Goal: Task Accomplishment & Management: Use online tool/utility

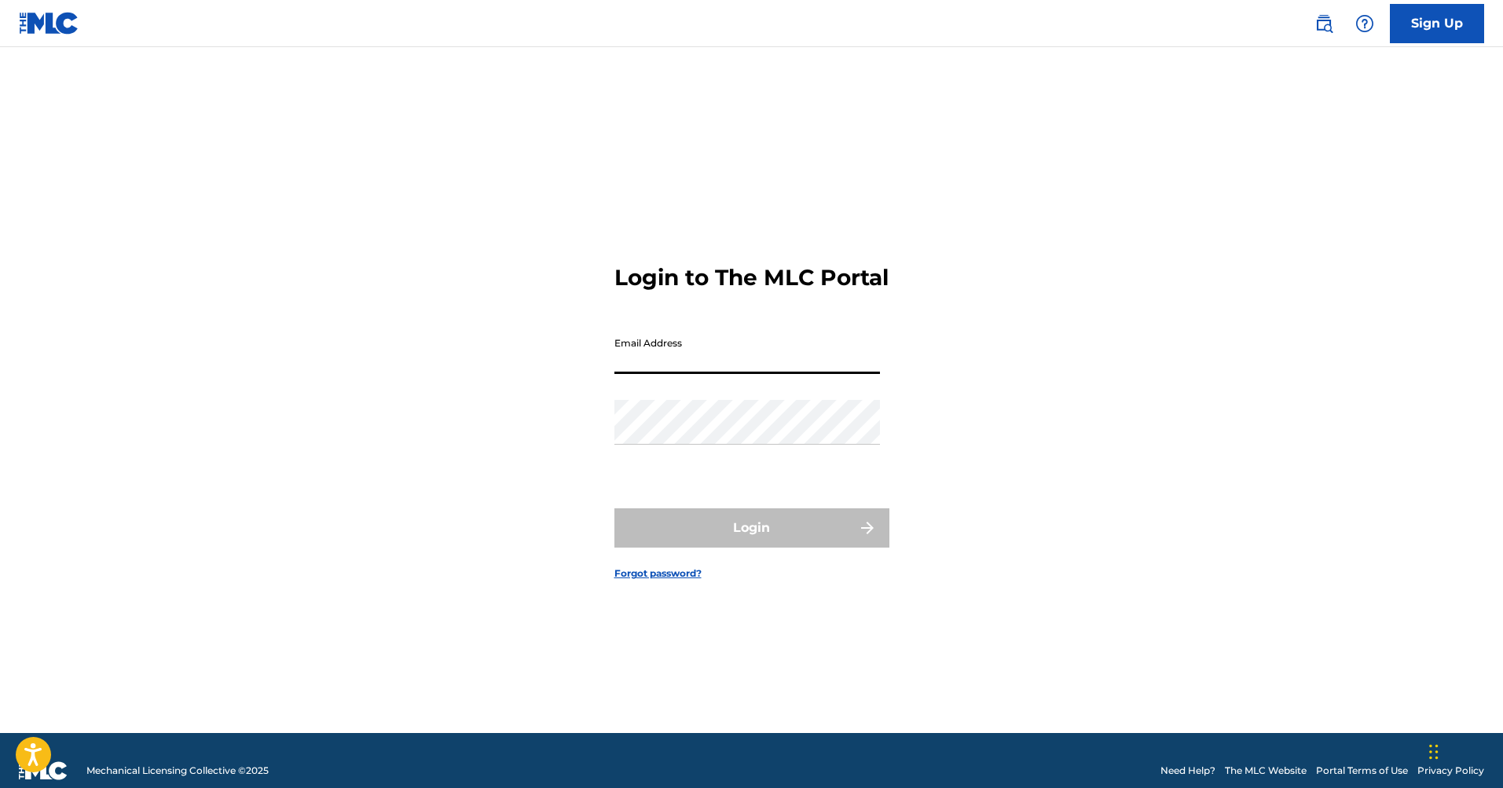
click at [823, 368] on input "Email Address" at bounding box center [747, 351] width 266 height 45
type input "[EMAIL_ADDRESS][DOMAIN_NAME]"
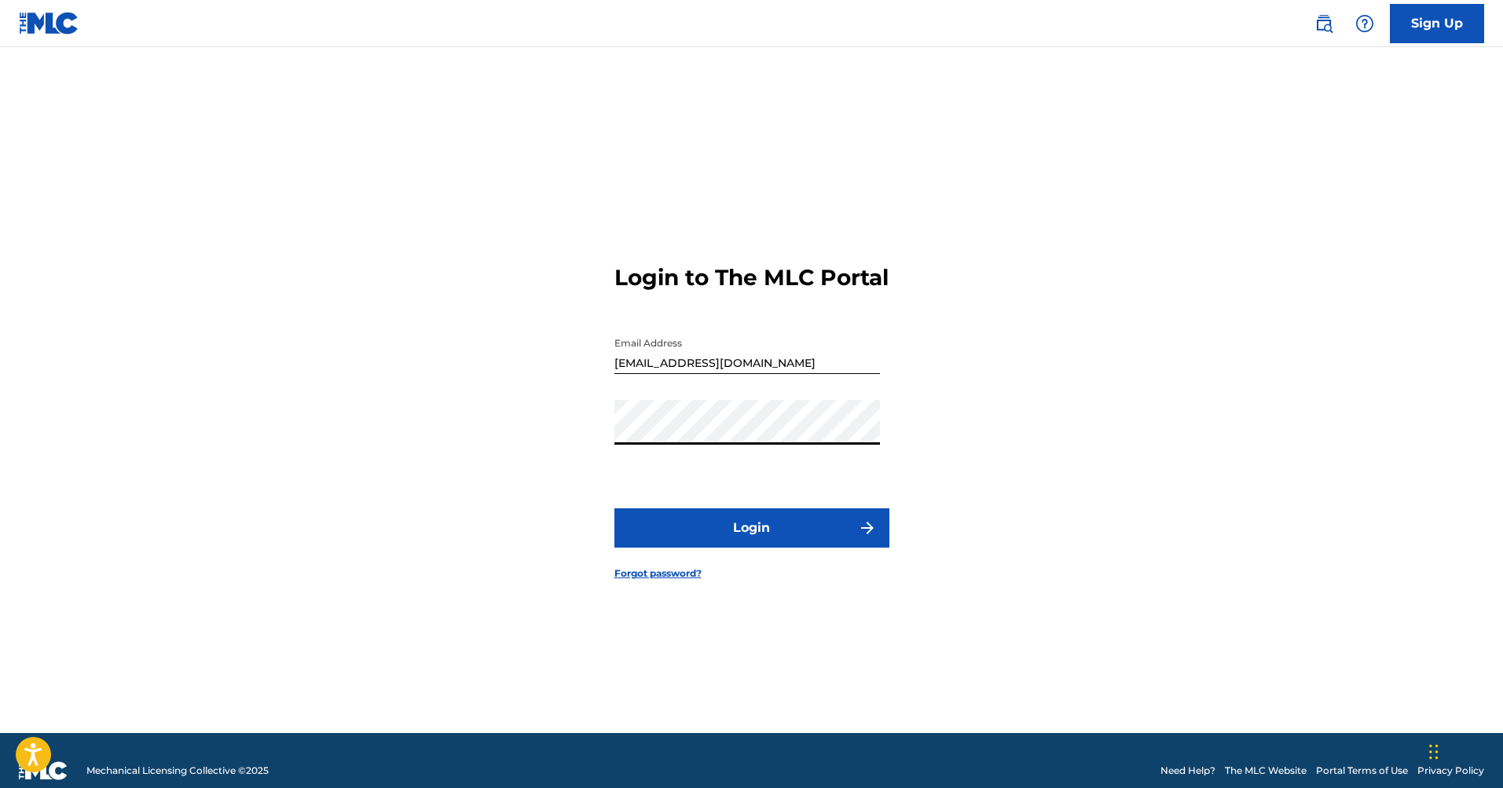
click at [614, 508] on button "Login" at bounding box center [751, 527] width 275 height 39
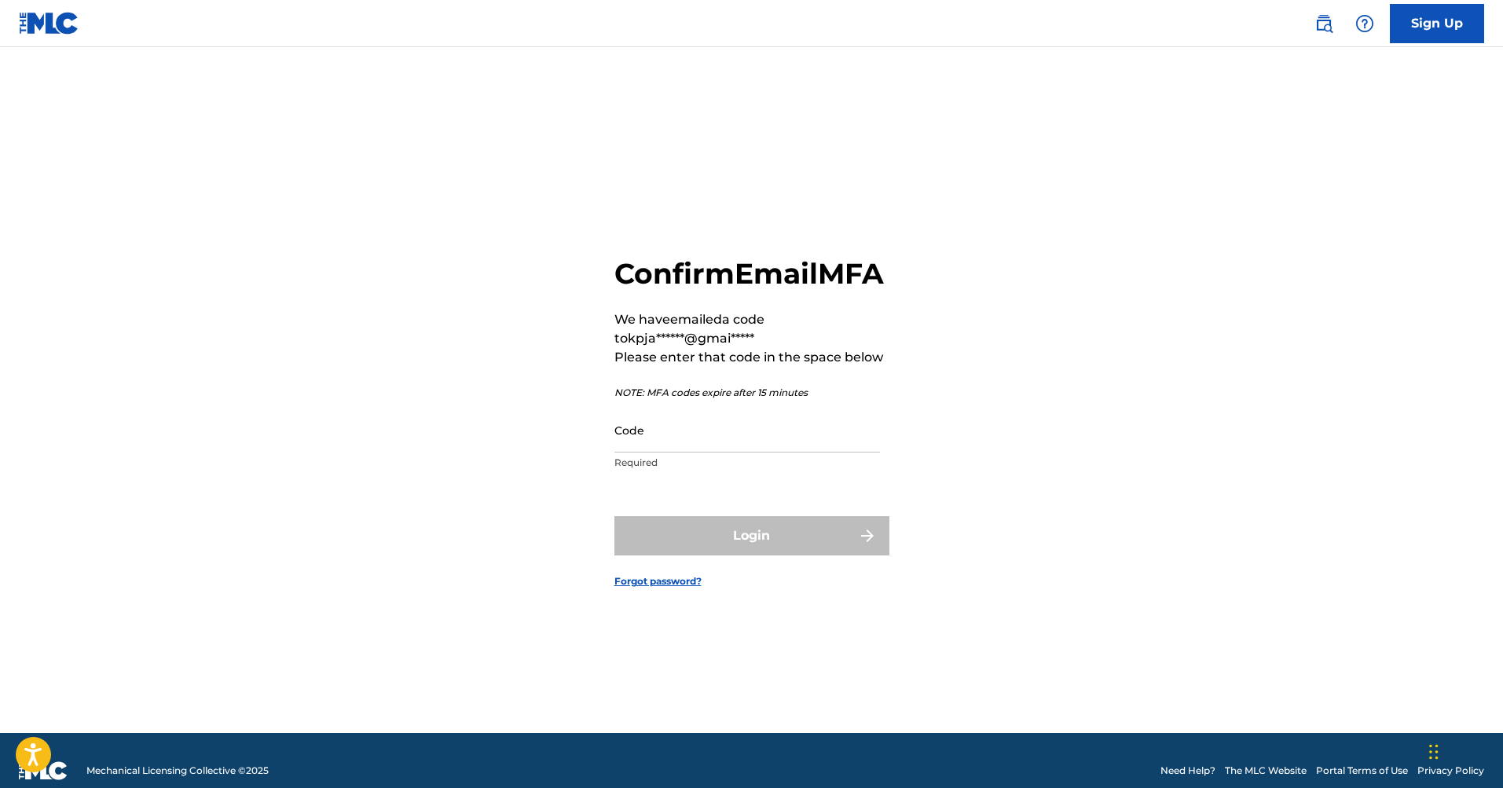
click at [692, 453] on input "Code" at bounding box center [747, 430] width 266 height 45
paste input "821899"
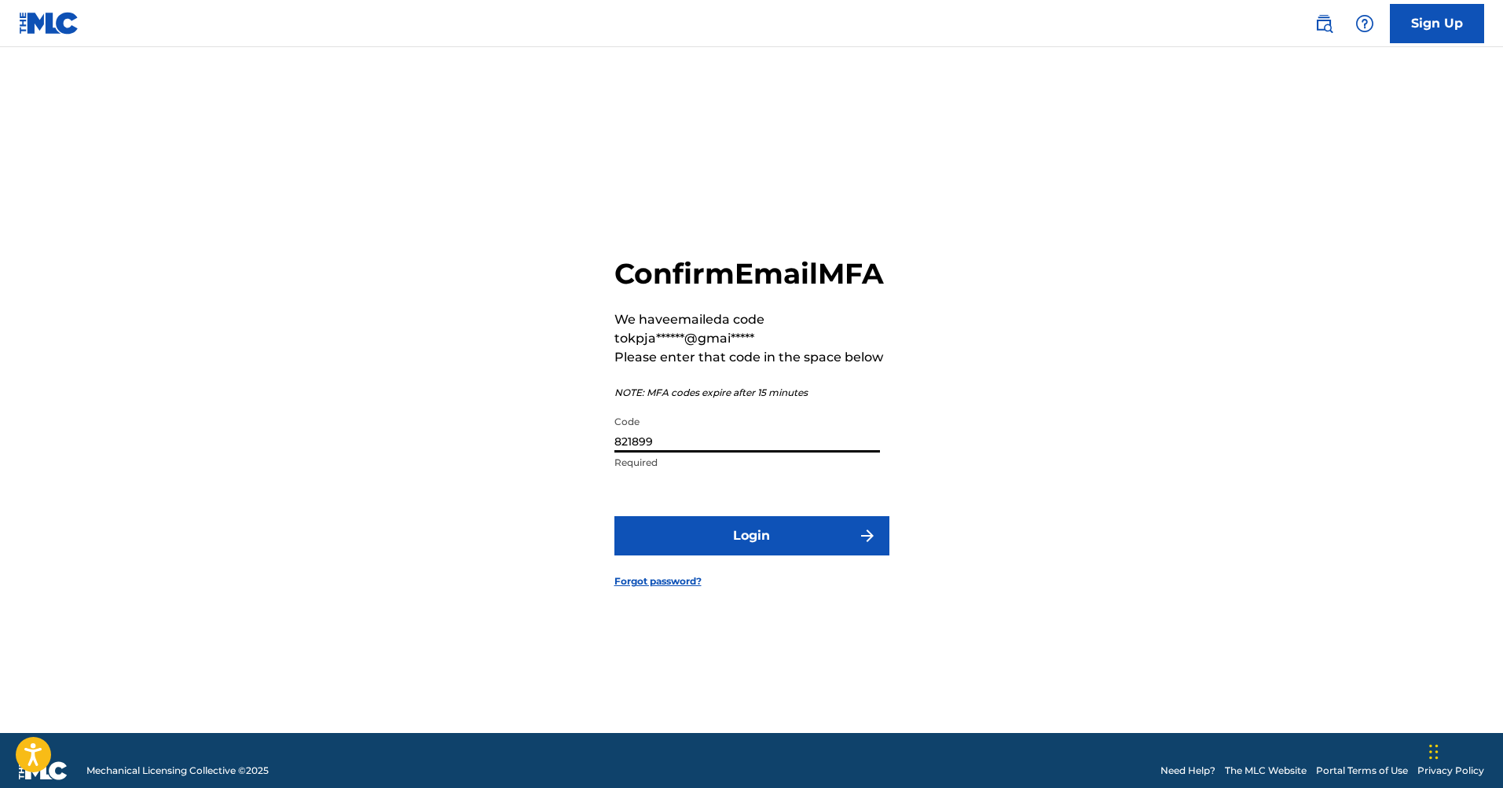
type input "821899"
click at [713, 556] on button "Login" at bounding box center [751, 535] width 275 height 39
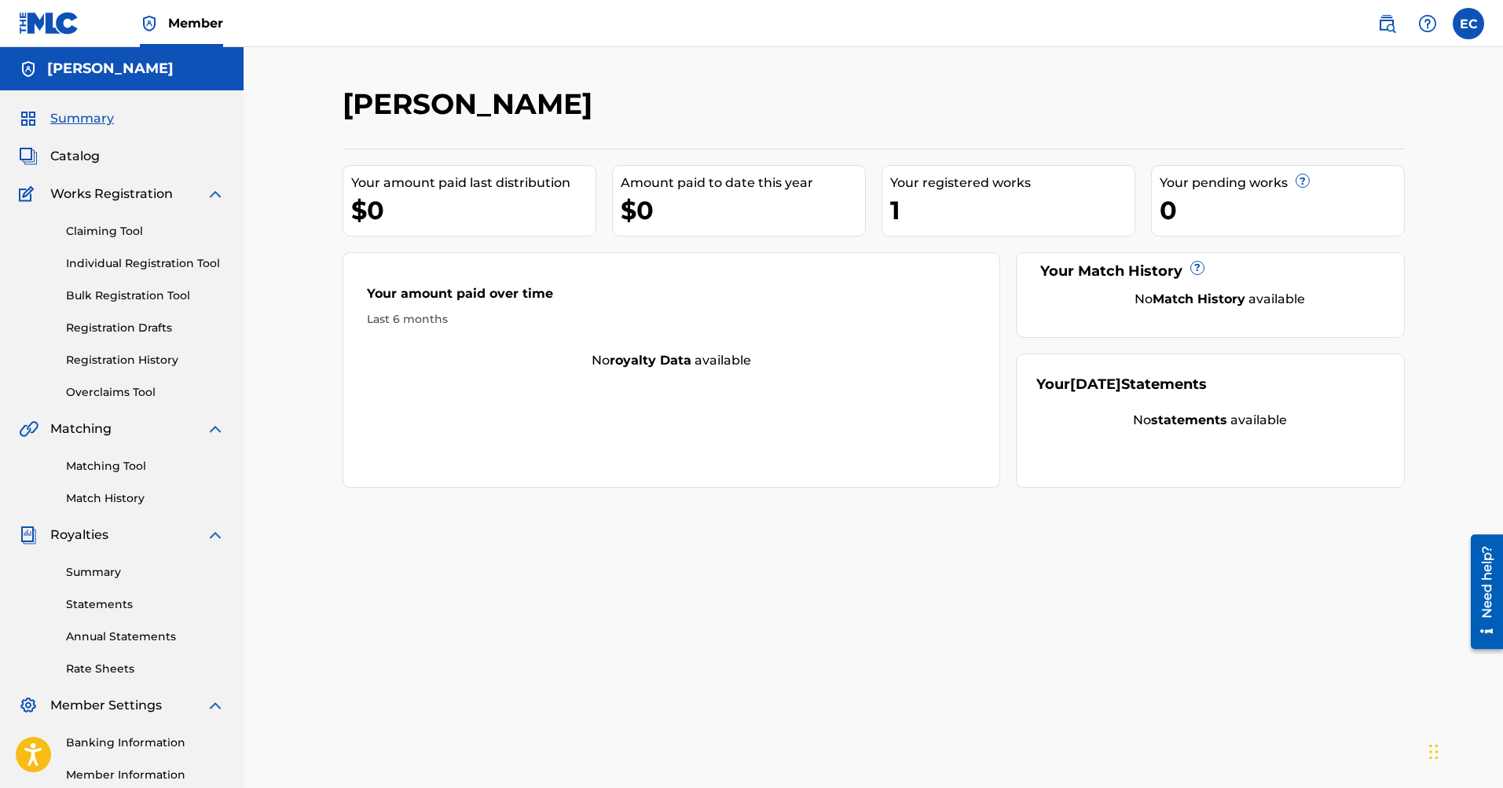
drag, startPoint x: 90, startPoint y: 146, endPoint x: 743, endPoint y: 2, distance: 667.8
click at [83, 162] on span "Catalog" at bounding box center [75, 156] width 50 height 19
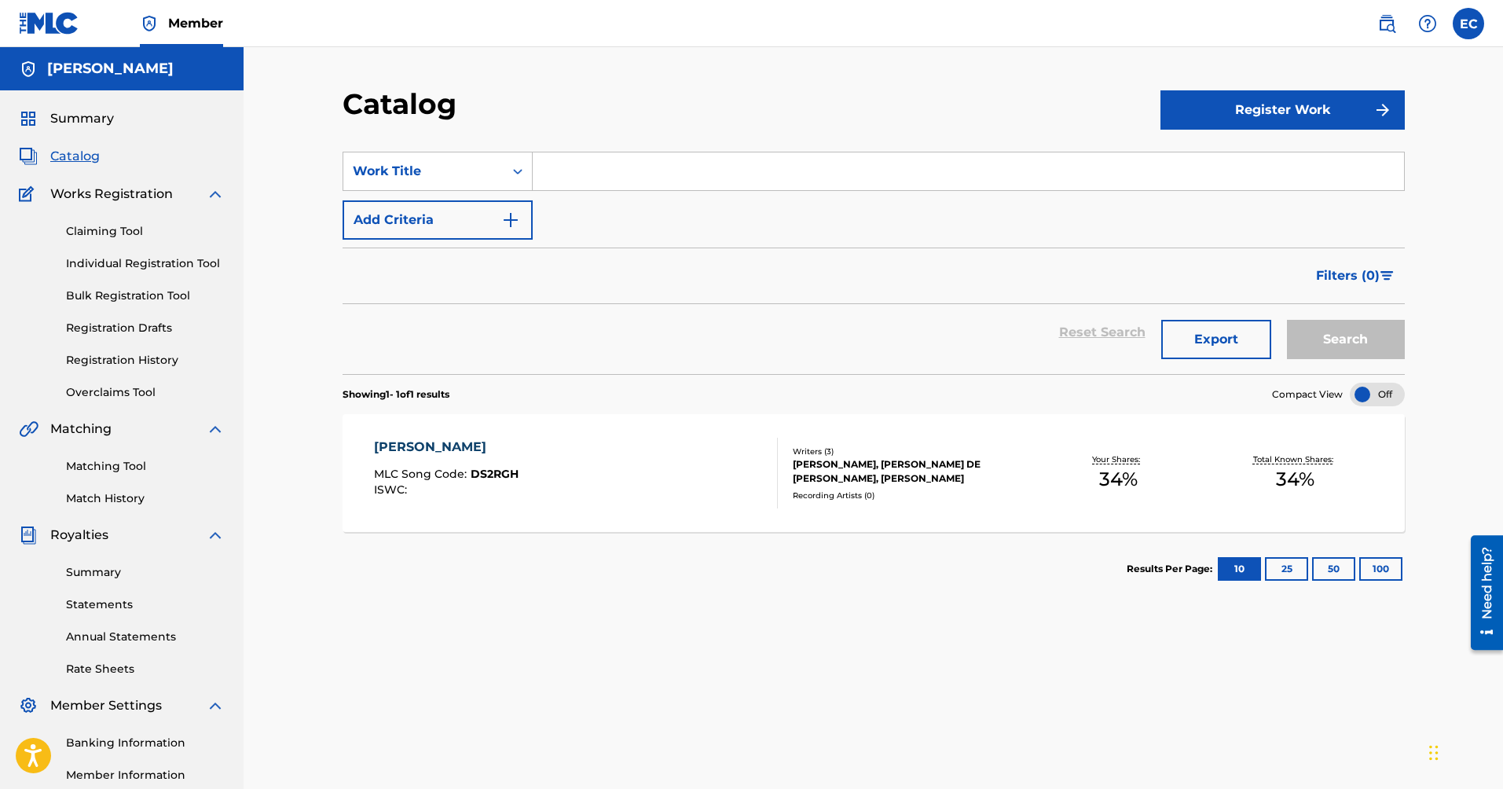
click at [135, 368] on link "Registration History" at bounding box center [145, 360] width 159 height 17
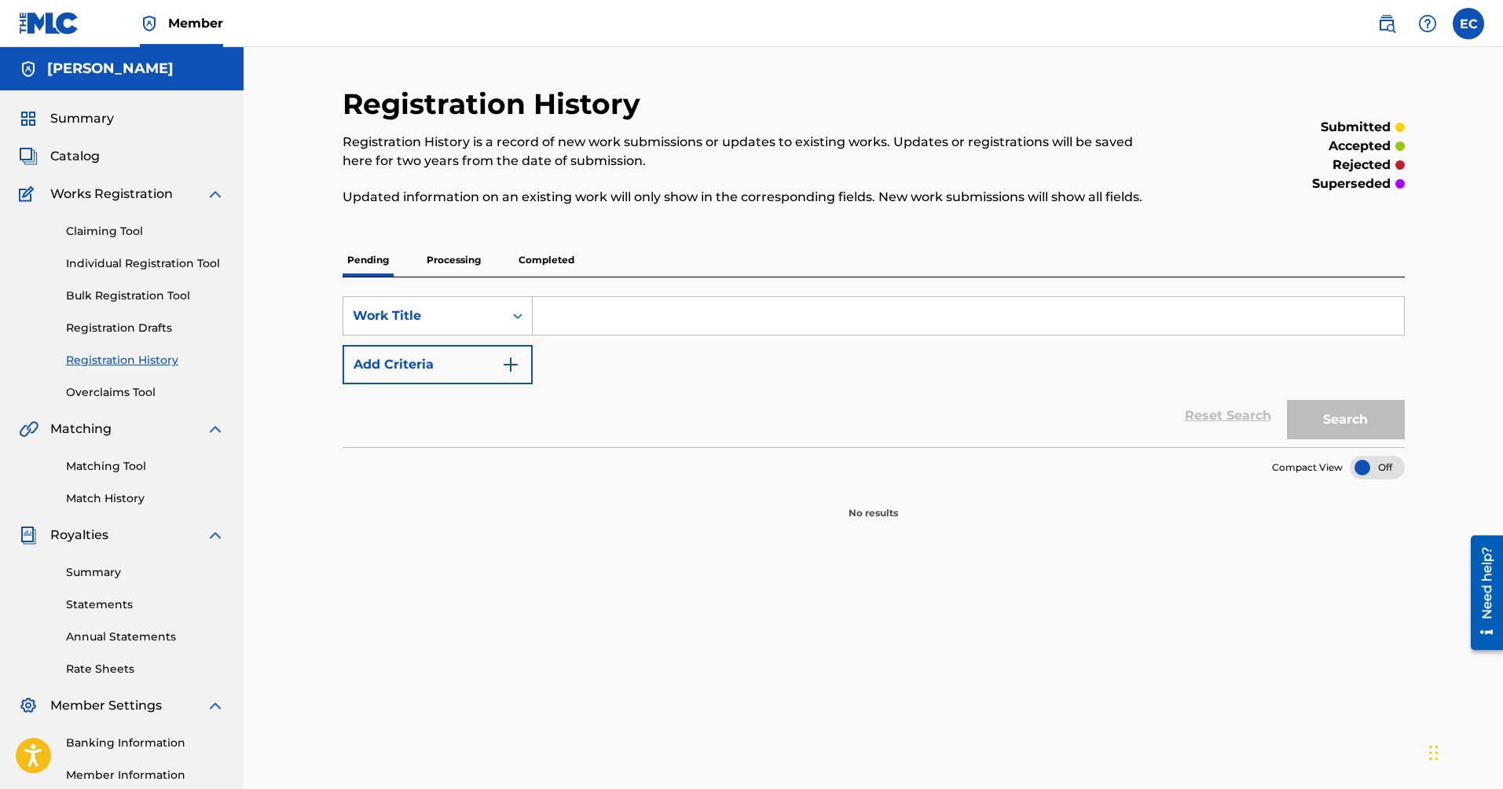
click at [138, 360] on link "Registration History" at bounding box center [145, 360] width 159 height 17
click at [454, 261] on p "Processing" at bounding box center [454, 260] width 64 height 33
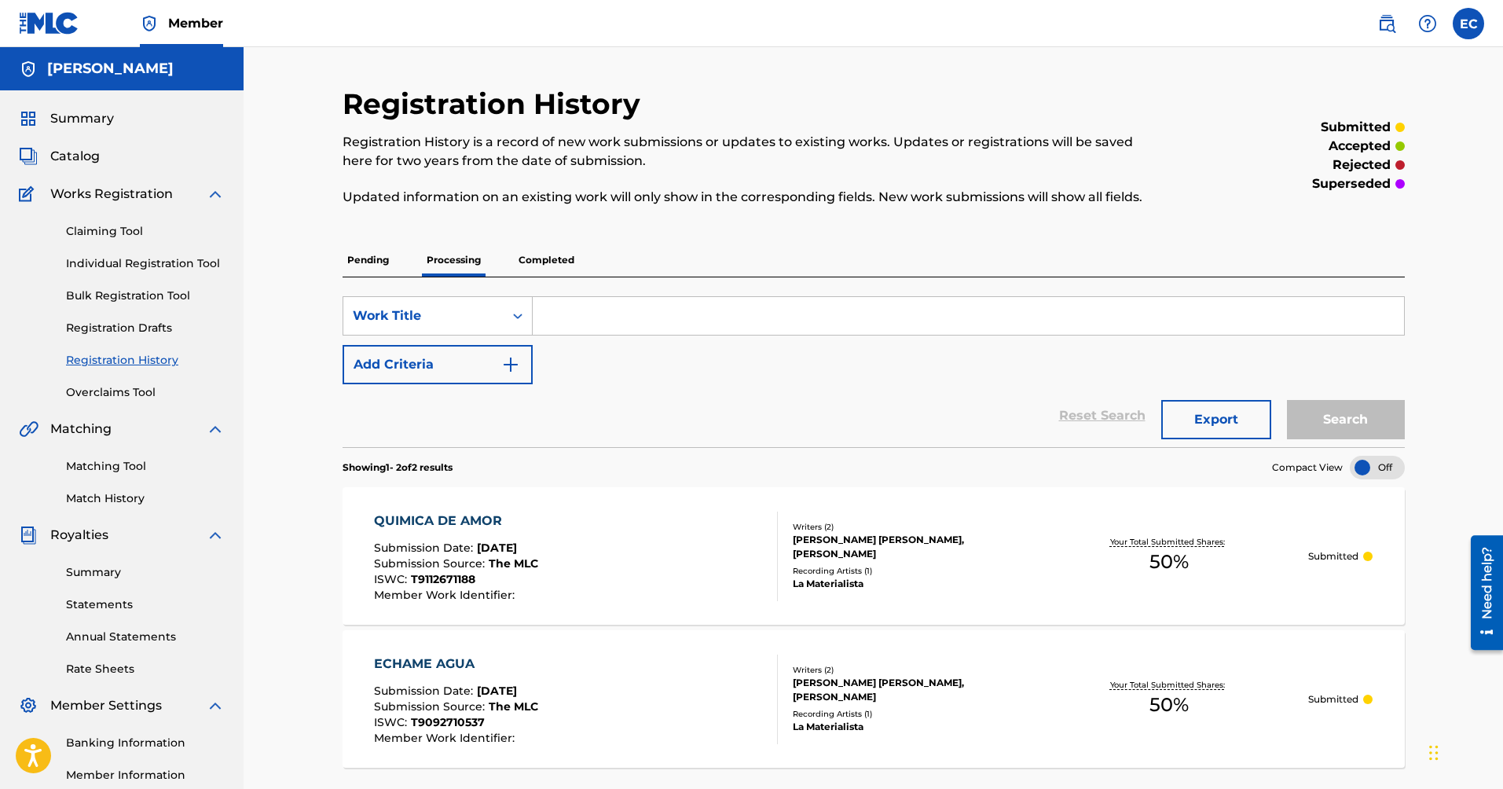
scroll to position [16, 0]
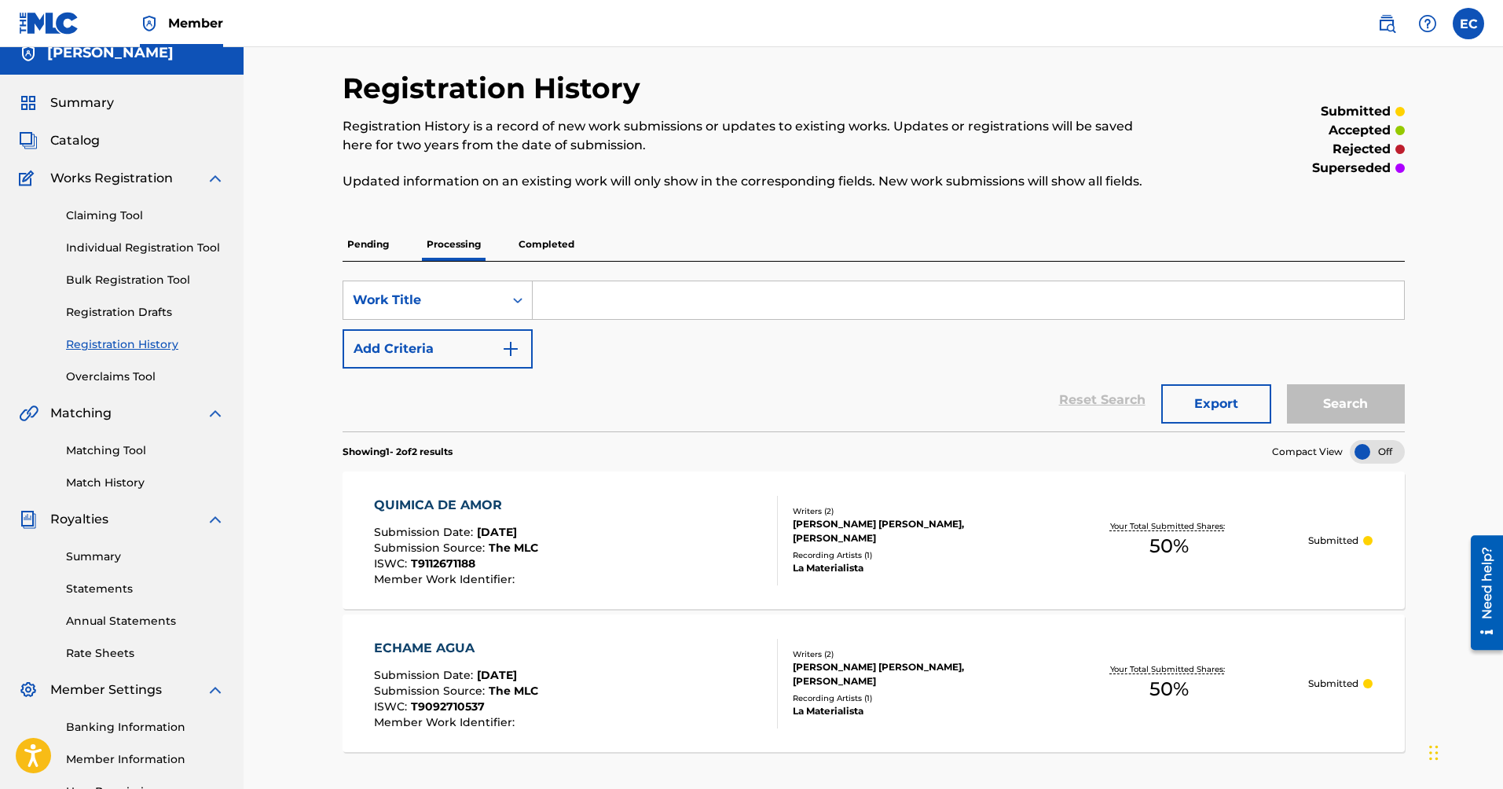
click at [109, 220] on link "Claiming Tool" at bounding box center [145, 215] width 159 height 17
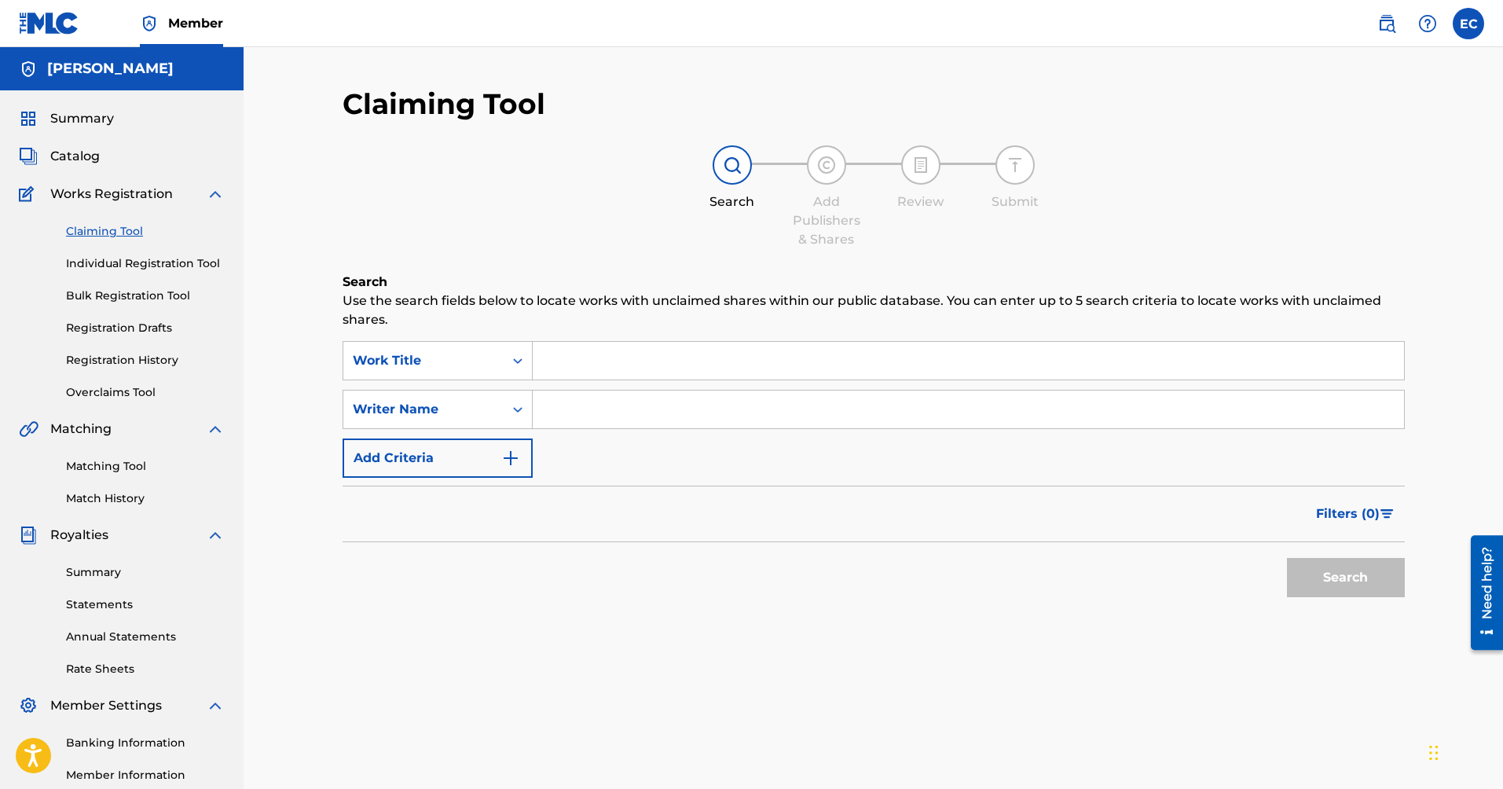
click at [585, 365] on input "Search Form" at bounding box center [968, 361] width 871 height 38
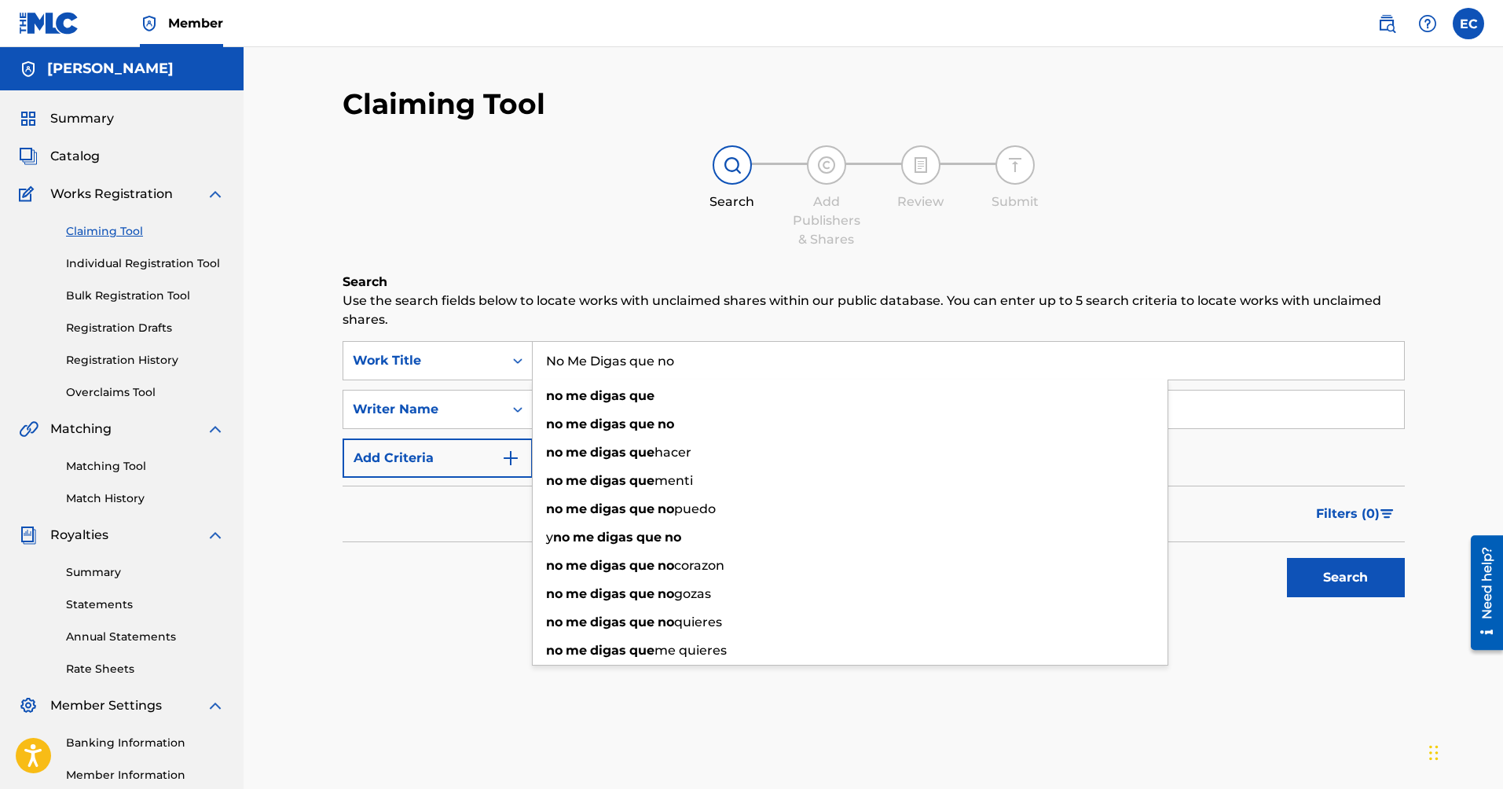
type input "No Me Digas que no"
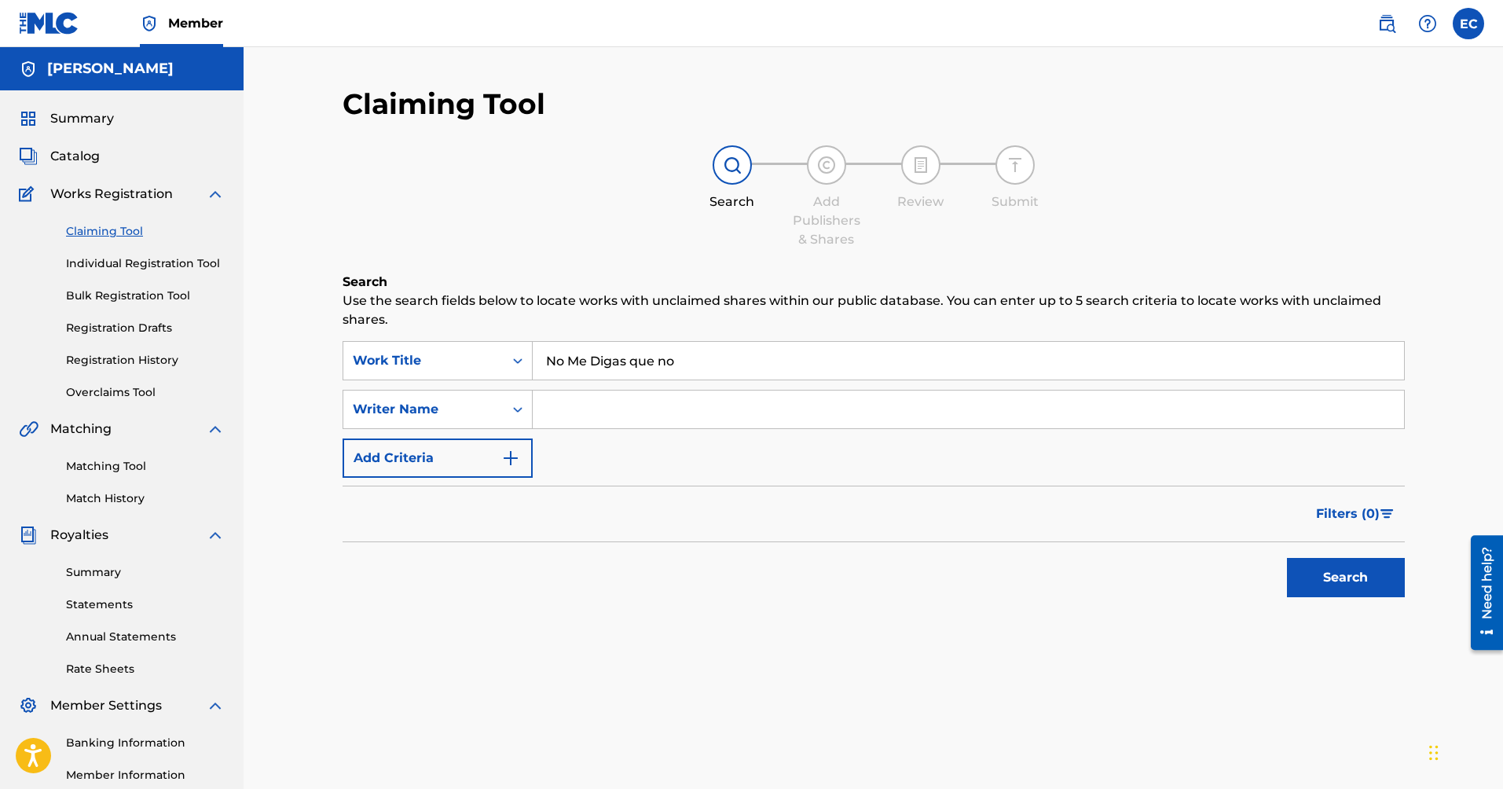
click at [640, 233] on div "Search Add Publishers & Shares Review Submit" at bounding box center [874, 197] width 1062 height 104
click at [605, 413] on input "Search Form" at bounding box center [968, 410] width 871 height 38
paste input "YAMEYRY [PERSON_NAME] TNFANTE HONORET"
type input "YAMEYRY [PERSON_NAME] TNFANTE HONORET"
click at [1323, 582] on button "Search" at bounding box center [1346, 577] width 118 height 39
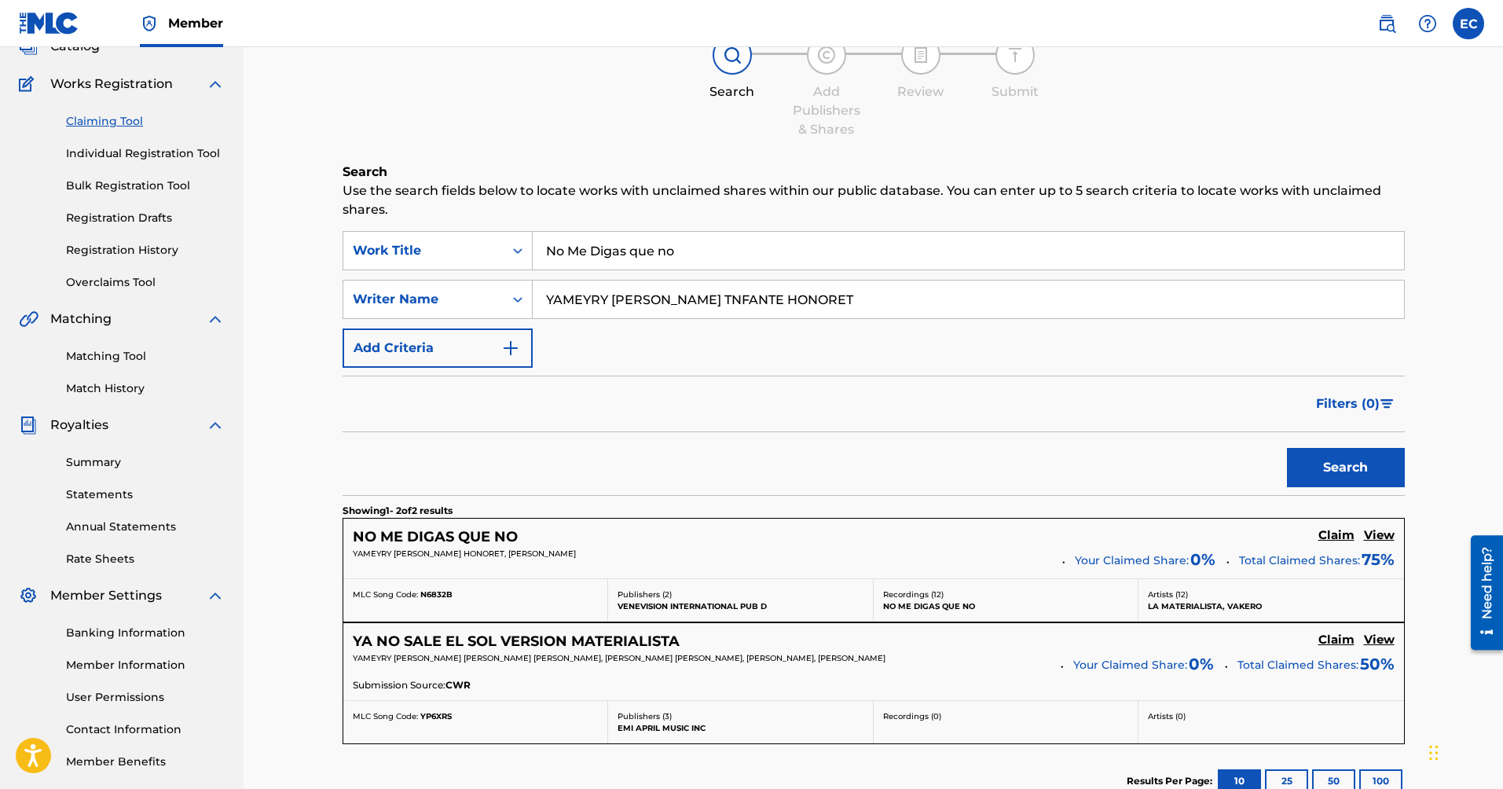
scroll to position [126, 0]
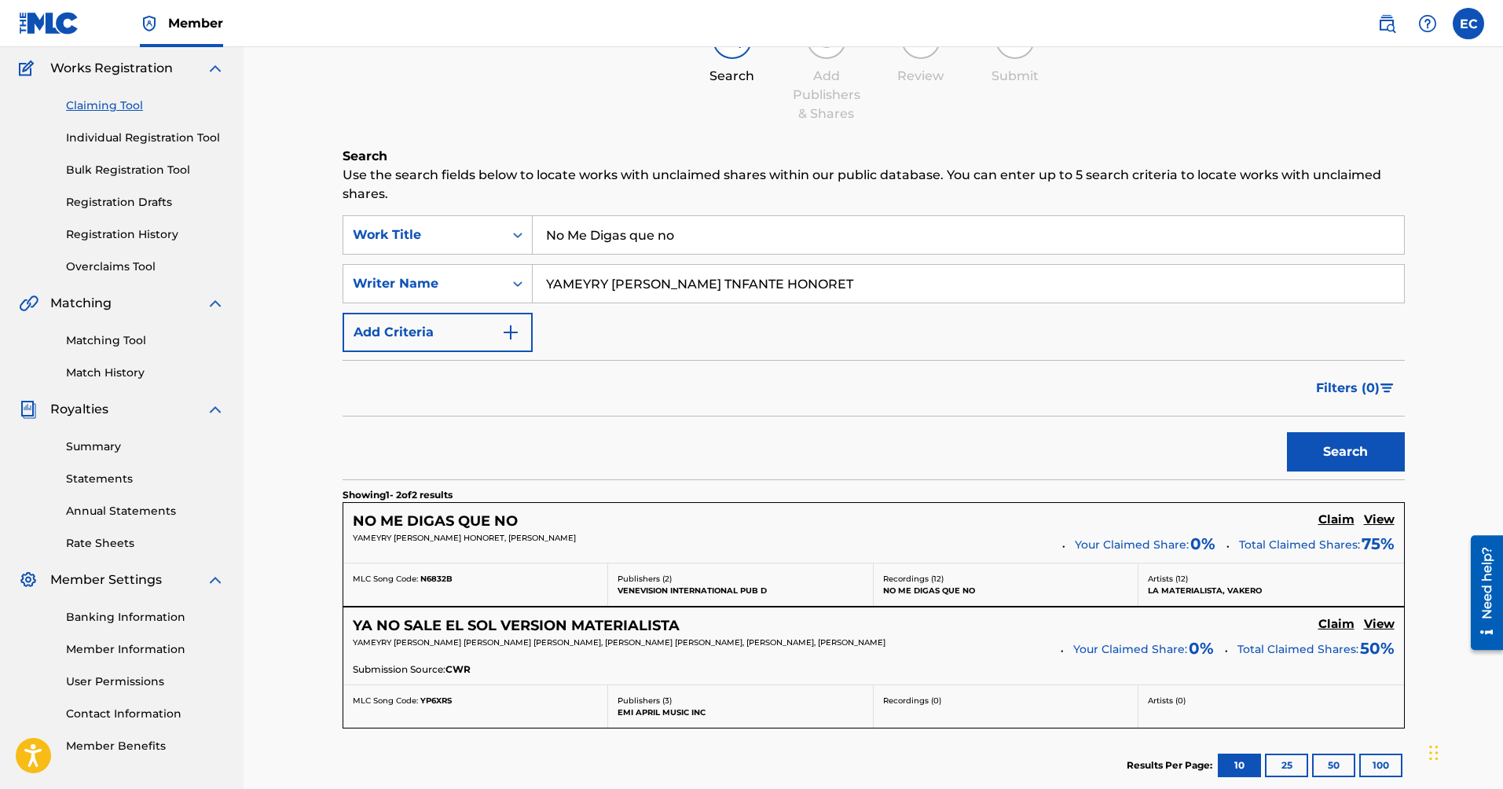
click at [1336, 525] on h5 "Claim" at bounding box center [1336, 519] width 36 height 15
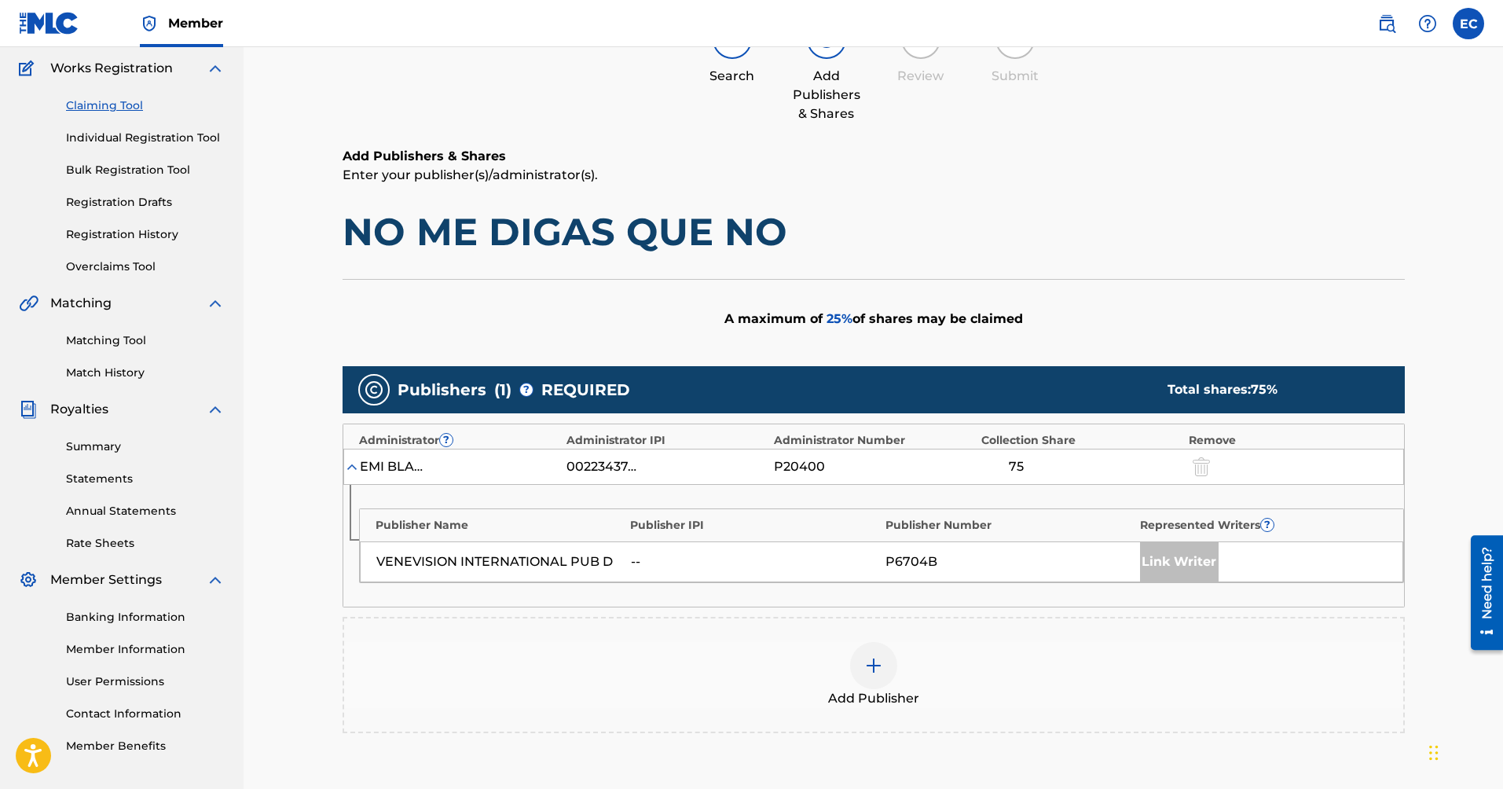
scroll to position [141, 0]
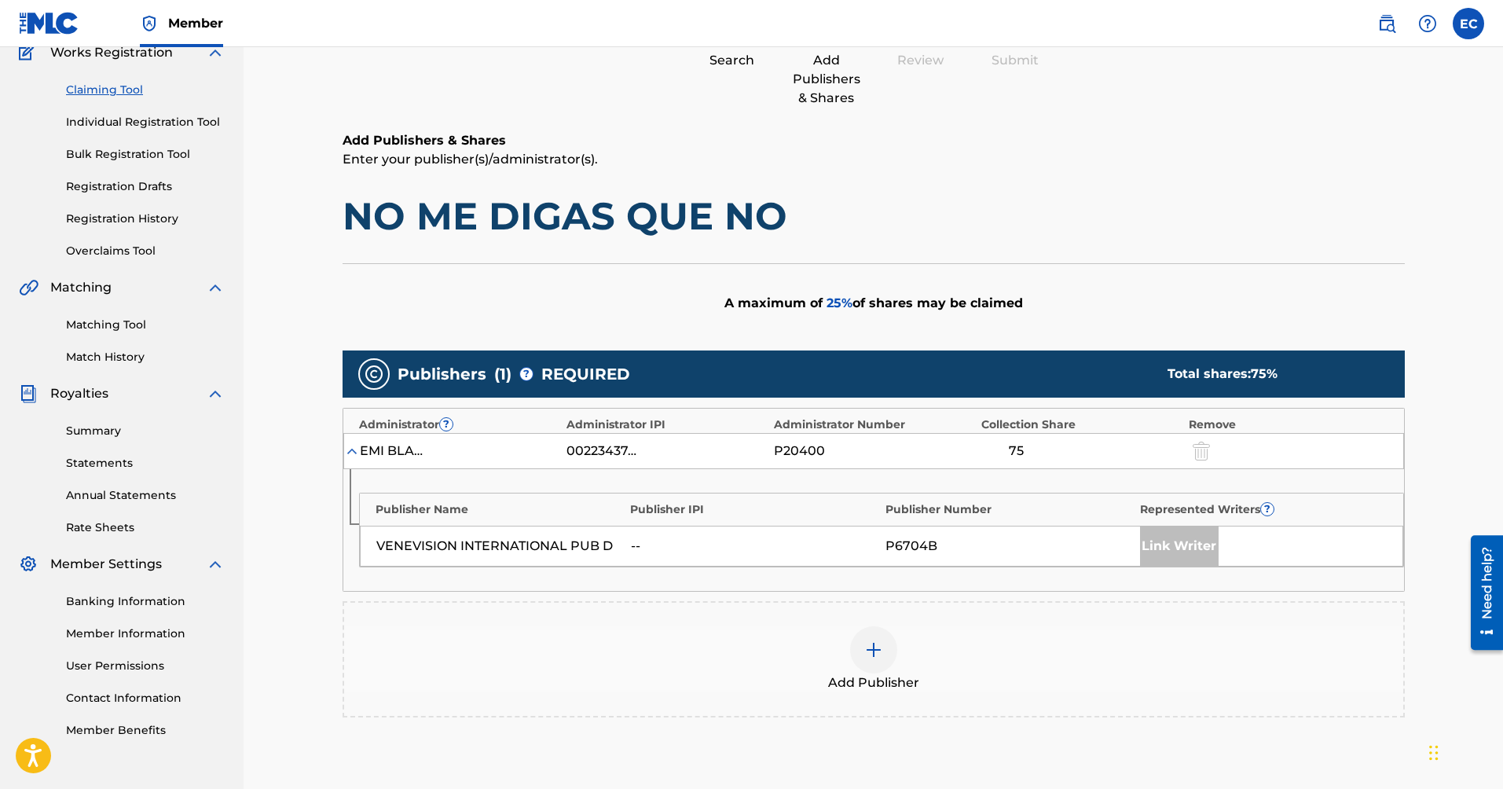
click at [882, 652] on img at bounding box center [873, 649] width 19 height 19
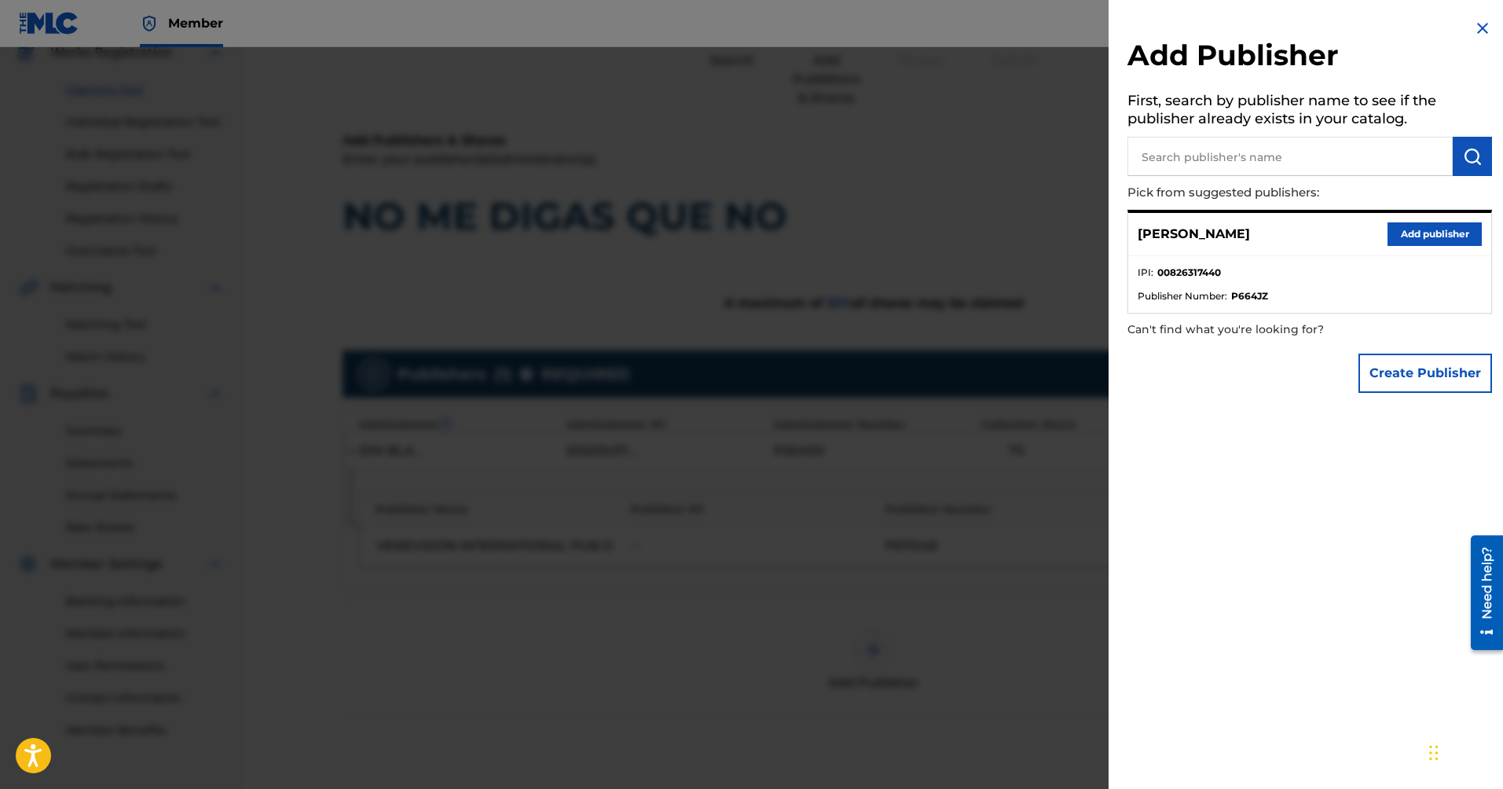
click at [1428, 238] on button "Add publisher" at bounding box center [1435, 234] width 94 height 24
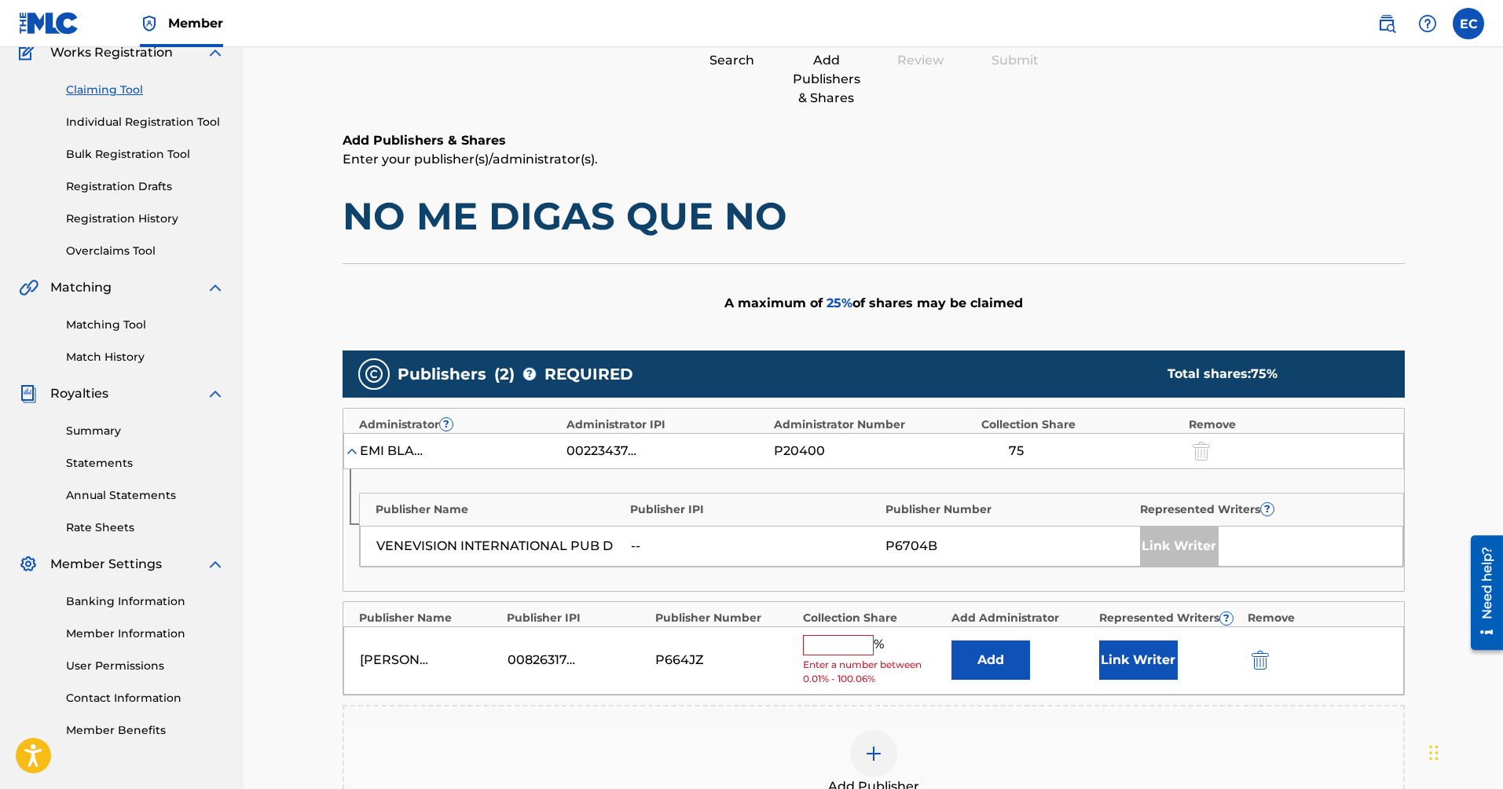
click at [843, 652] on input "text" at bounding box center [838, 645] width 71 height 20
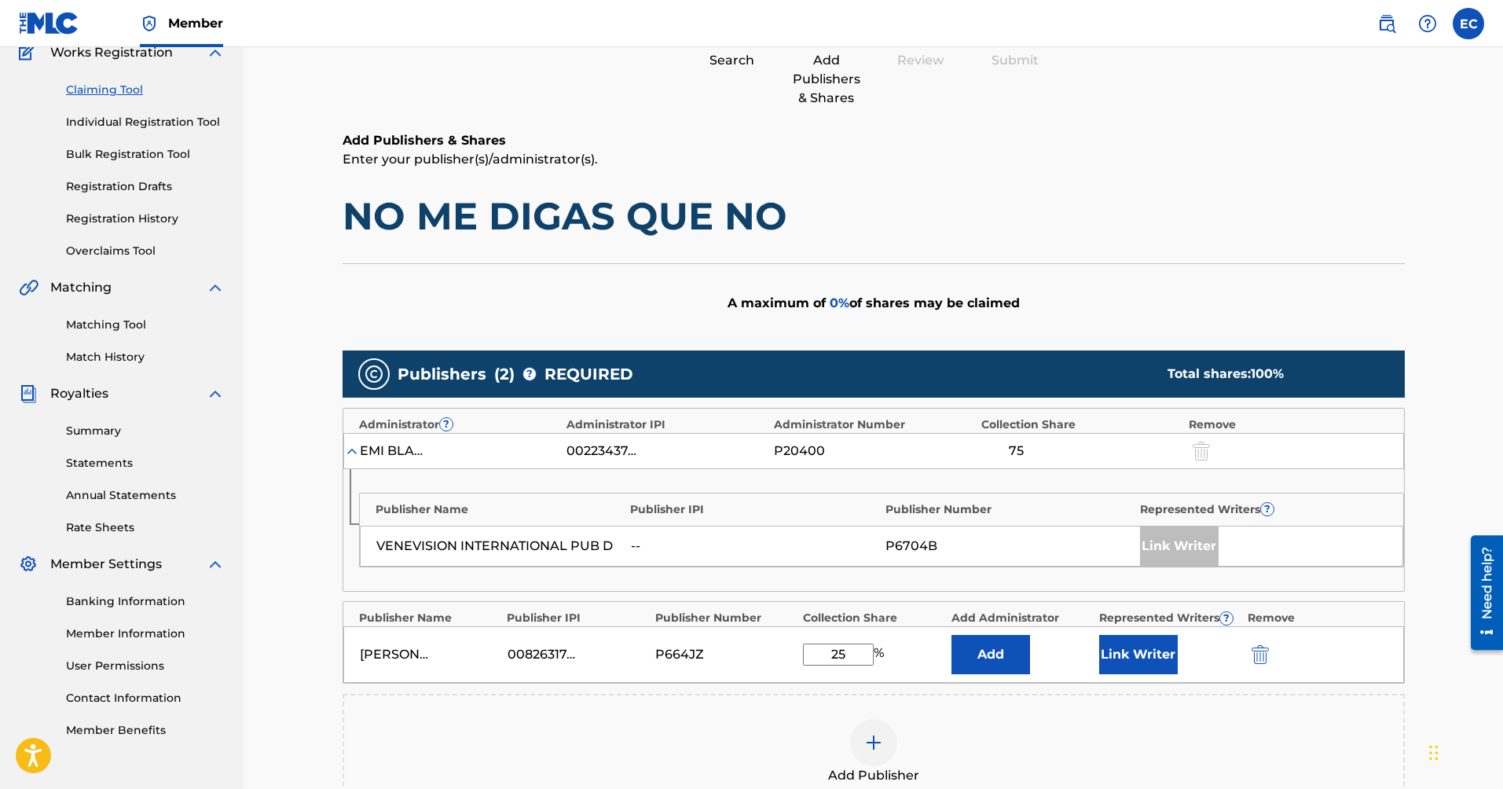
scroll to position [173, 0]
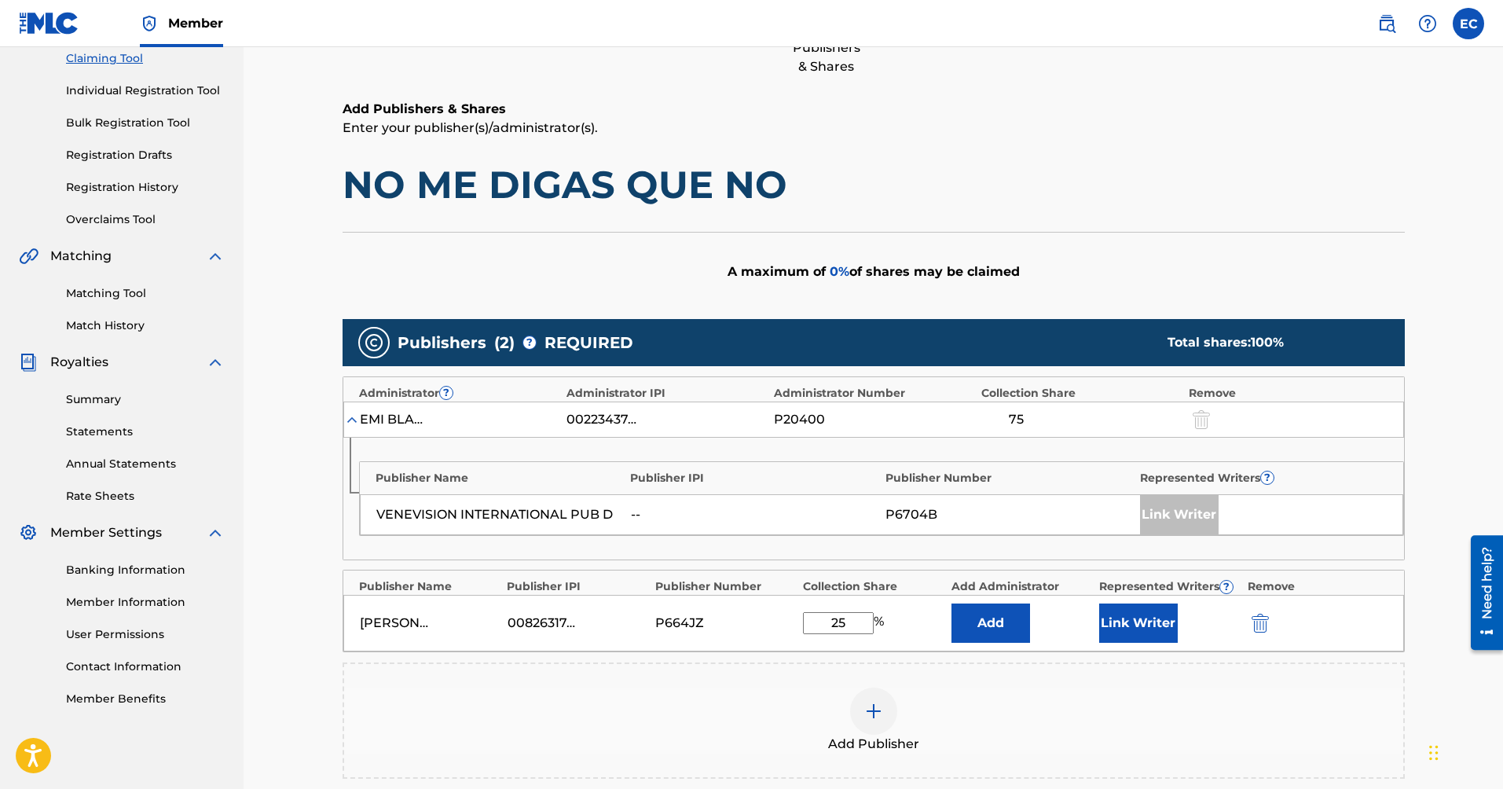
type input "25"
click at [1145, 621] on button "Link Writer" at bounding box center [1138, 622] width 79 height 39
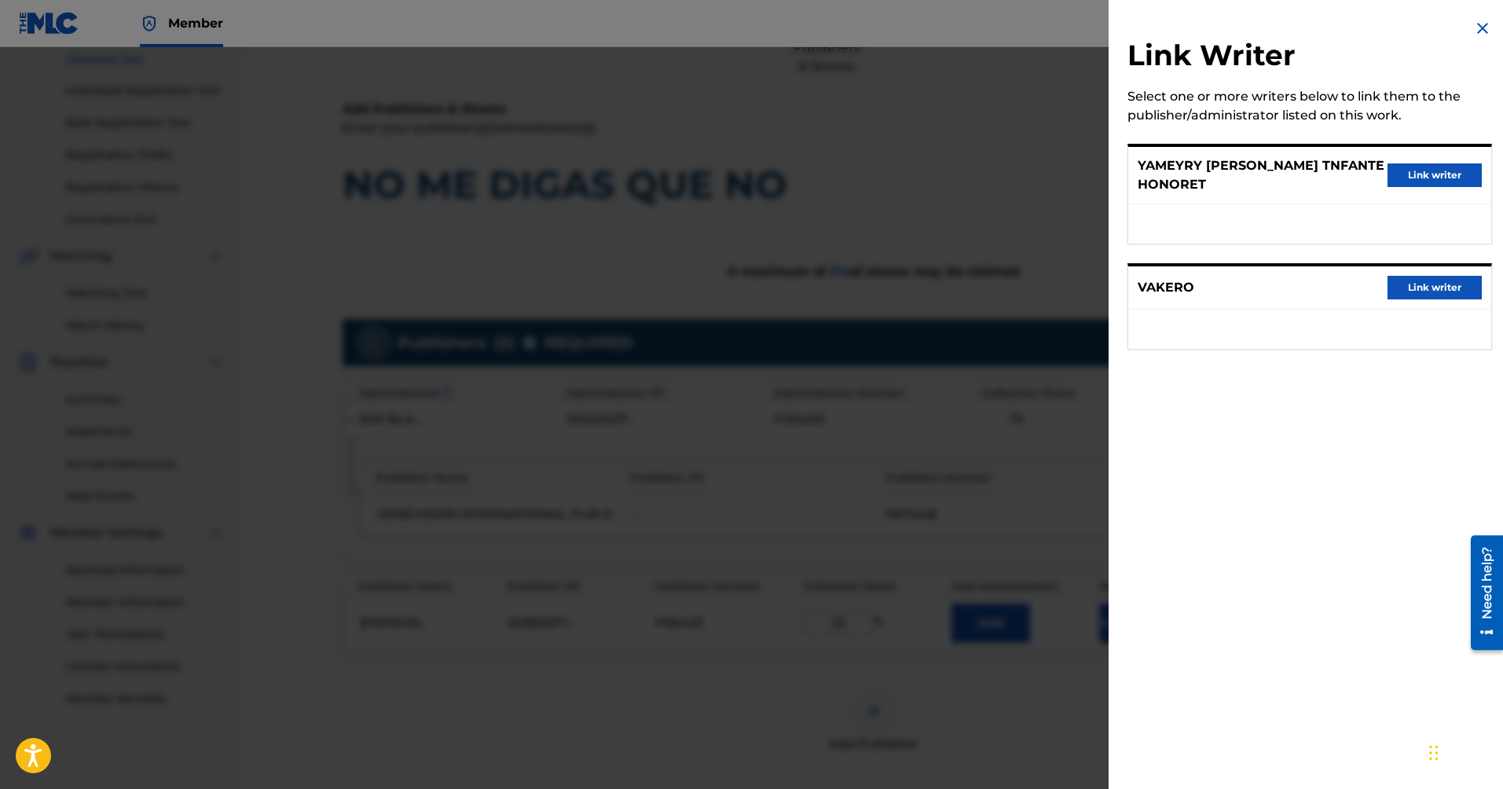
click at [1479, 28] on img at bounding box center [1482, 28] width 19 height 19
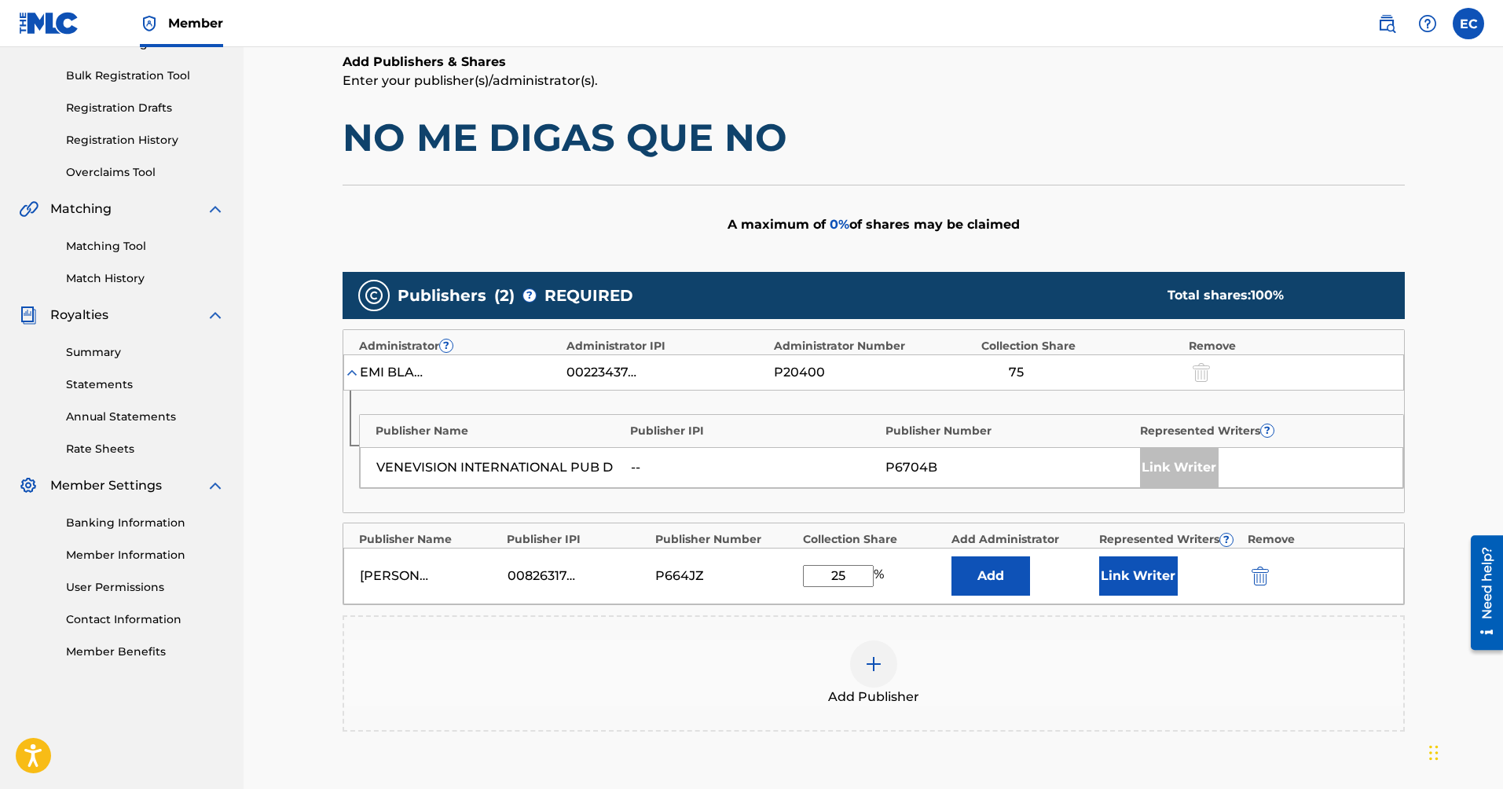
scroll to position [236, 0]
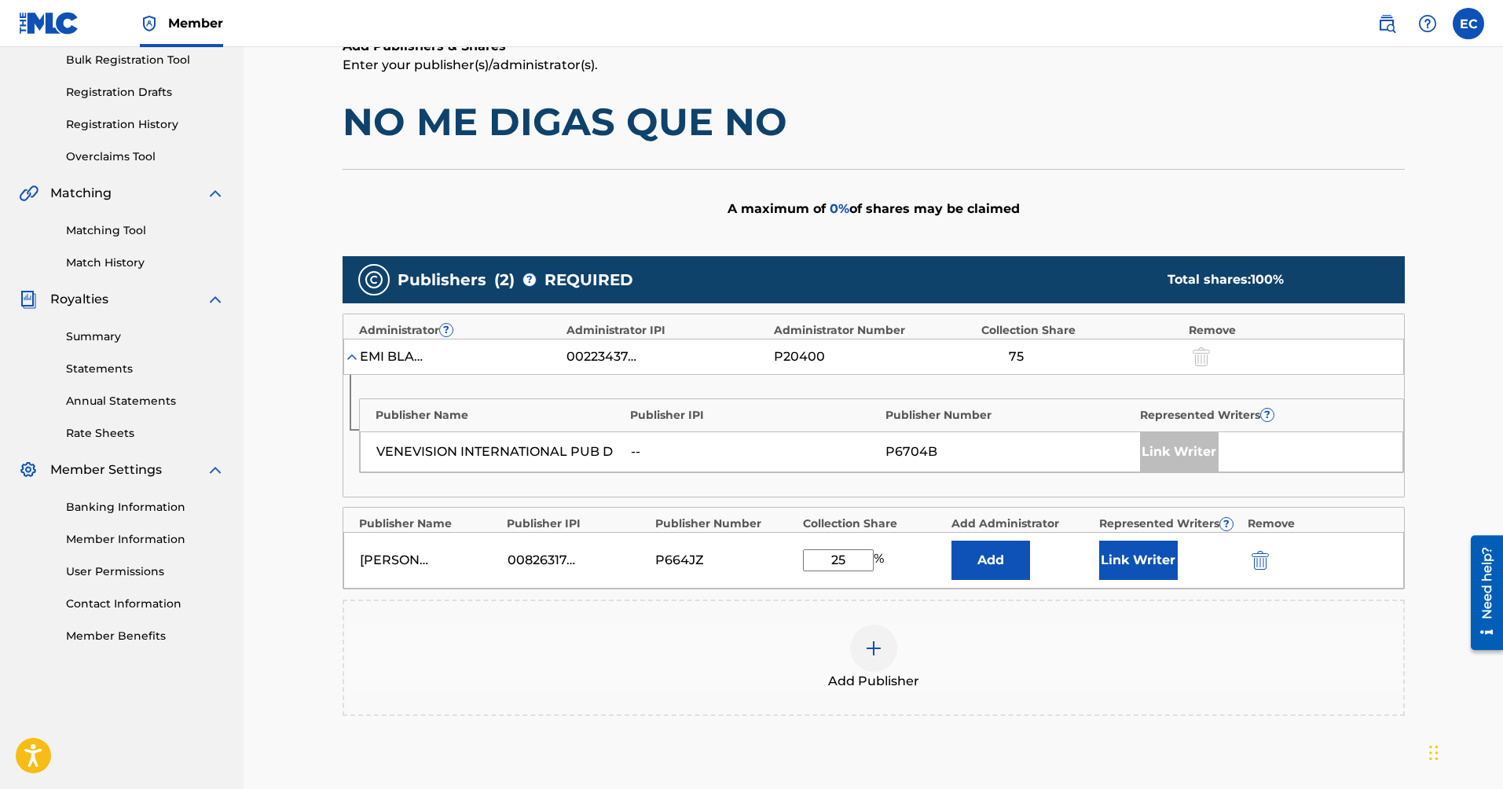
click at [1007, 570] on button "Add" at bounding box center [991, 560] width 79 height 39
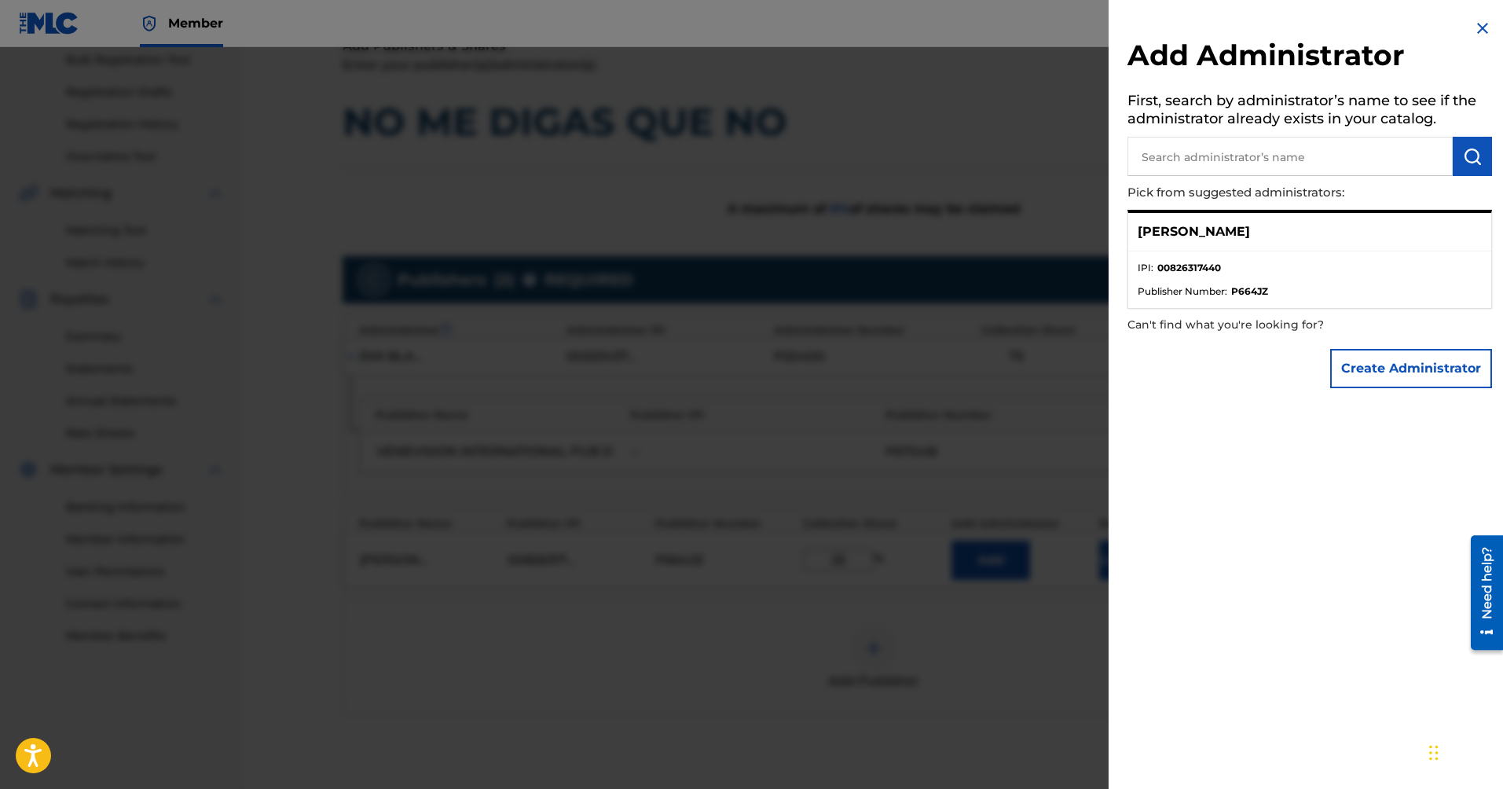
click at [968, 661] on div at bounding box center [751, 441] width 1503 height 789
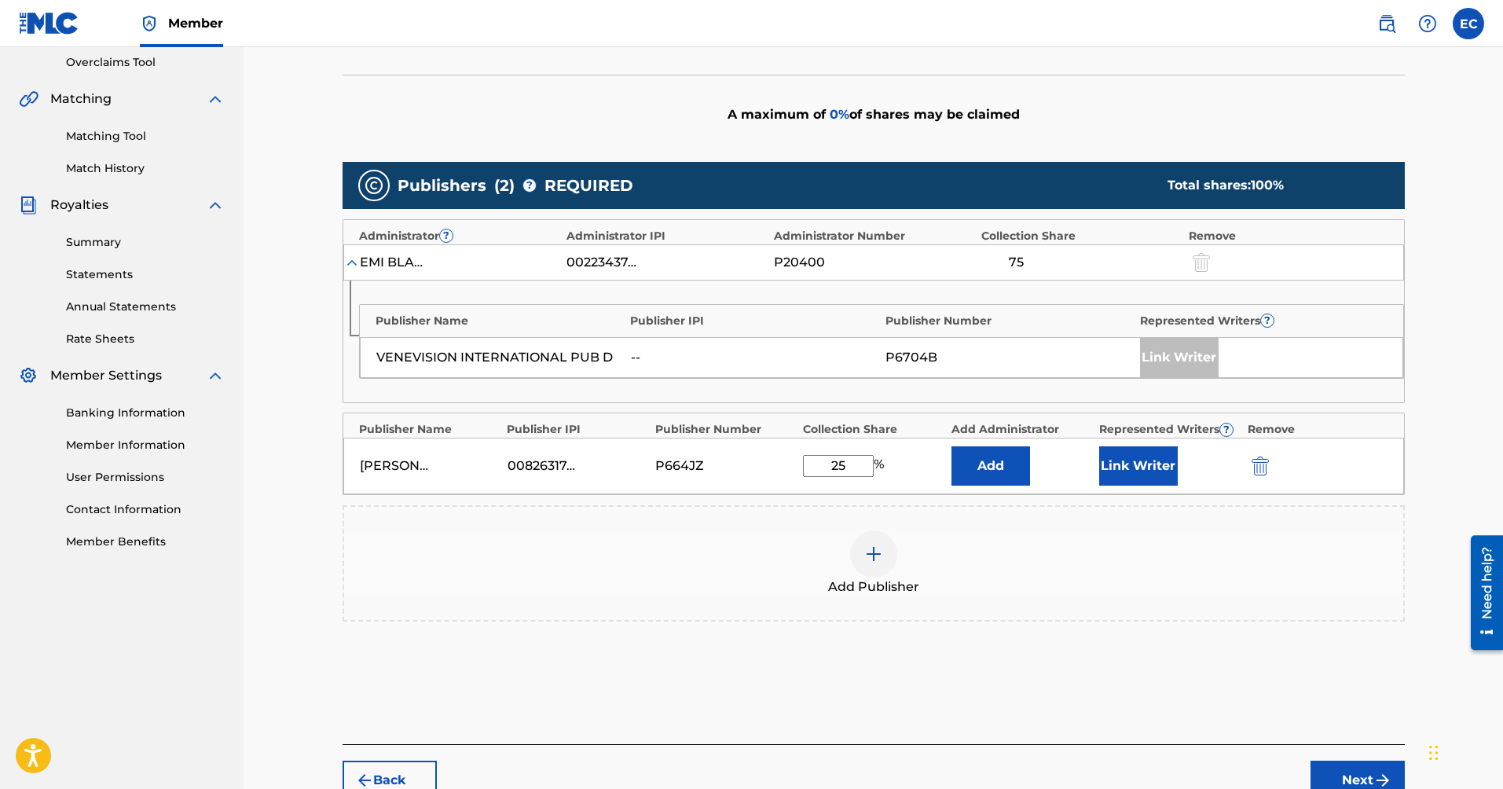
scroll to position [361, 0]
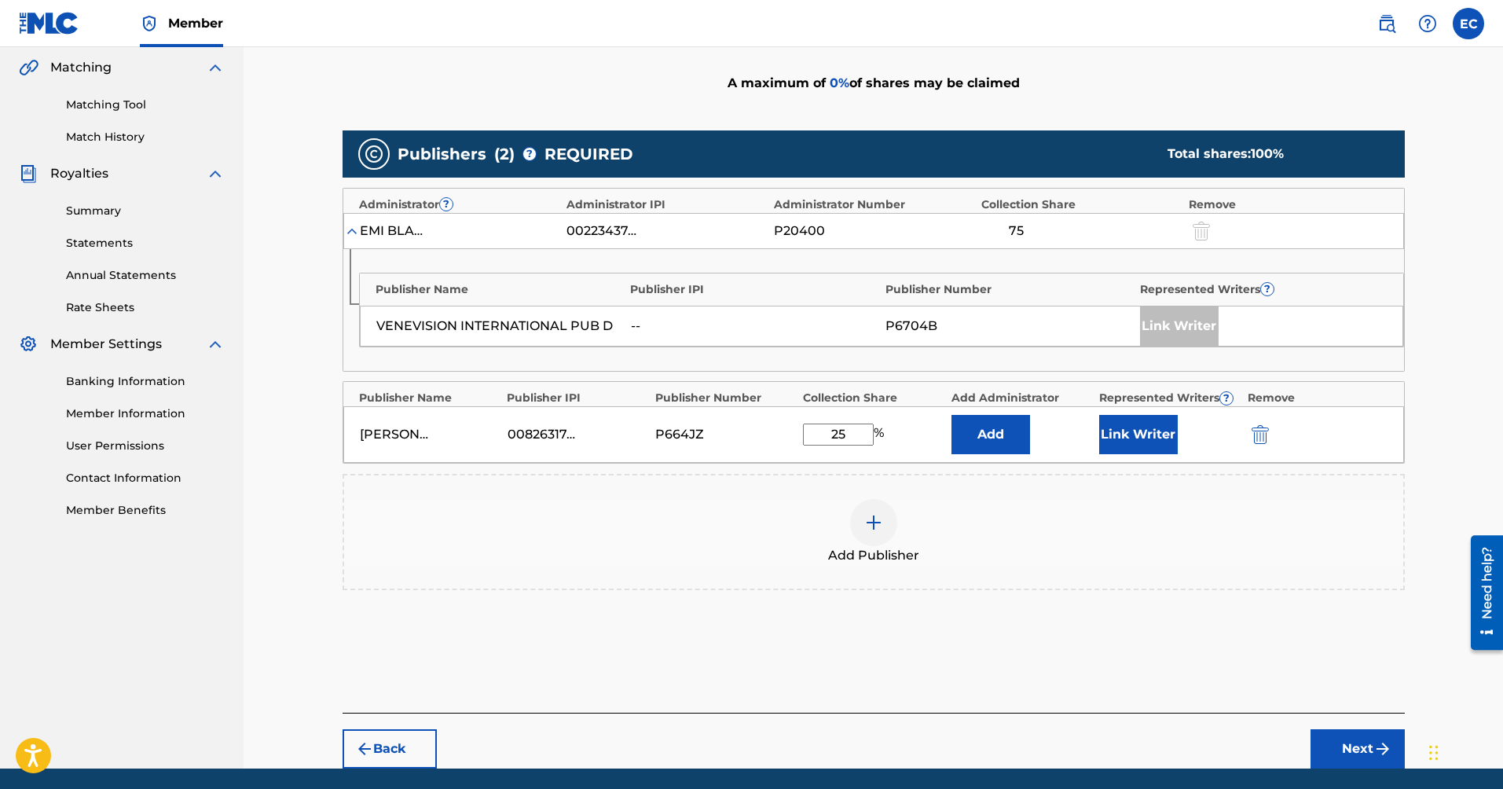
click at [1348, 749] on button "Next" at bounding box center [1358, 748] width 94 height 39
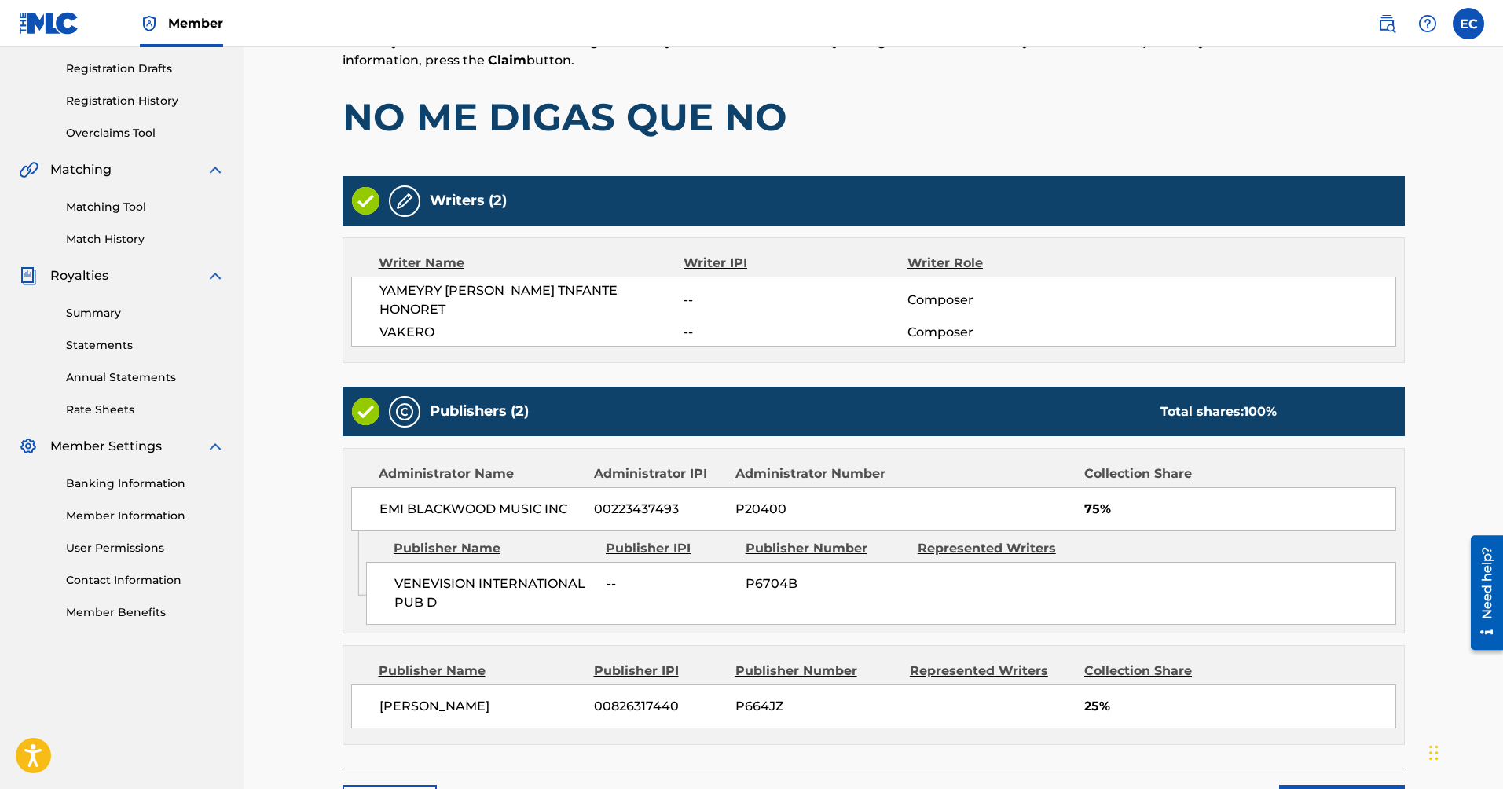
scroll to position [322, 0]
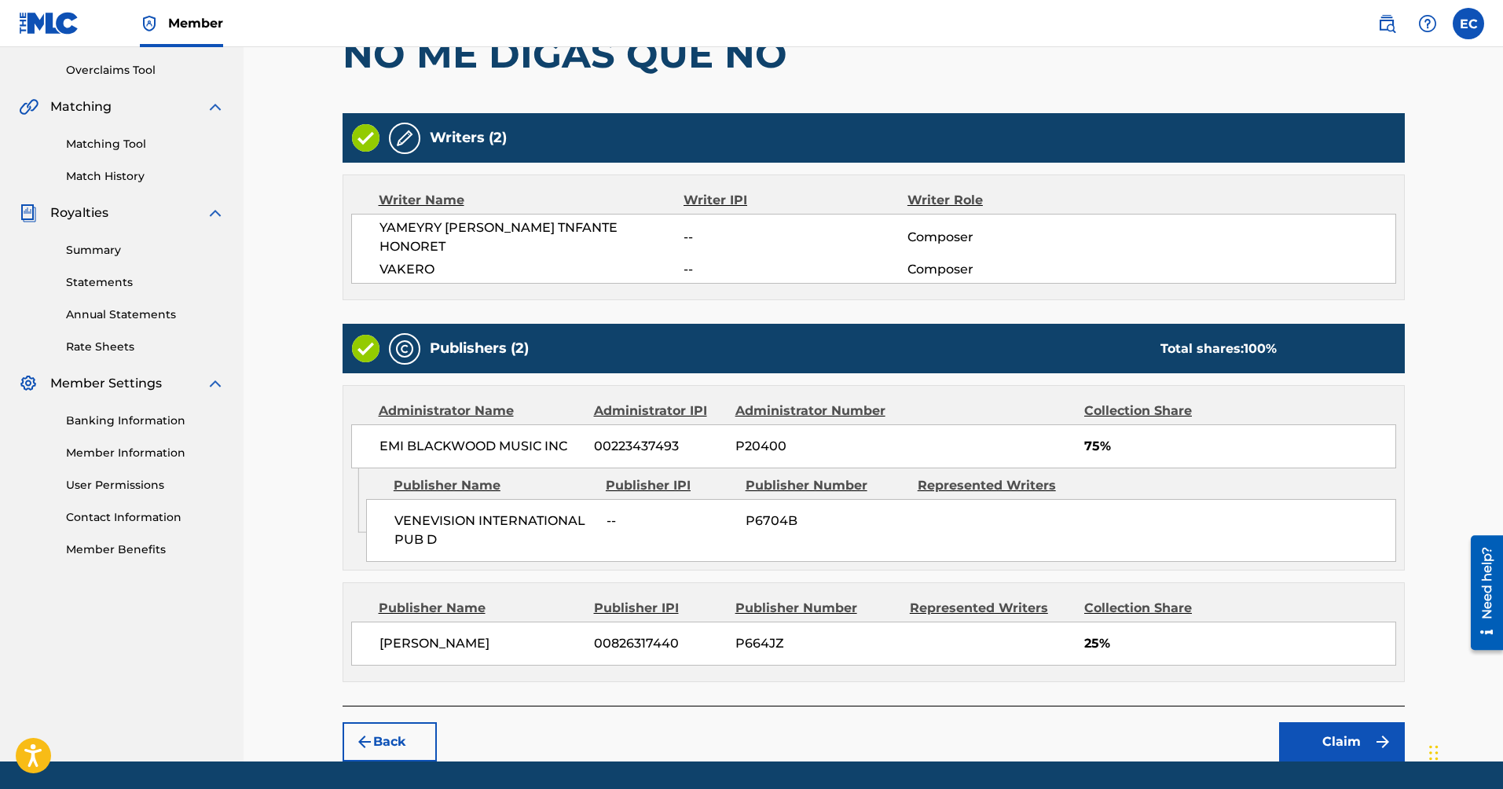
click at [363, 732] on img "submit" at bounding box center [364, 741] width 19 height 19
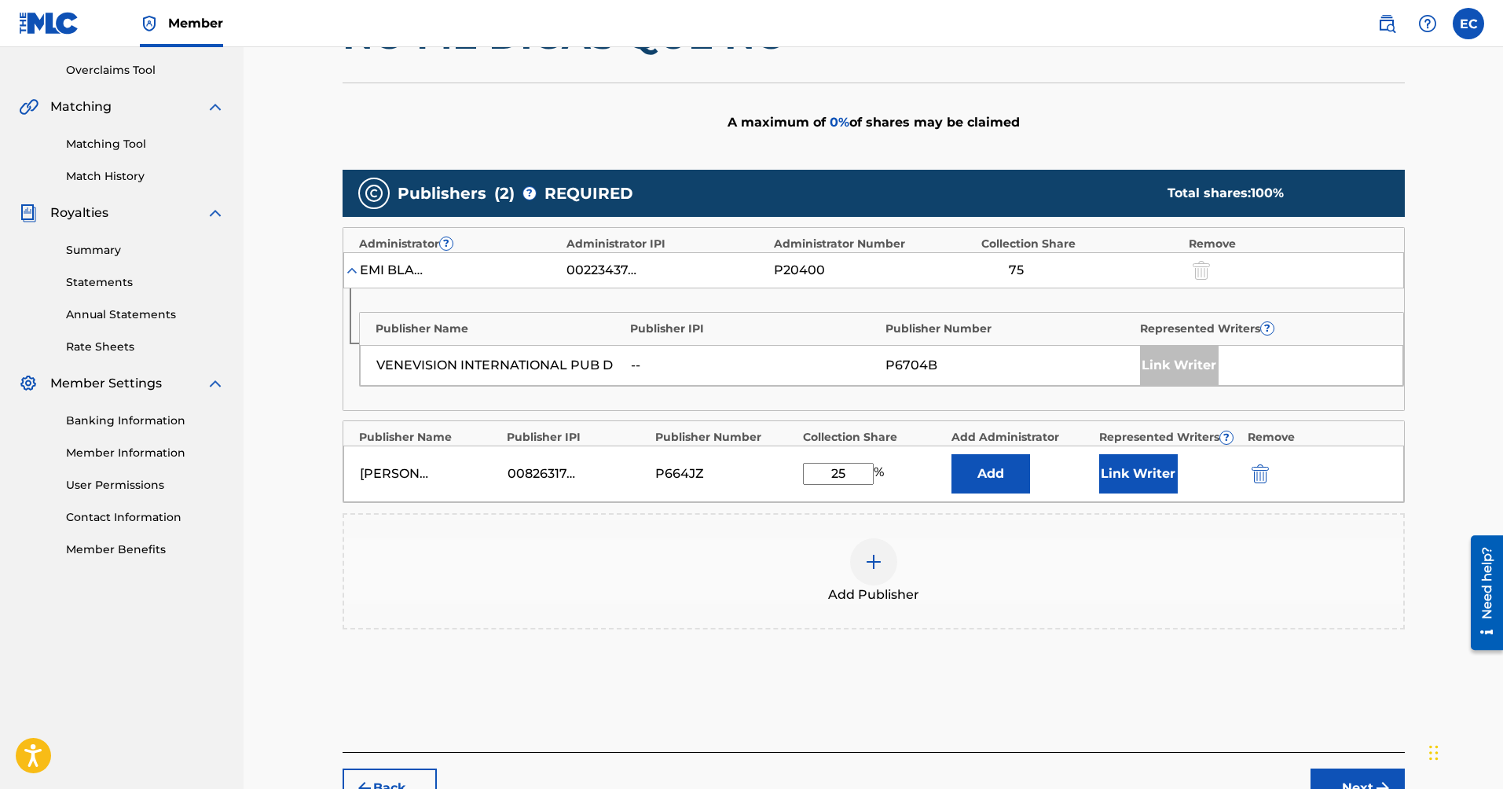
click at [1156, 479] on button "Link Writer" at bounding box center [1138, 473] width 79 height 39
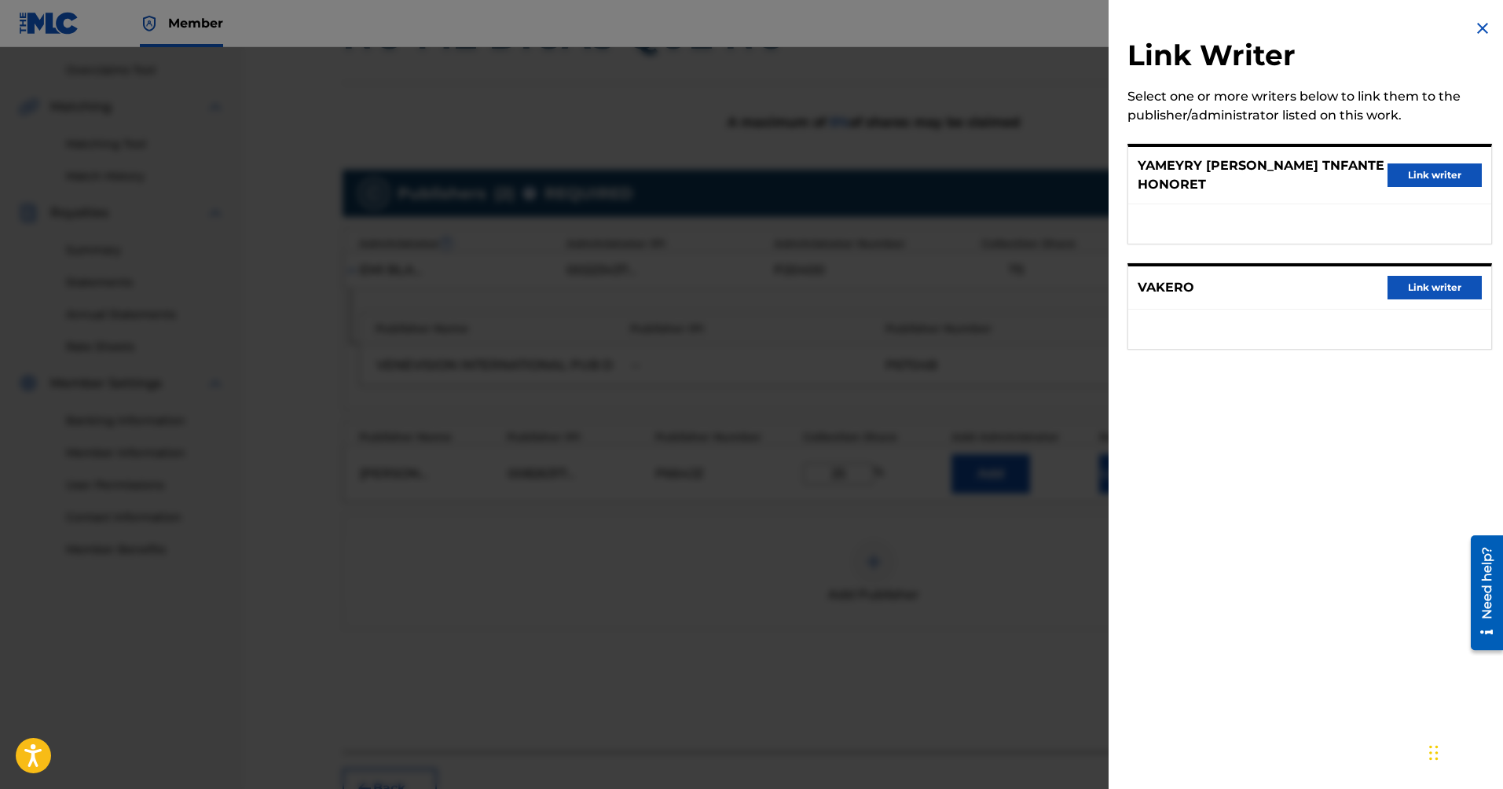
click at [1480, 29] on img at bounding box center [1482, 28] width 19 height 19
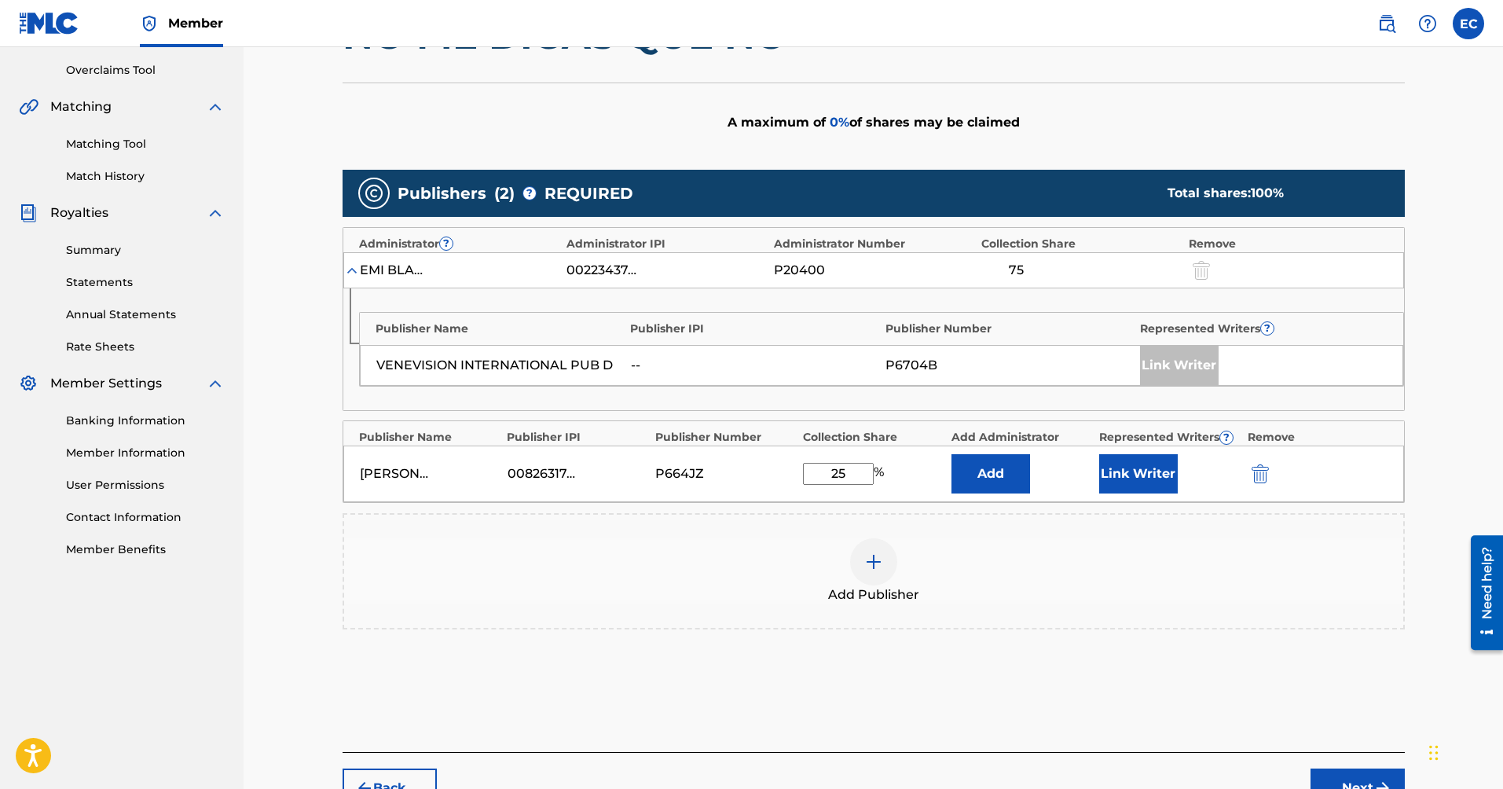
scroll to position [354, 0]
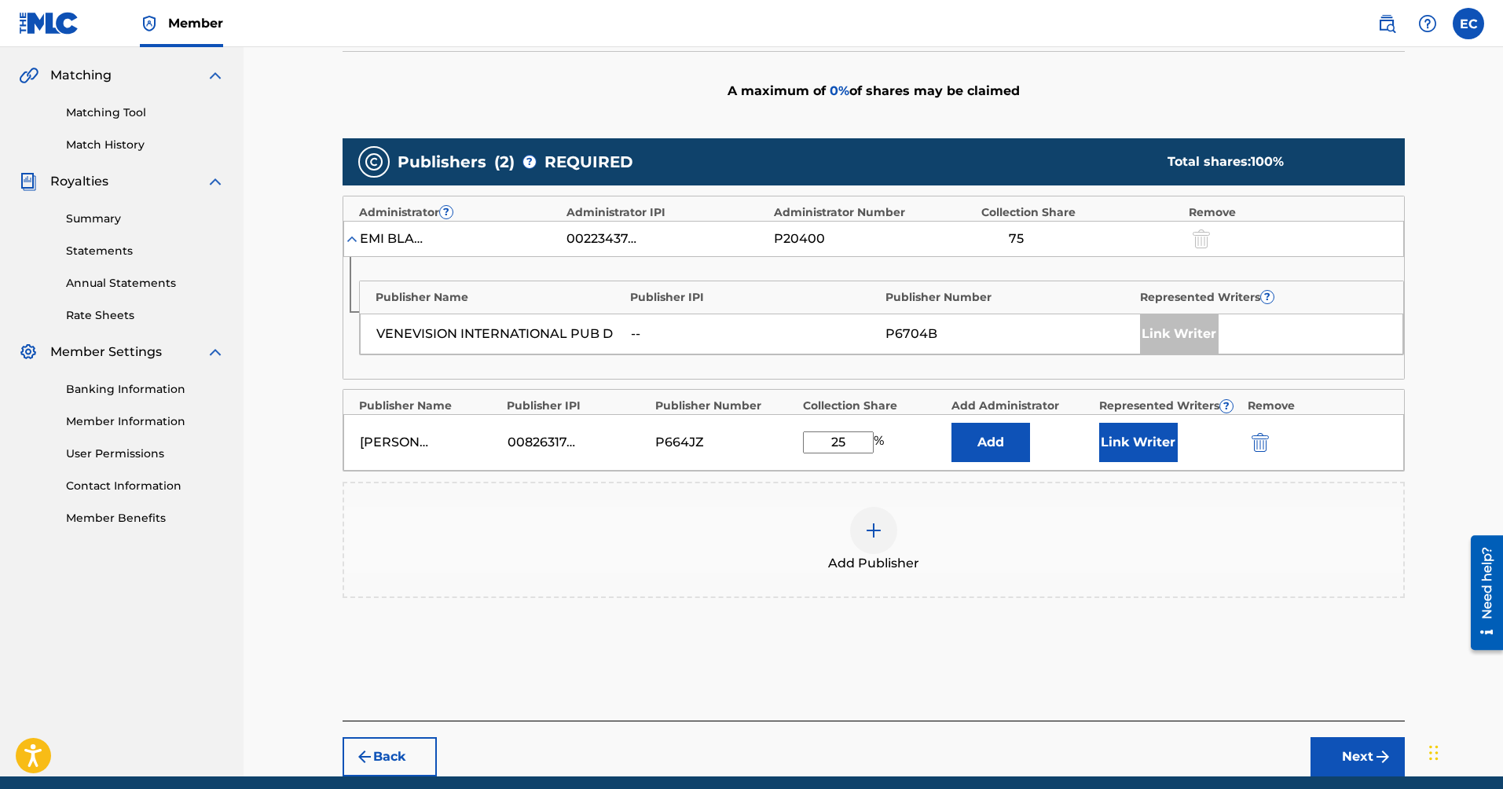
click at [398, 754] on button "Back" at bounding box center [390, 756] width 94 height 39
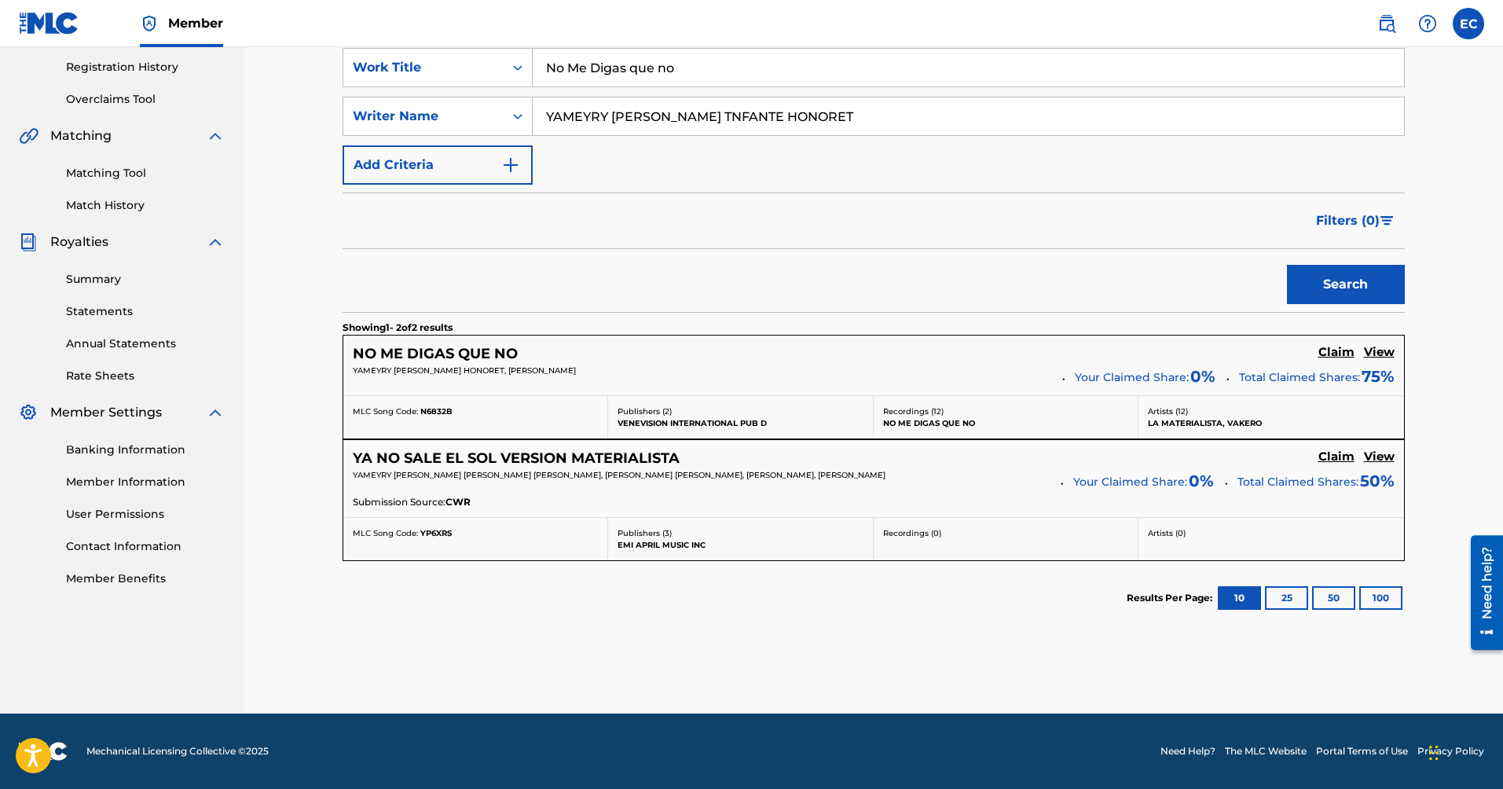
click at [1383, 354] on h5 "View" at bounding box center [1379, 352] width 31 height 15
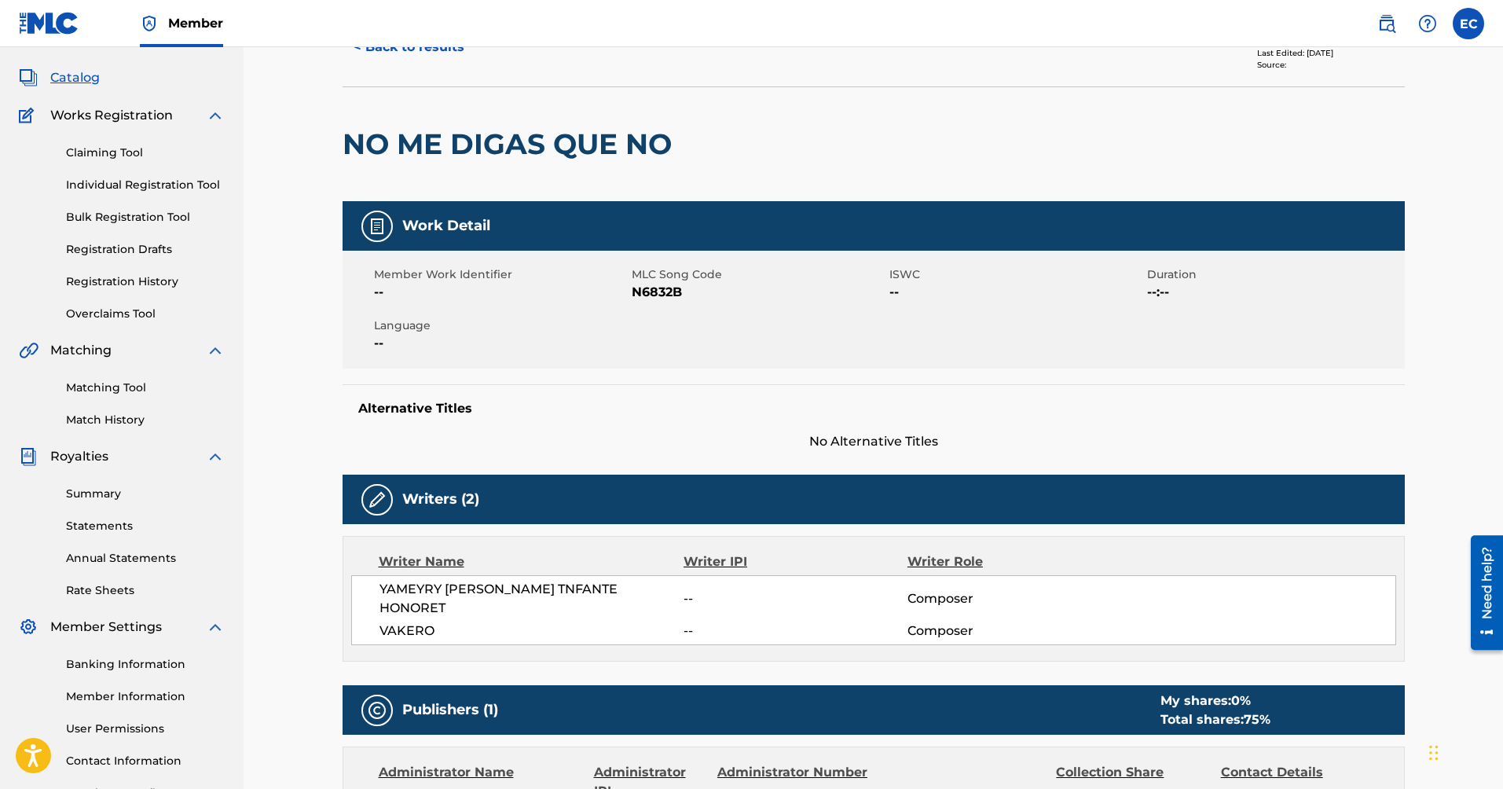
scroll to position [31, 0]
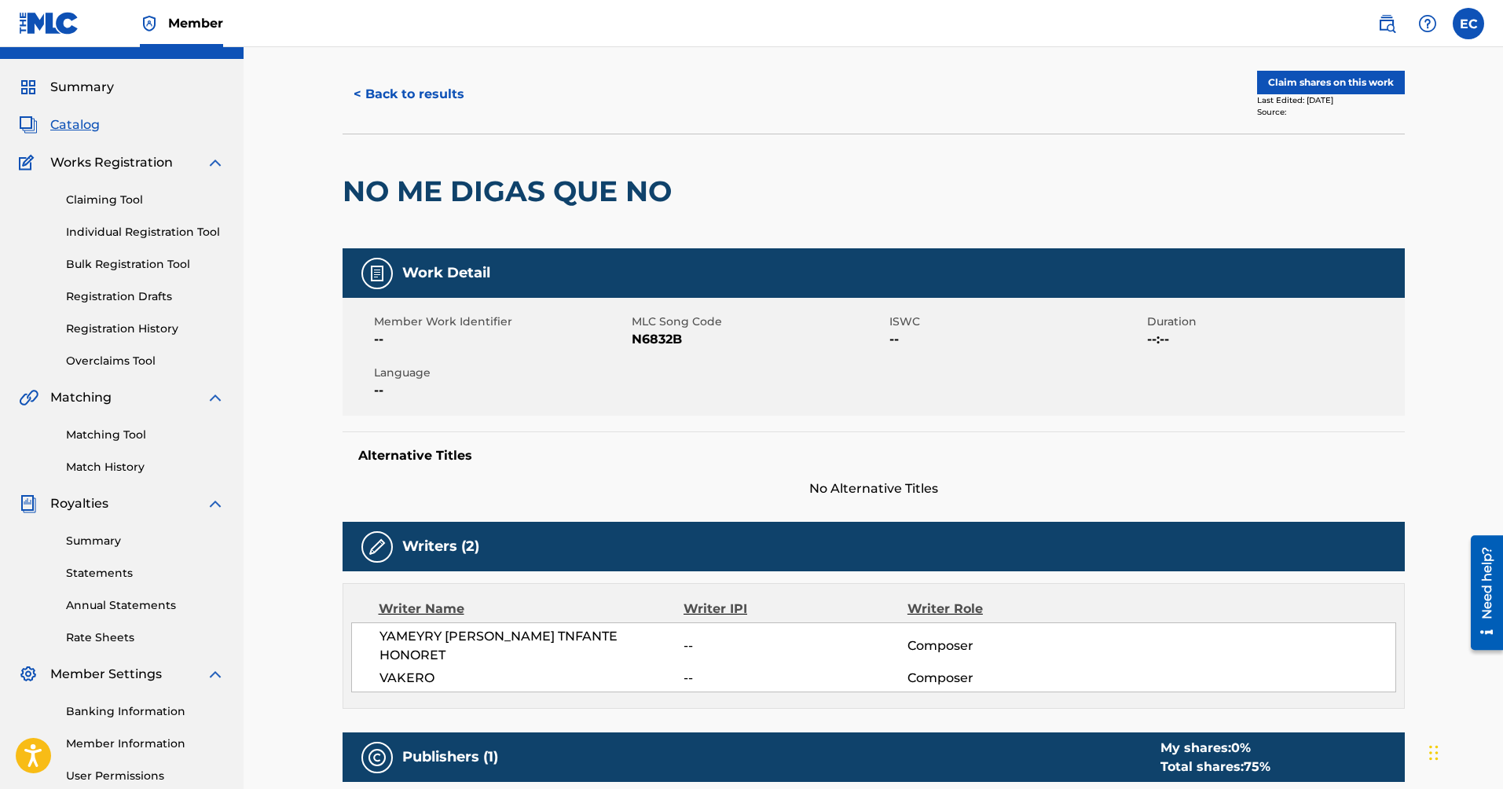
click at [1316, 81] on button "Claim shares on this work" at bounding box center [1331, 83] width 148 height 24
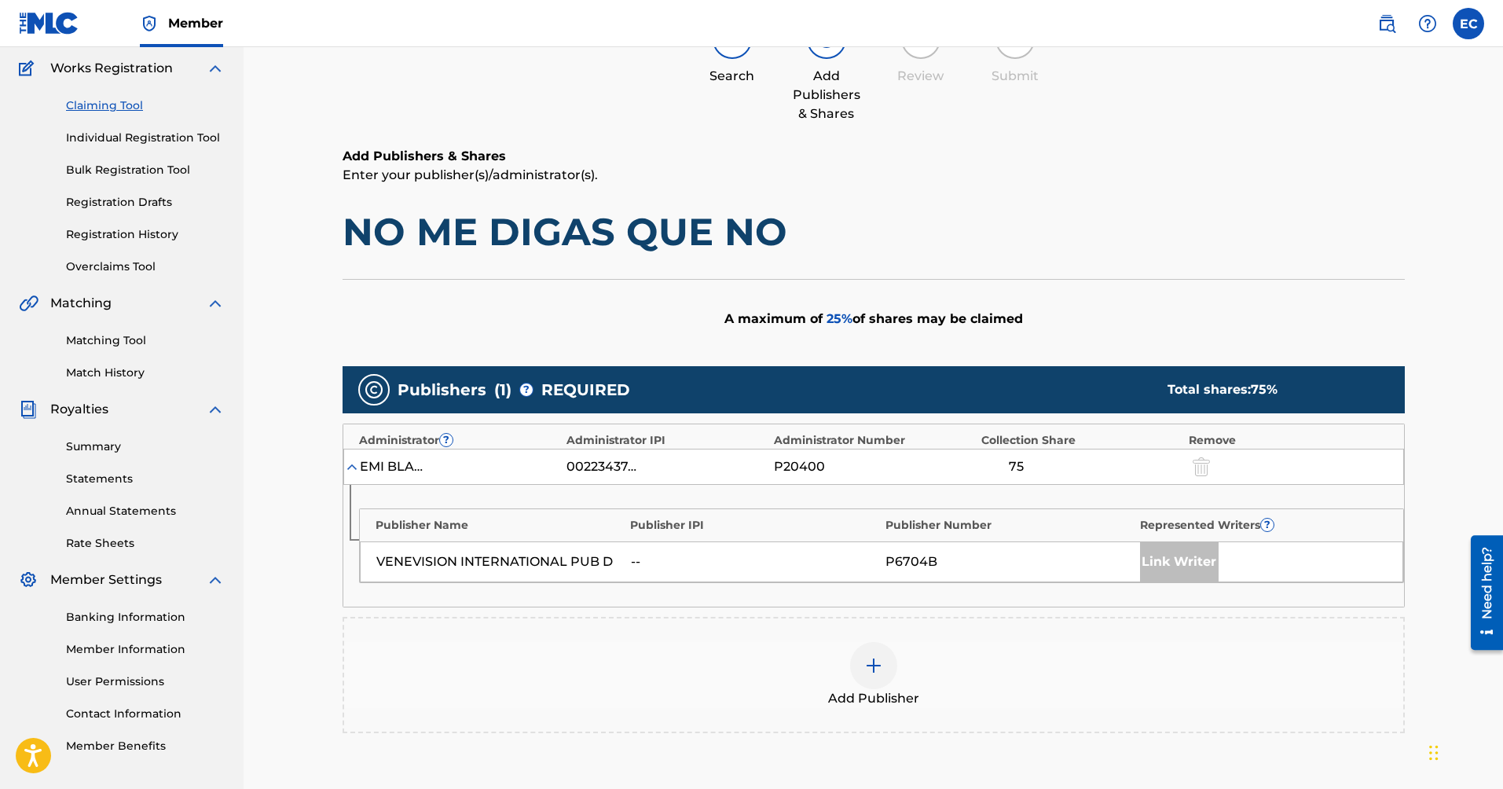
scroll to position [189, 0]
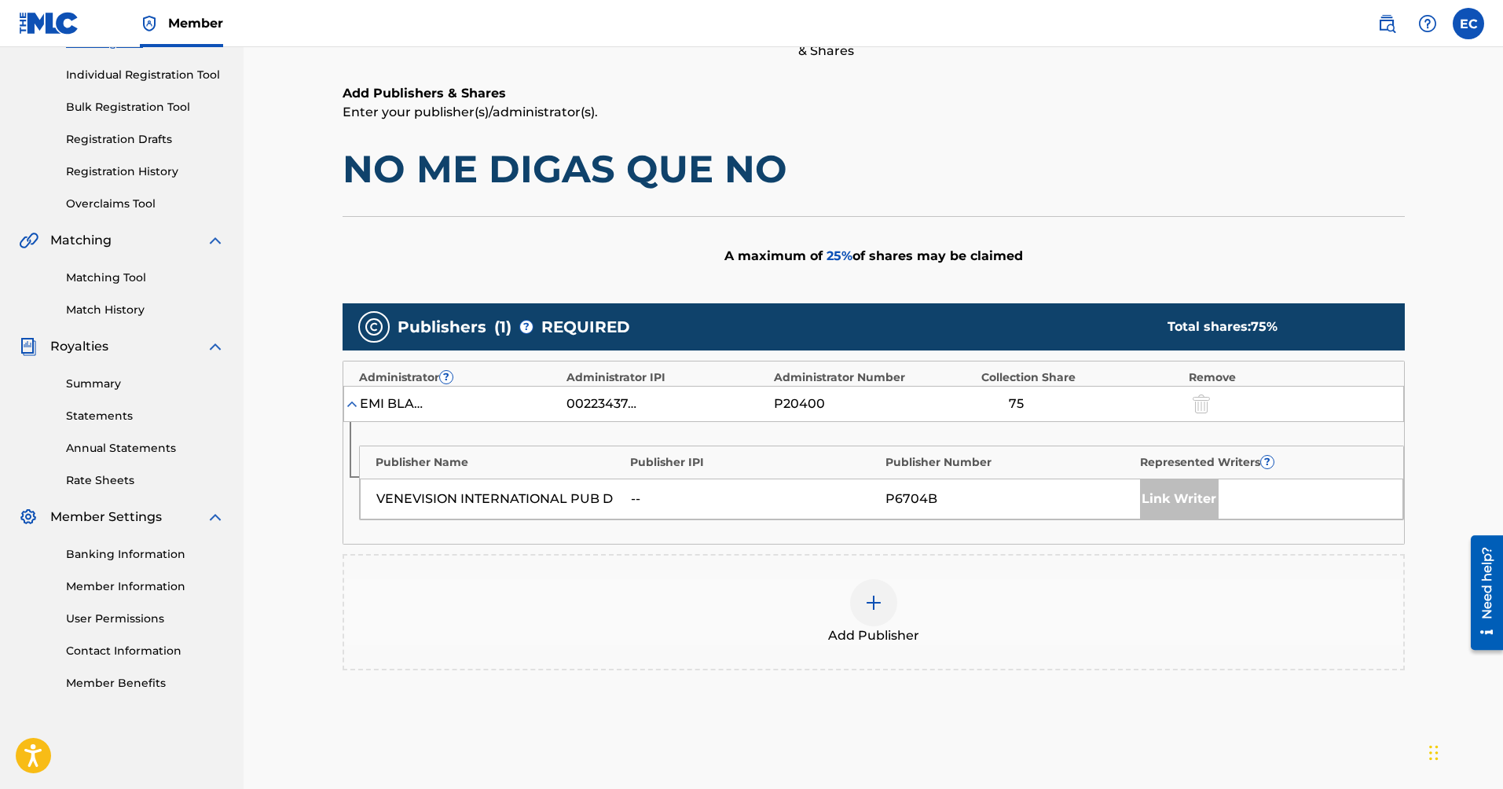
click at [871, 599] on img at bounding box center [873, 602] width 19 height 19
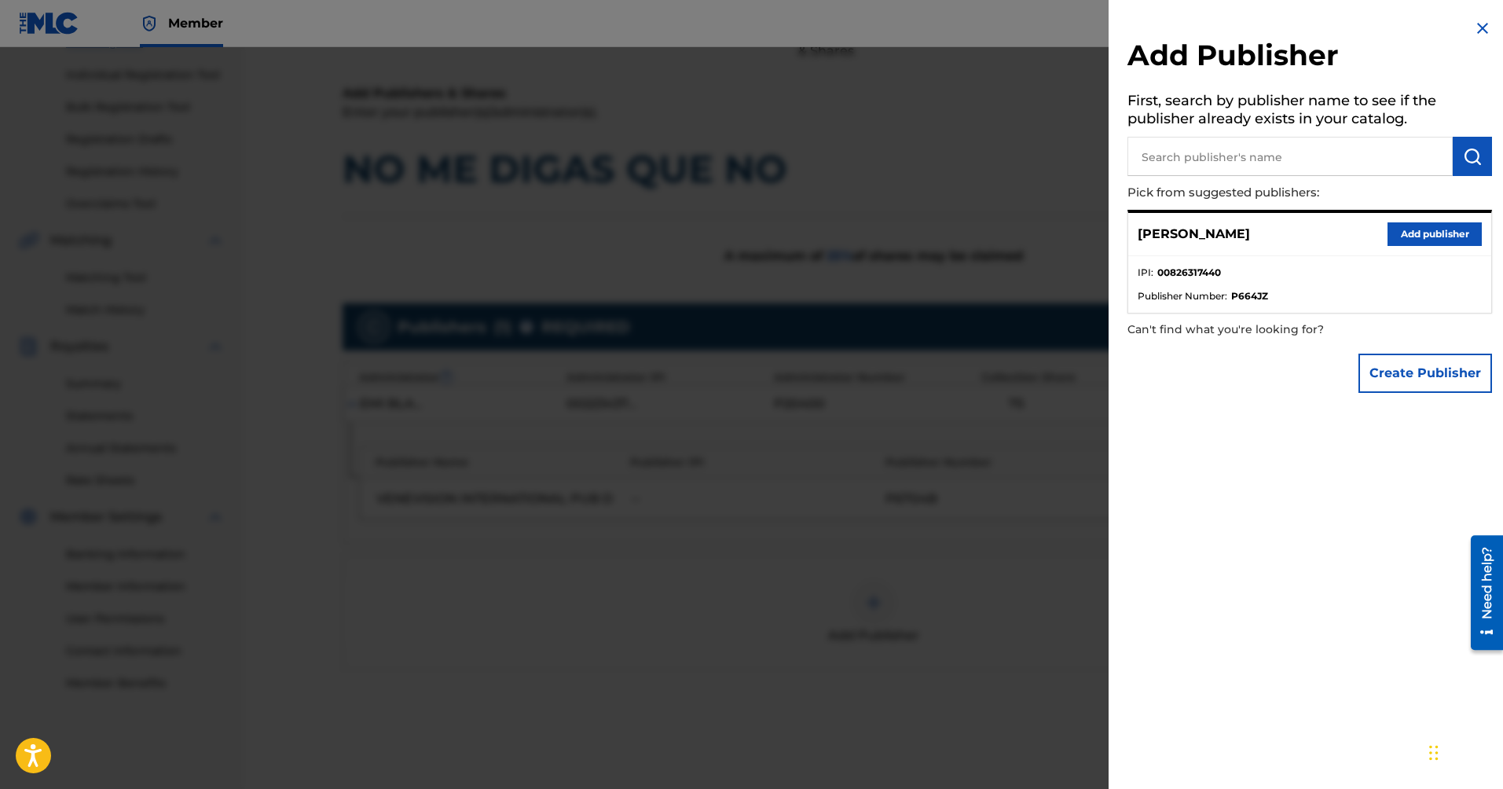
click at [1408, 238] on button "Add publisher" at bounding box center [1435, 234] width 94 height 24
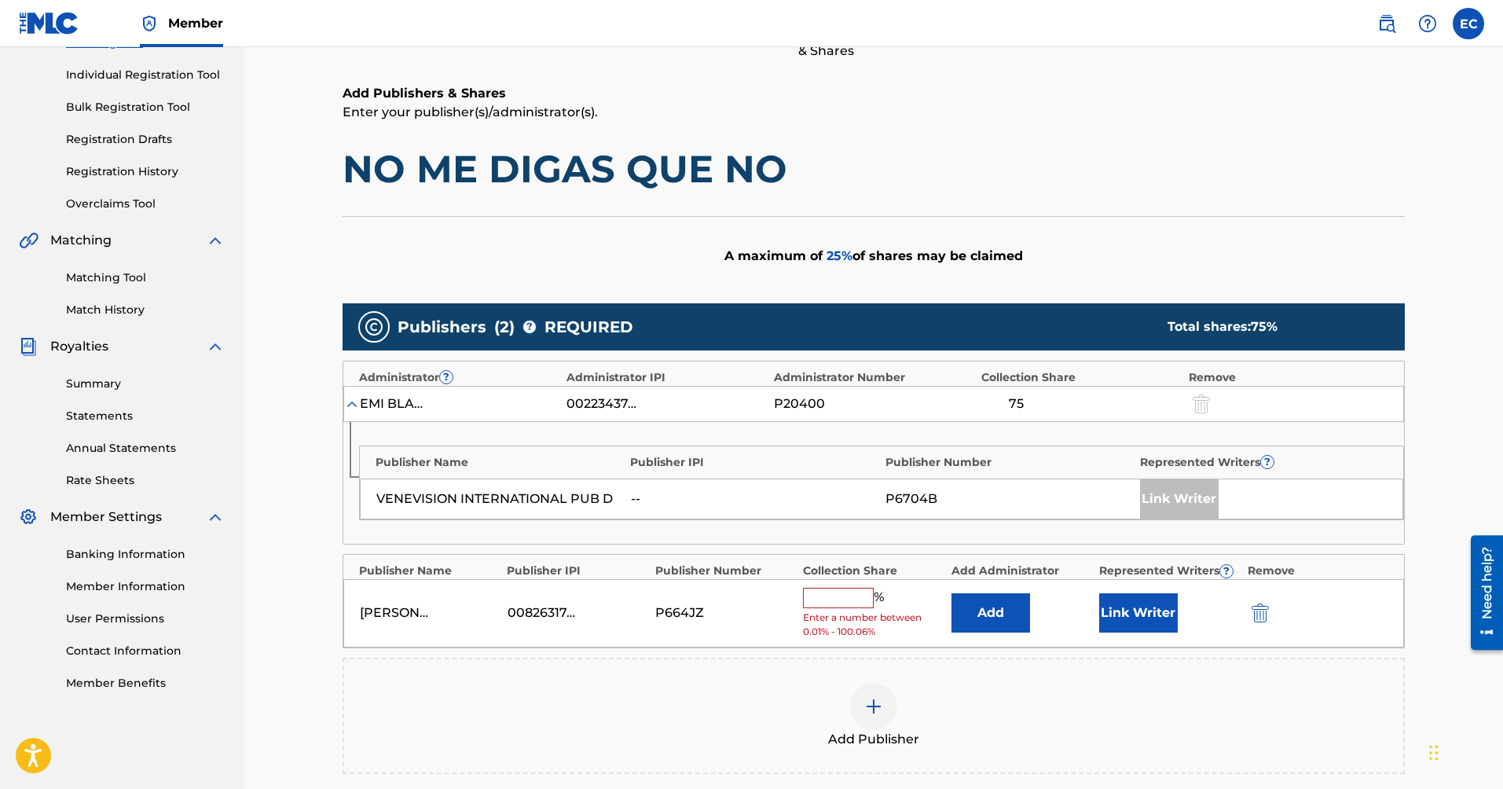
click at [863, 592] on input "text" at bounding box center [838, 598] width 71 height 20
click at [830, 600] on input "text" at bounding box center [838, 598] width 71 height 20
type input "25"
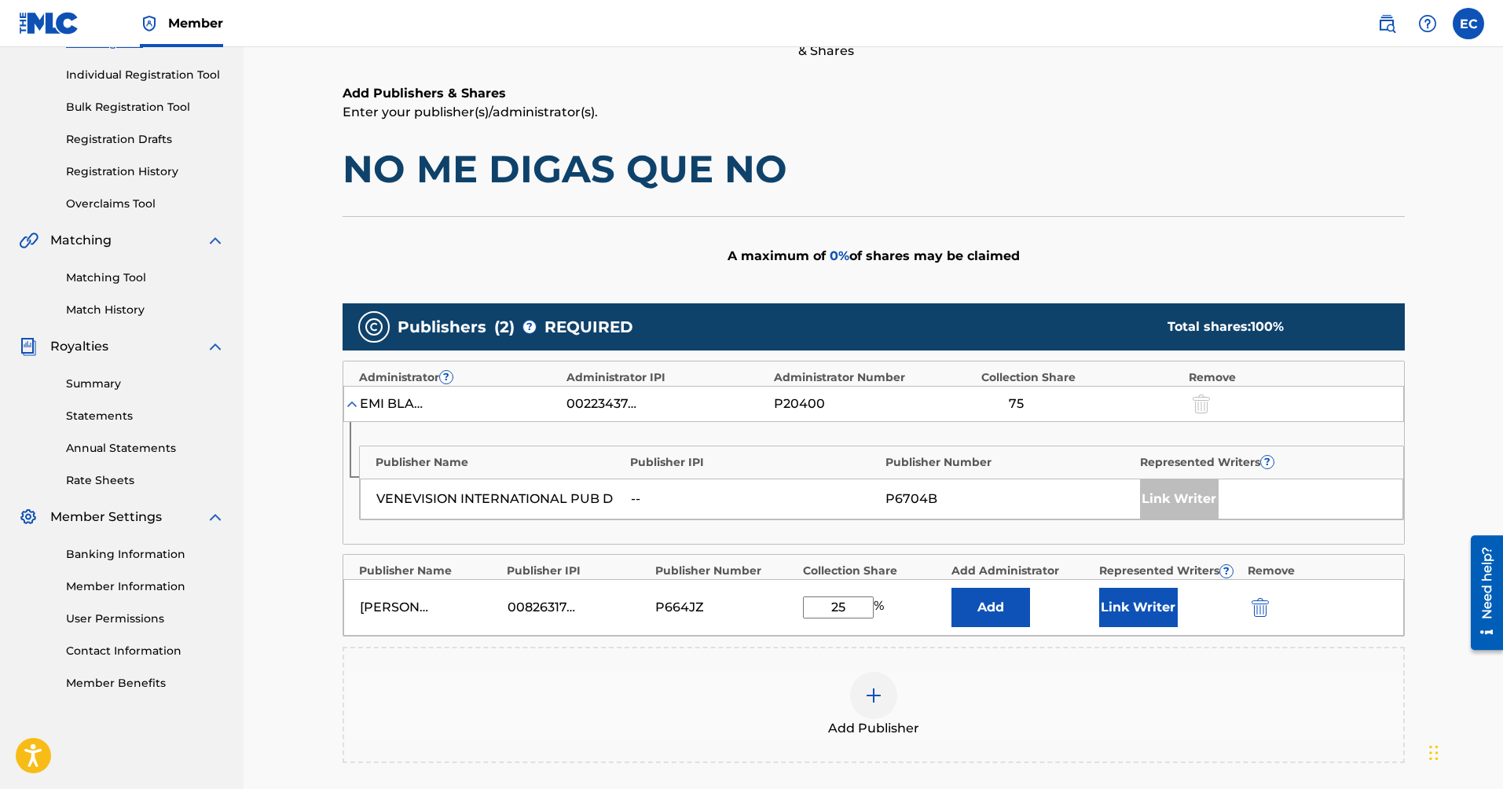
click at [1126, 618] on button "Link Writer" at bounding box center [1138, 607] width 79 height 39
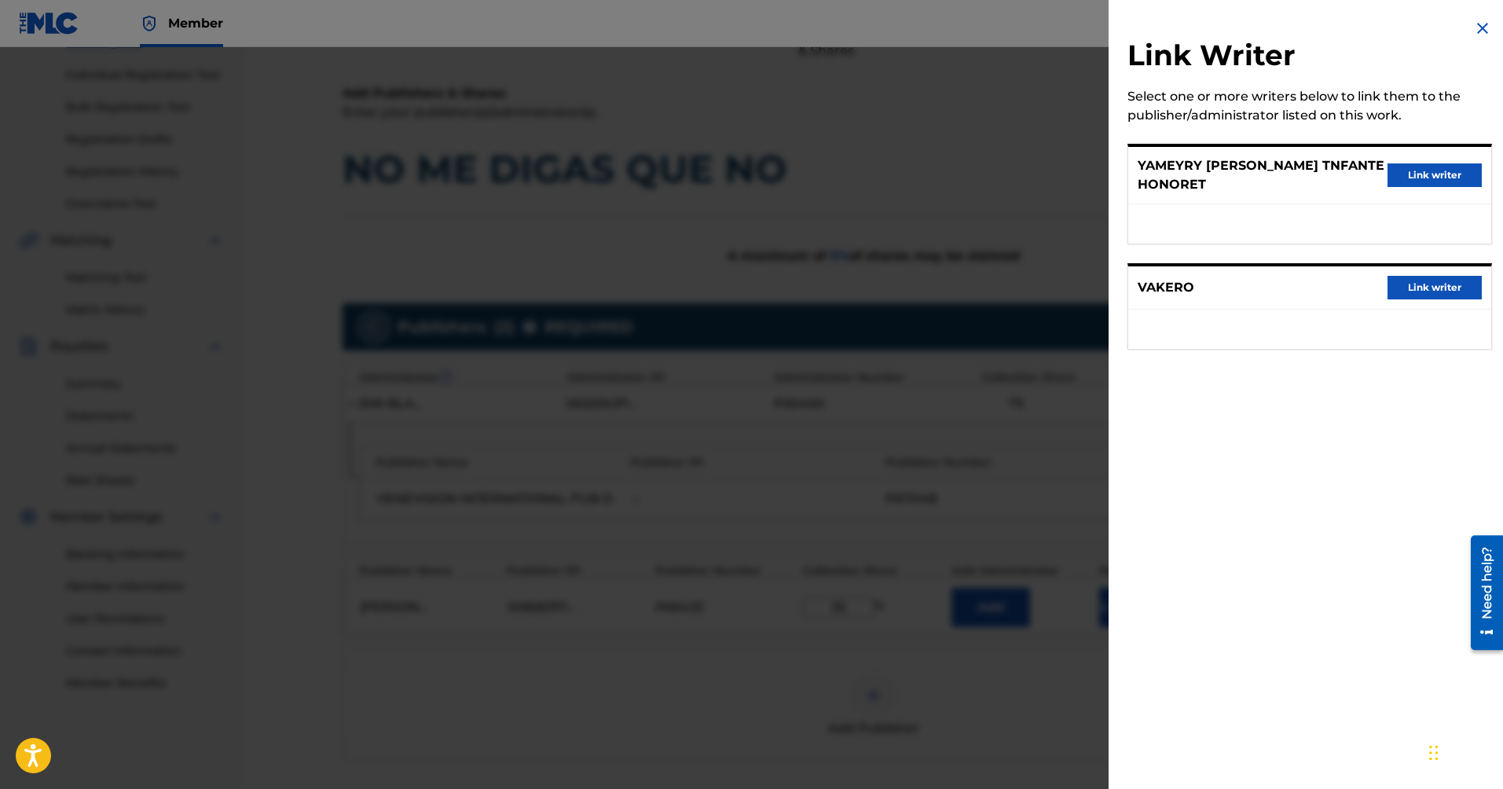
click at [927, 418] on div at bounding box center [751, 441] width 1503 height 789
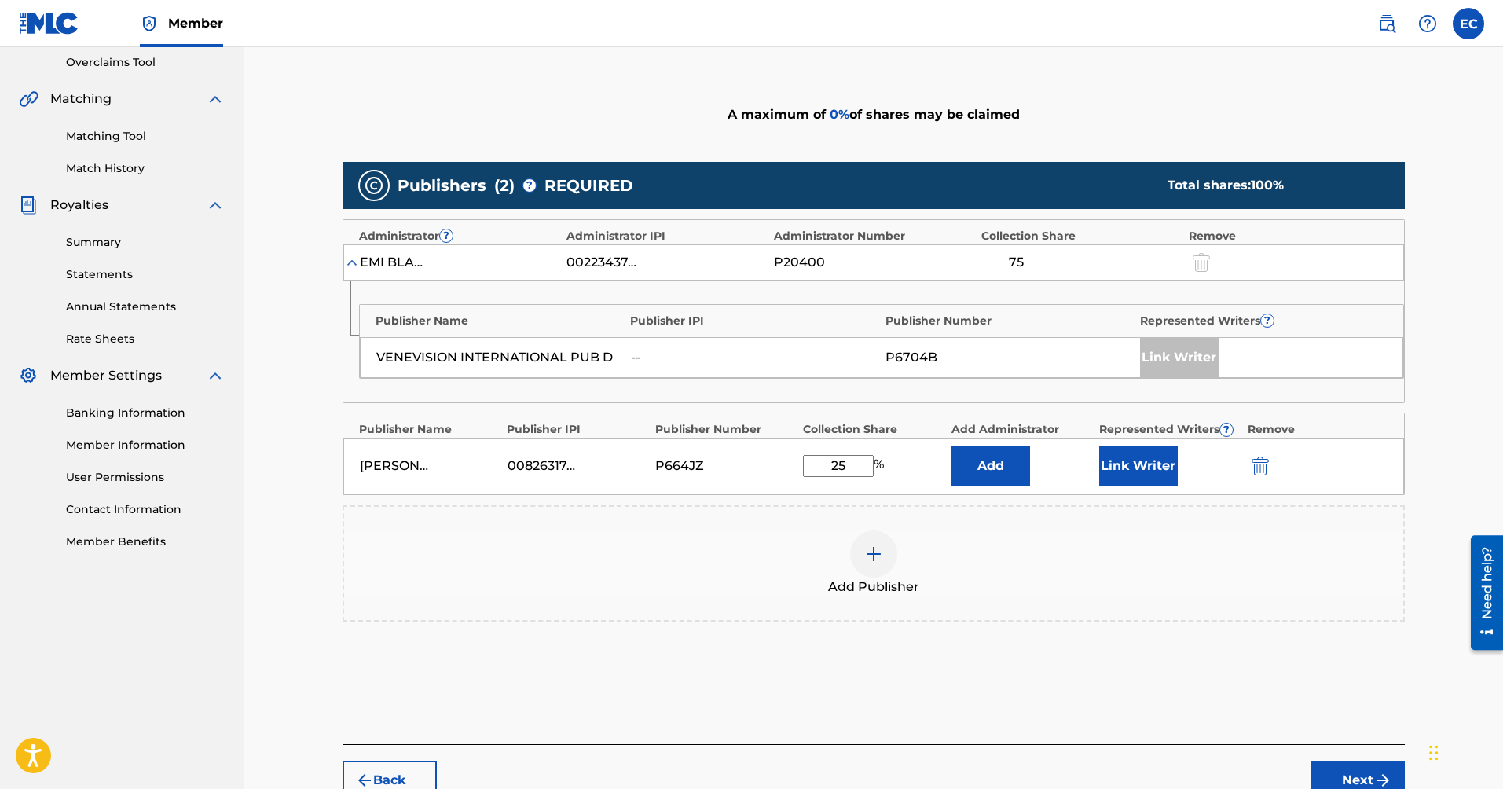
scroll to position [377, 0]
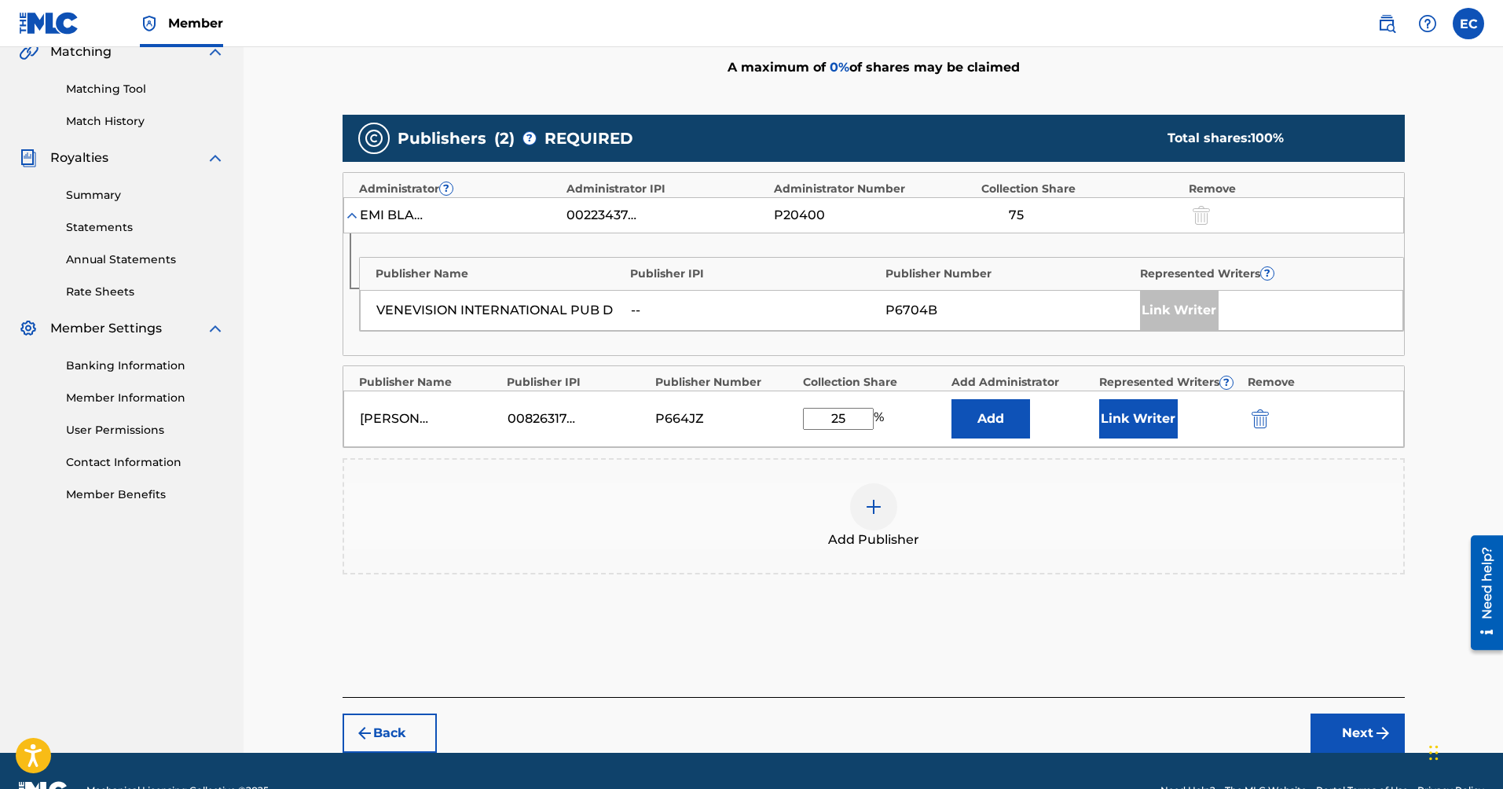
click at [1351, 736] on button "Next" at bounding box center [1358, 732] width 94 height 39
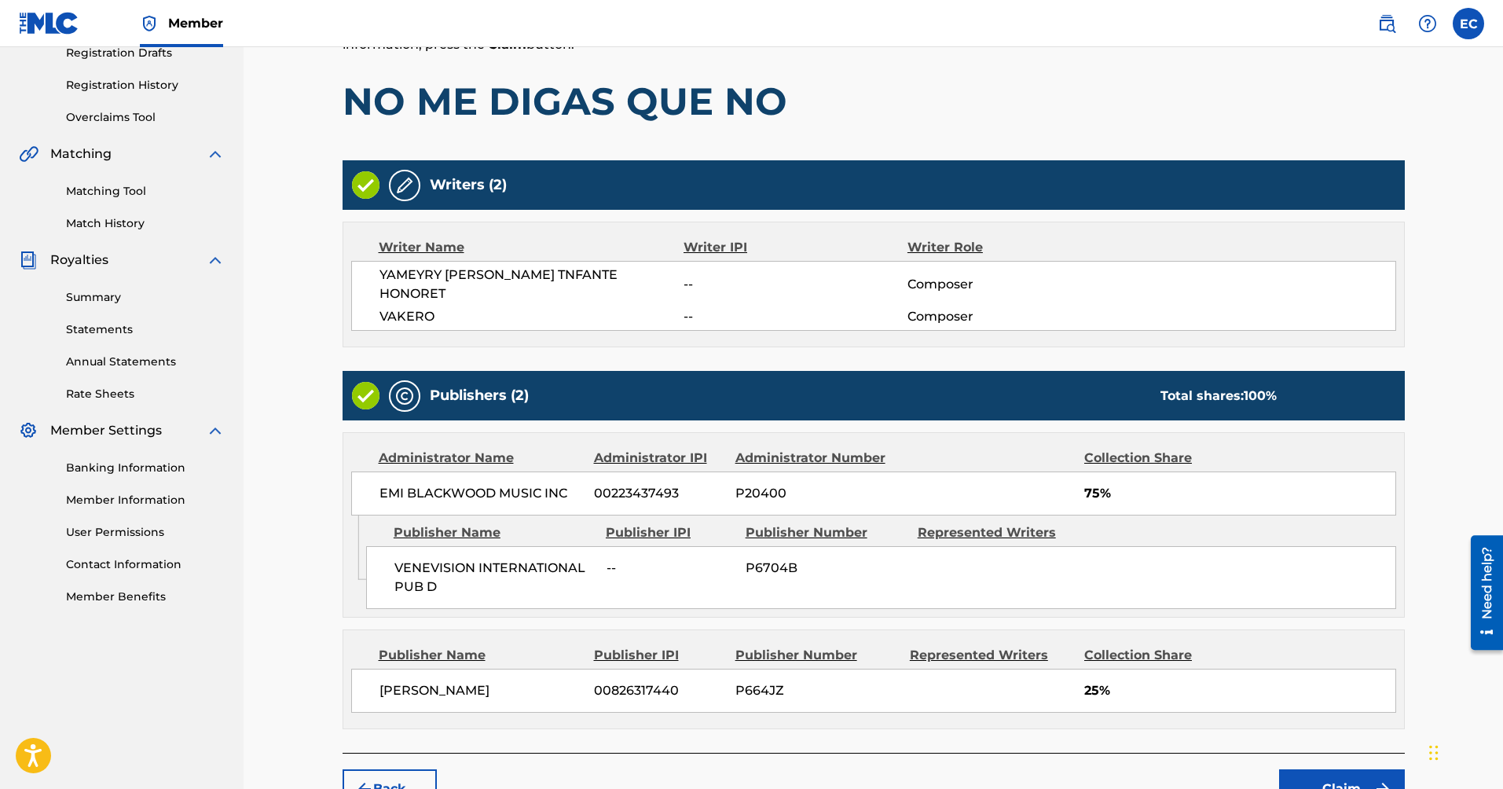
scroll to position [322, 0]
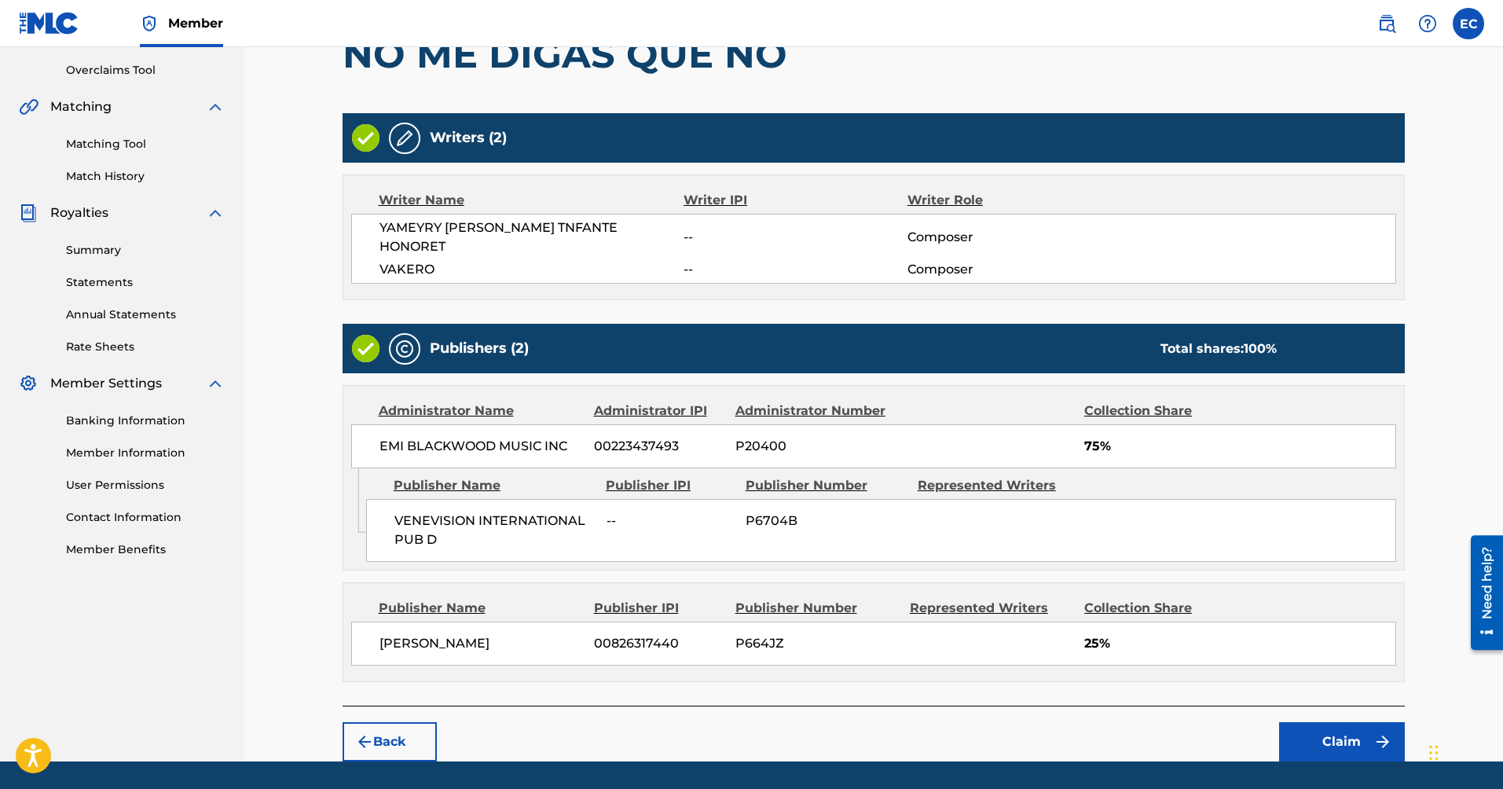
click at [1322, 725] on button "Claim" at bounding box center [1342, 741] width 126 height 39
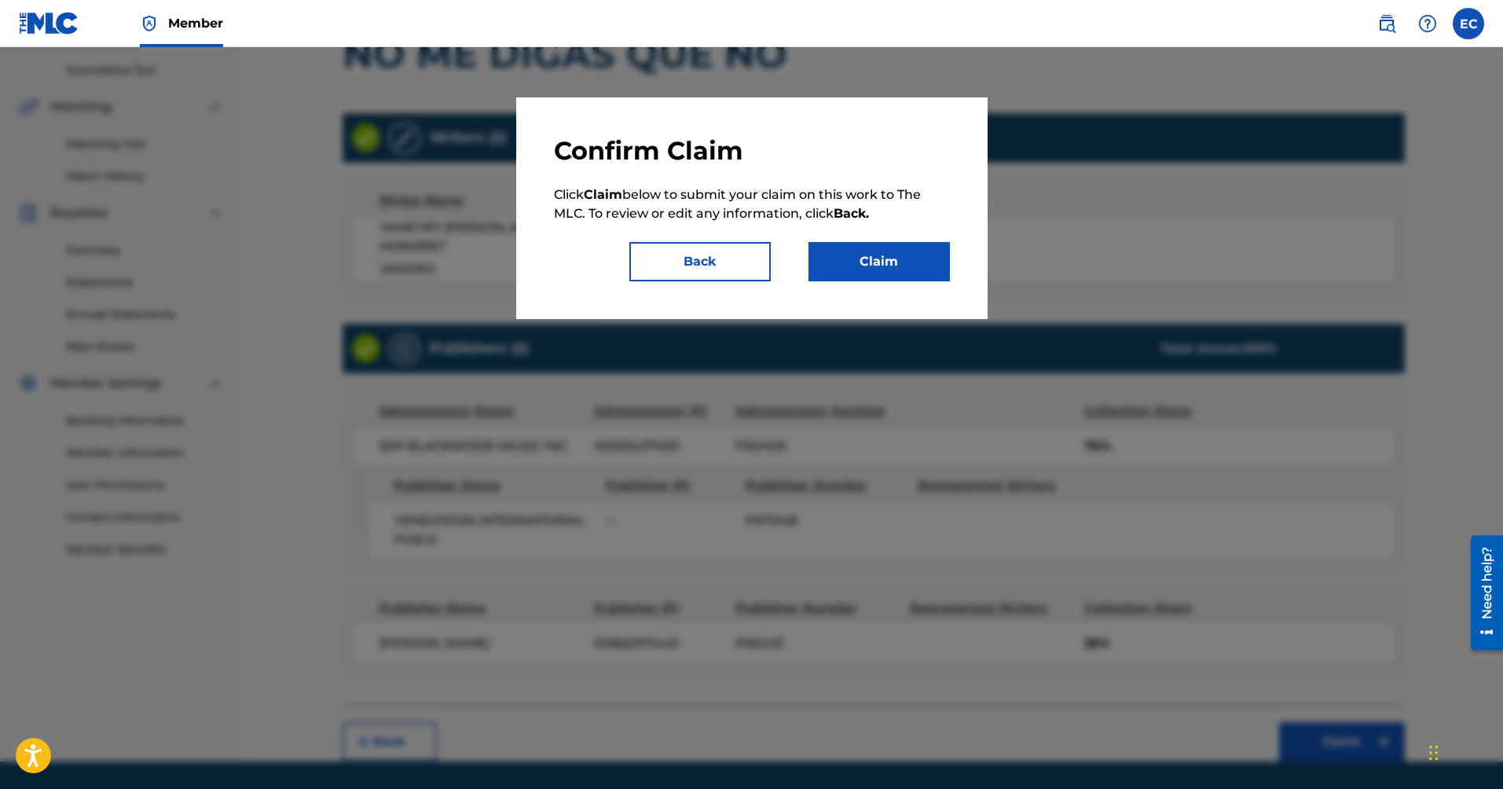
click at [878, 277] on button "Claim" at bounding box center [879, 261] width 141 height 39
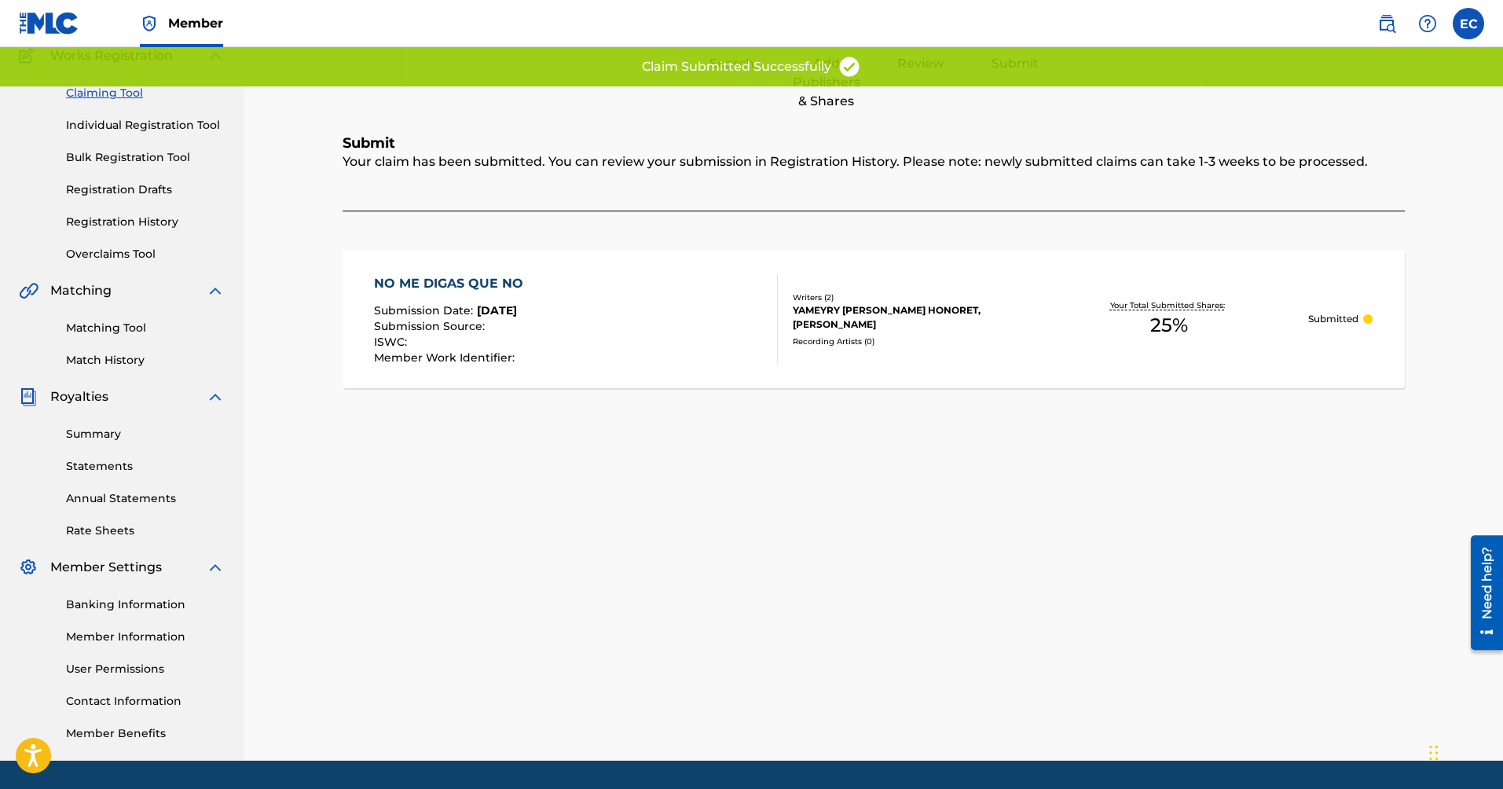
scroll to position [91, 0]
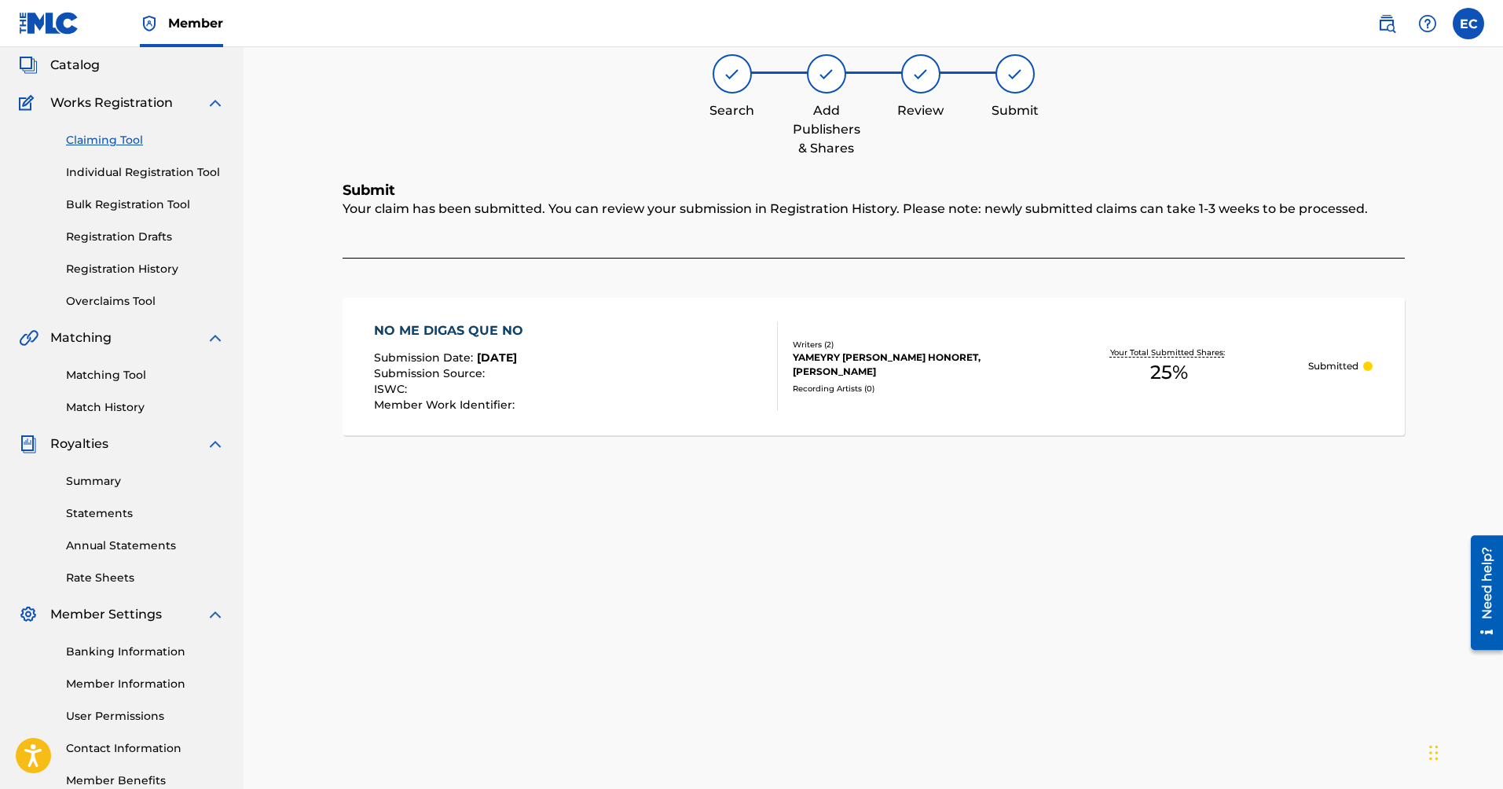
drag, startPoint x: 787, startPoint y: 357, endPoint x: 807, endPoint y: 352, distance: 20.2
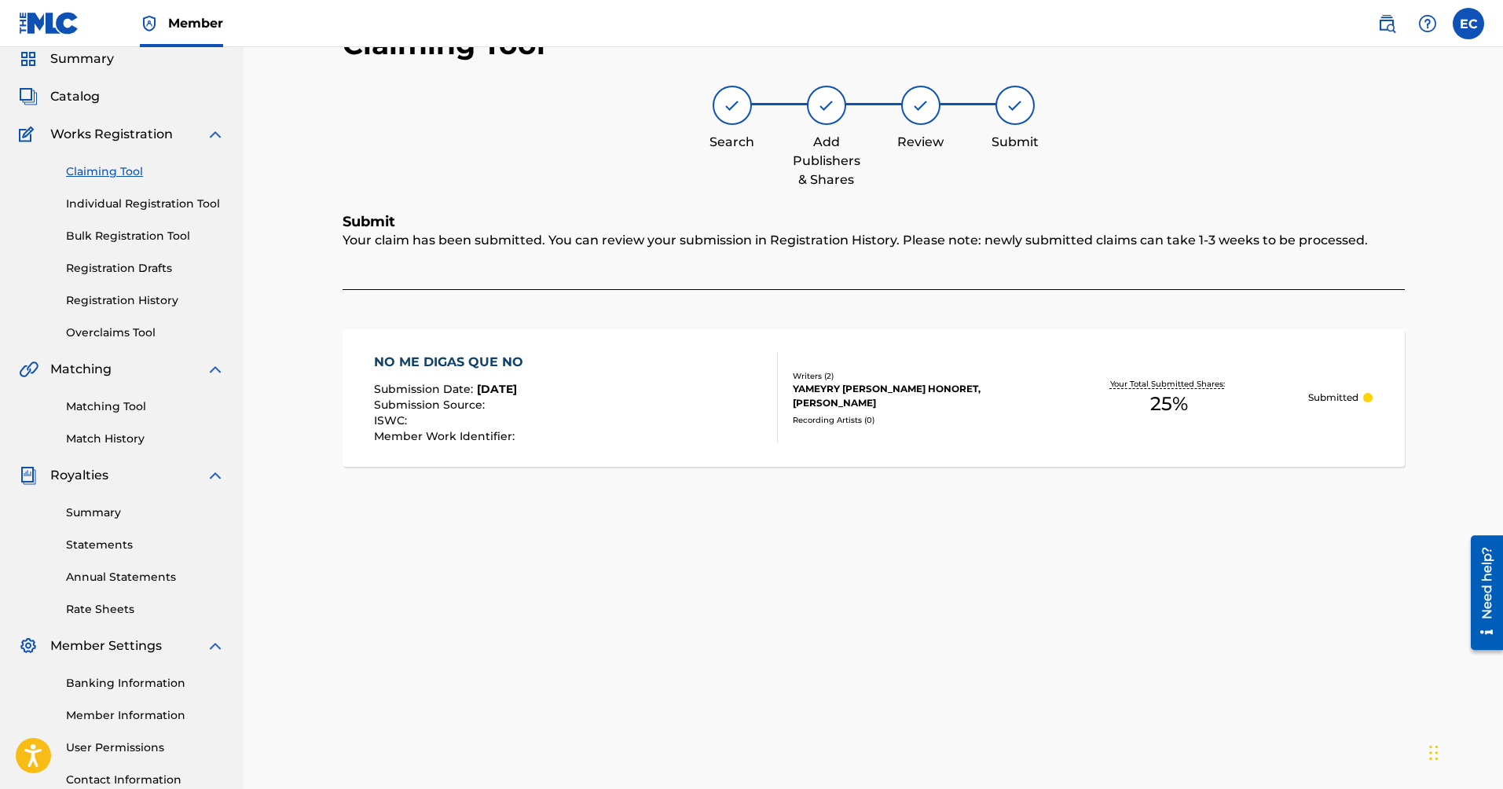
click at [114, 171] on link "Claiming Tool" at bounding box center [145, 171] width 159 height 17
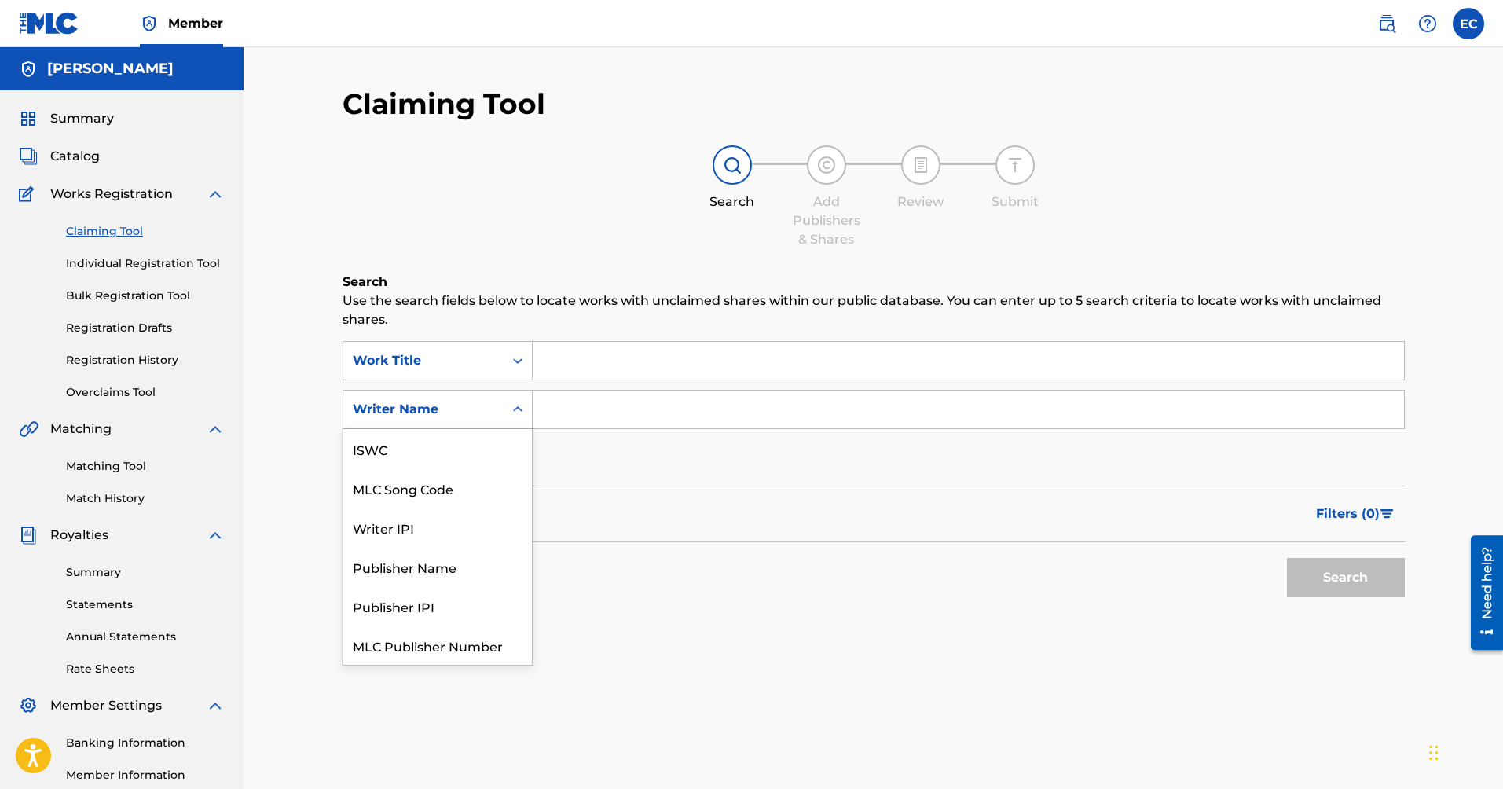
click at [463, 413] on div "Writer Name" at bounding box center [423, 409] width 141 height 19
click at [454, 655] on div "Writer Name" at bounding box center [437, 644] width 189 height 39
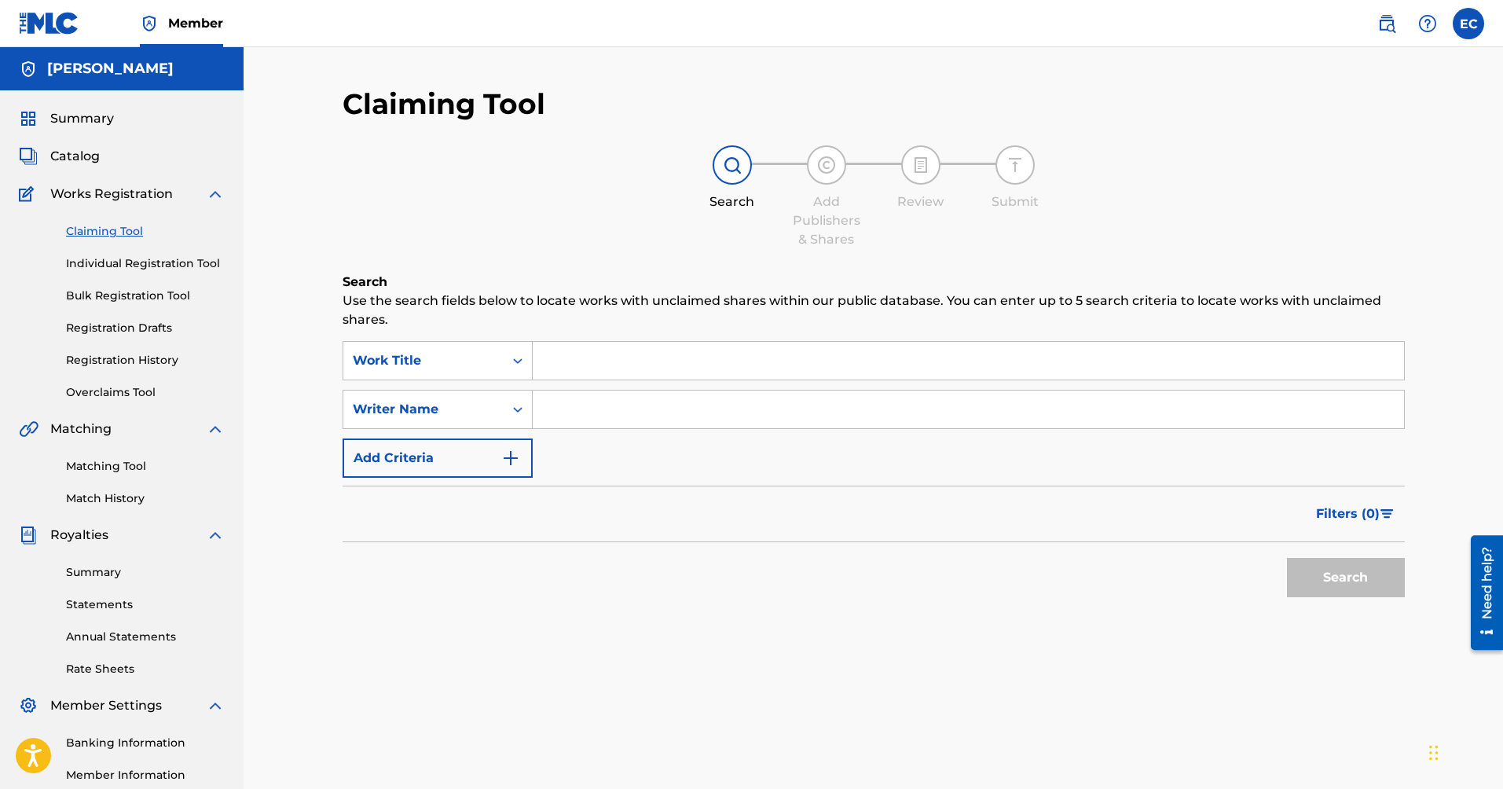
click at [596, 410] on input "Search Form" at bounding box center [968, 410] width 871 height 38
type input "YAMEYRY [PERSON_NAME] TNFANTE HONORET"
click at [1326, 587] on button "Search" at bounding box center [1346, 577] width 118 height 39
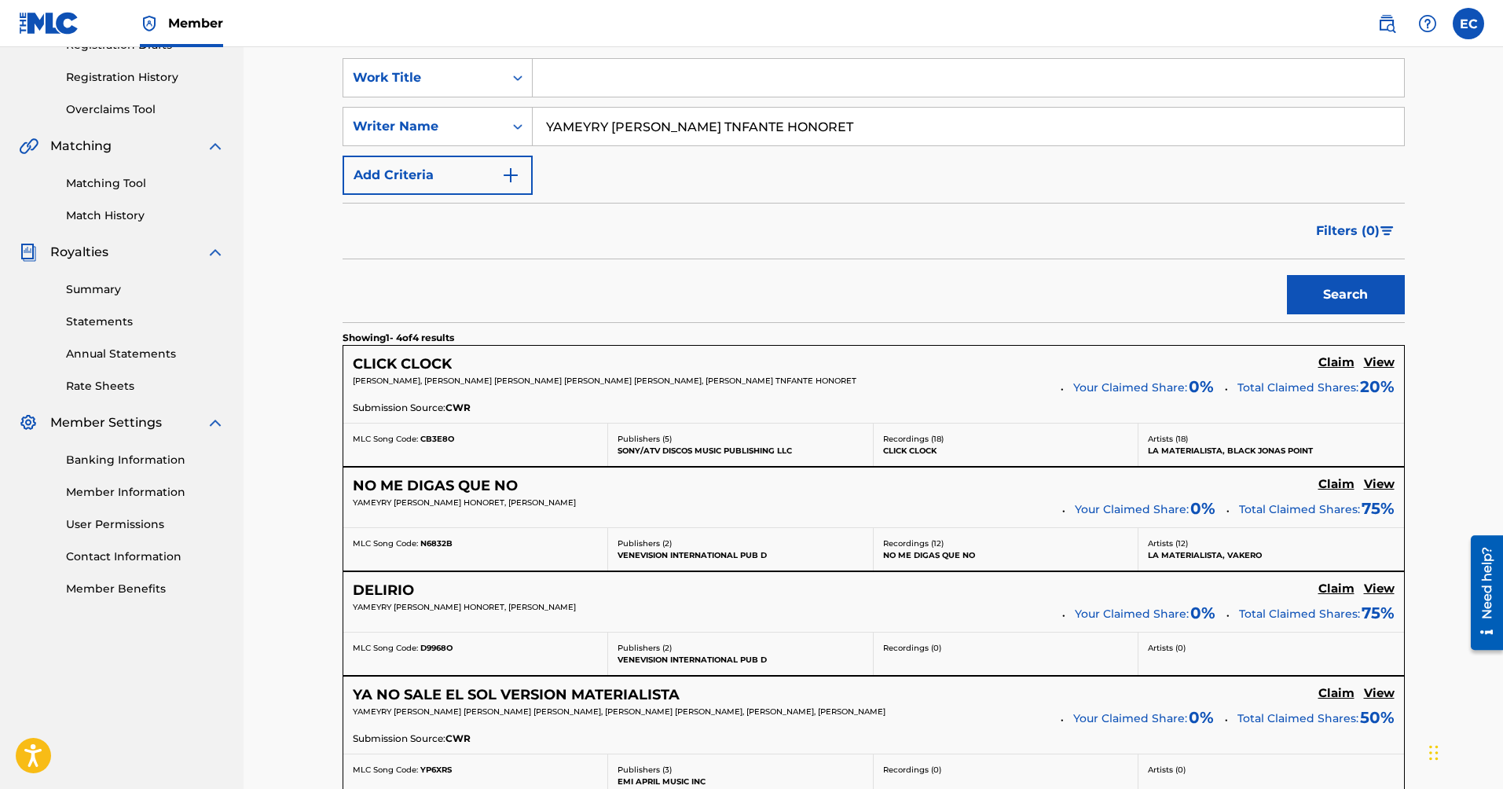
scroll to position [314, 0]
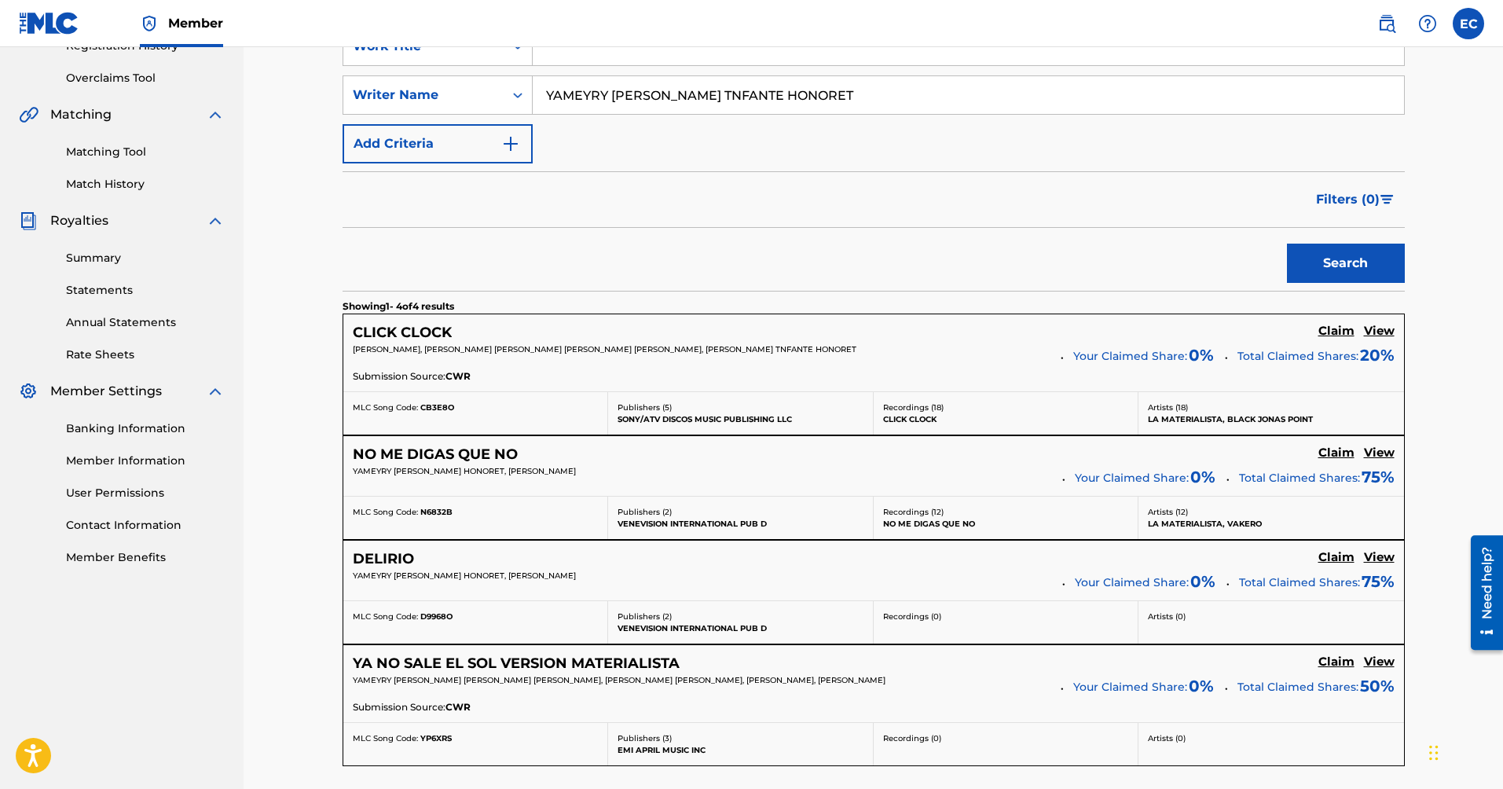
click at [1384, 557] on h5 "View" at bounding box center [1379, 557] width 31 height 15
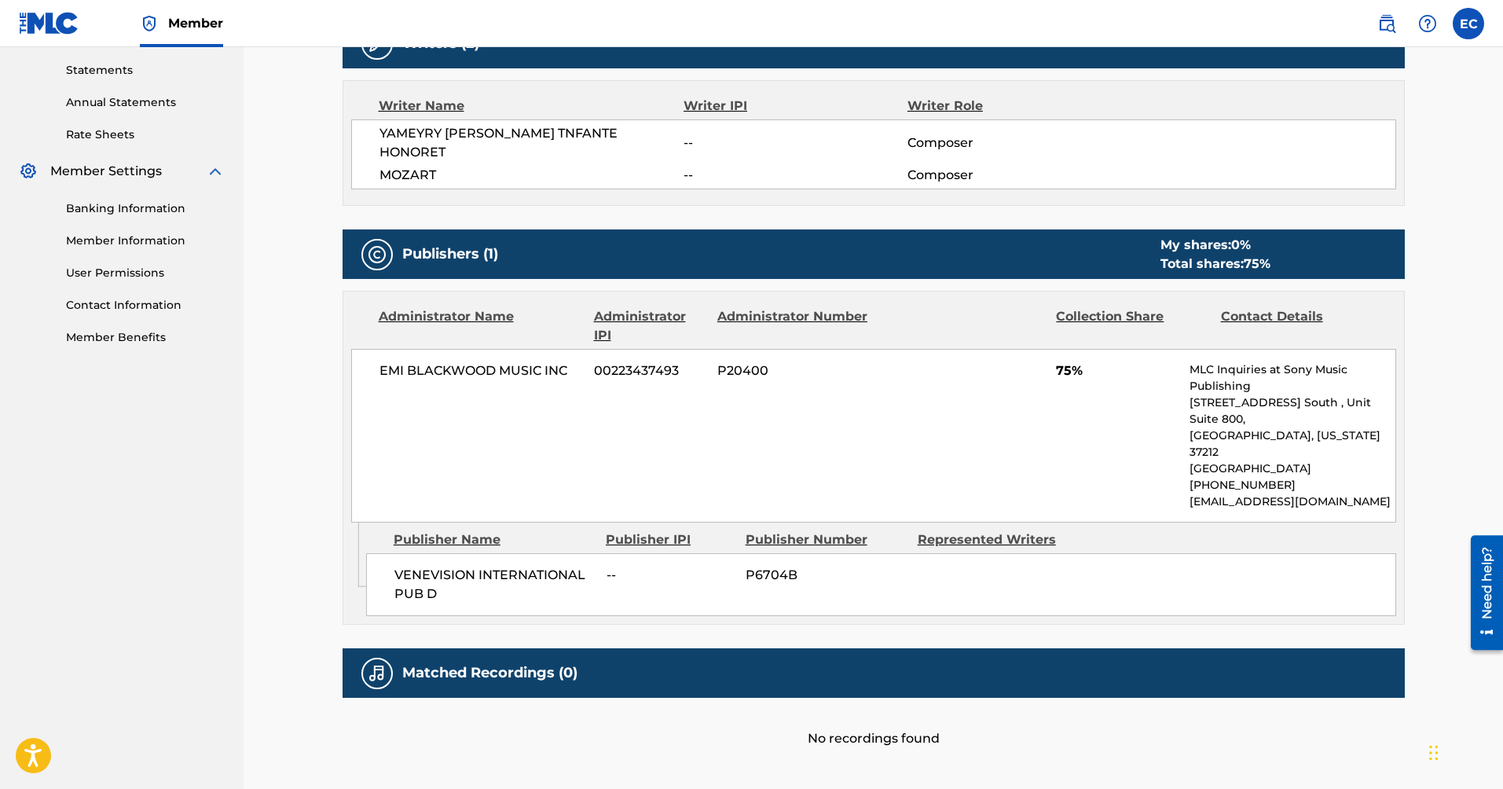
scroll to position [566, 0]
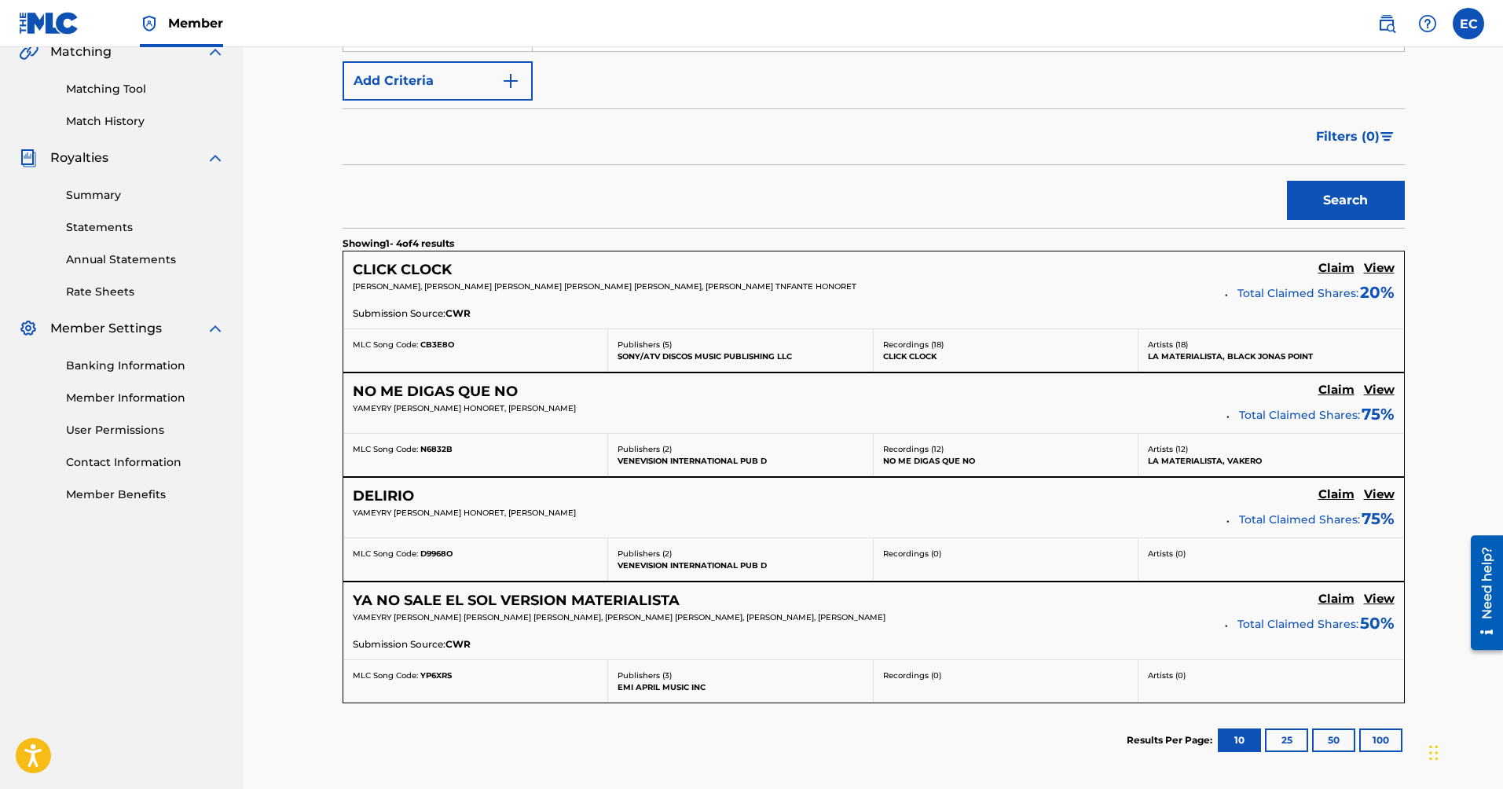
scroll to position [393, 0]
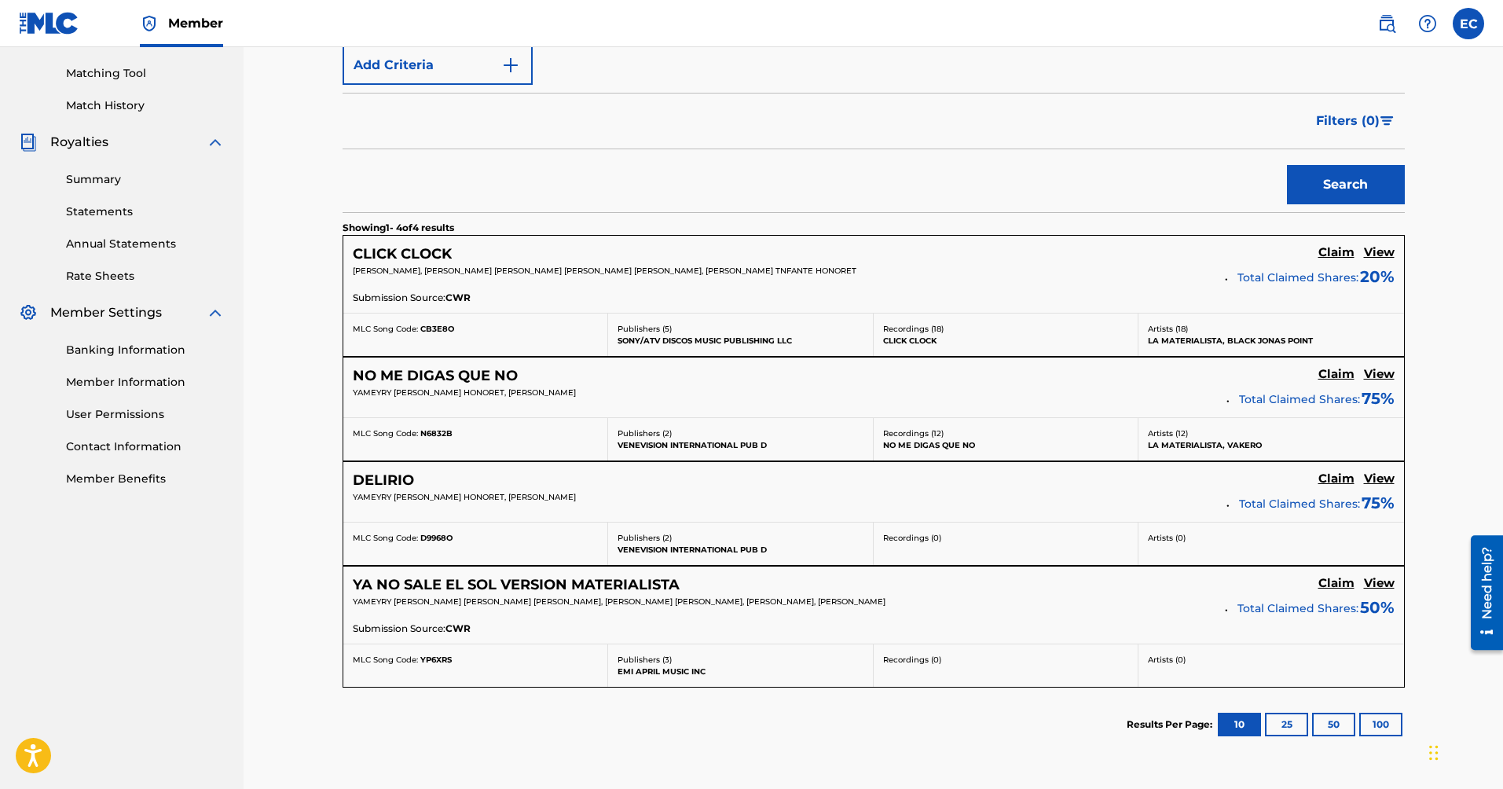
click at [1289, 728] on button "25" at bounding box center [1286, 725] width 43 height 24
click at [567, 586] on h5 "YA NO SALE EL SOL VERSION MATERIALISTA" at bounding box center [516, 585] width 327 height 18
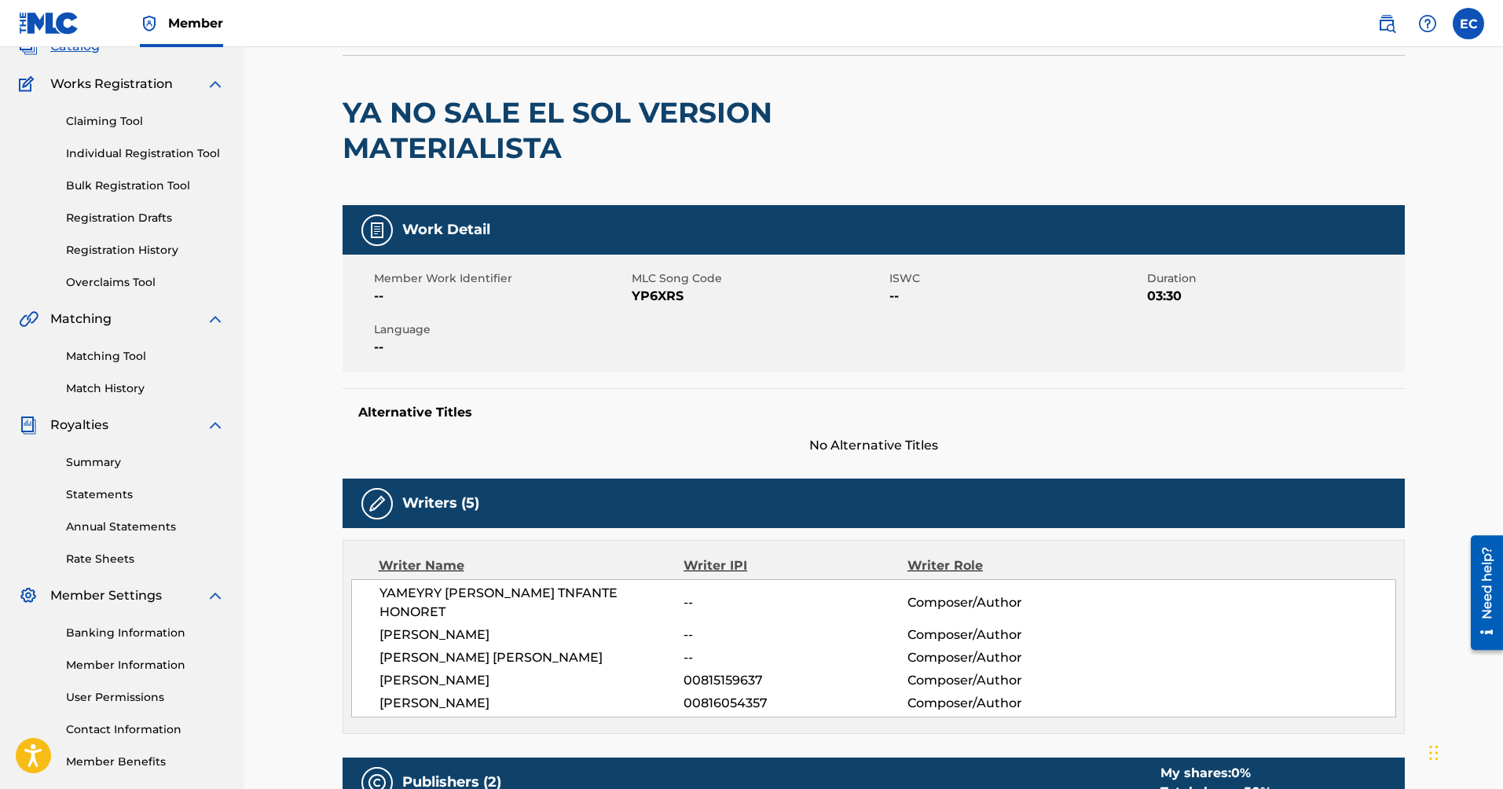
scroll to position [141, 0]
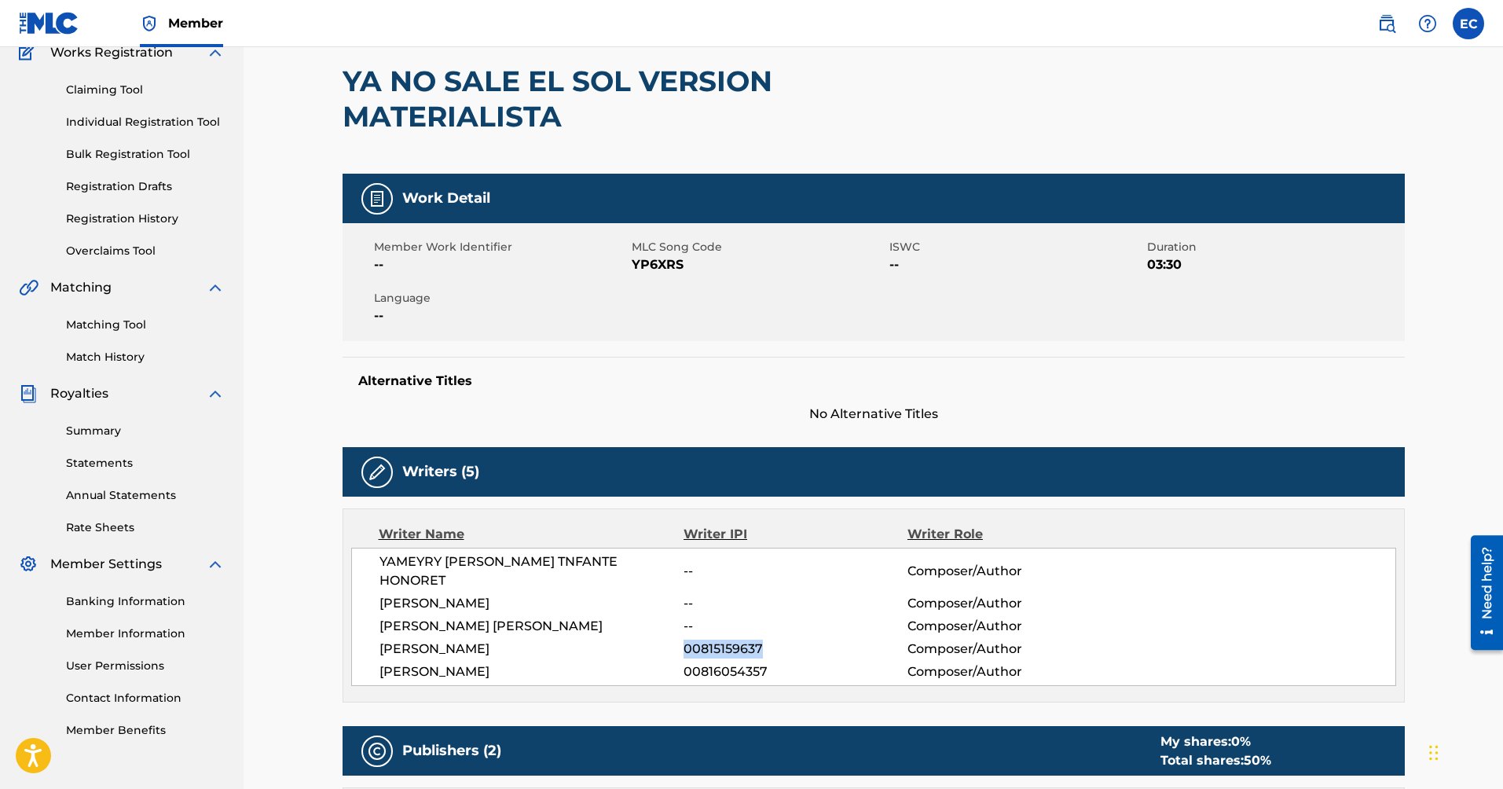
drag, startPoint x: 684, startPoint y: 636, endPoint x: 776, endPoint y: 627, distance: 93.1
click at [776, 640] on span "00815159637" at bounding box center [795, 649] width 223 height 19
drag, startPoint x: 674, startPoint y: 658, endPoint x: 833, endPoint y: 651, distance: 158.9
click at [834, 662] on div "[PERSON_NAME] 00816054357 Composer/Author" at bounding box center [888, 671] width 1016 height 19
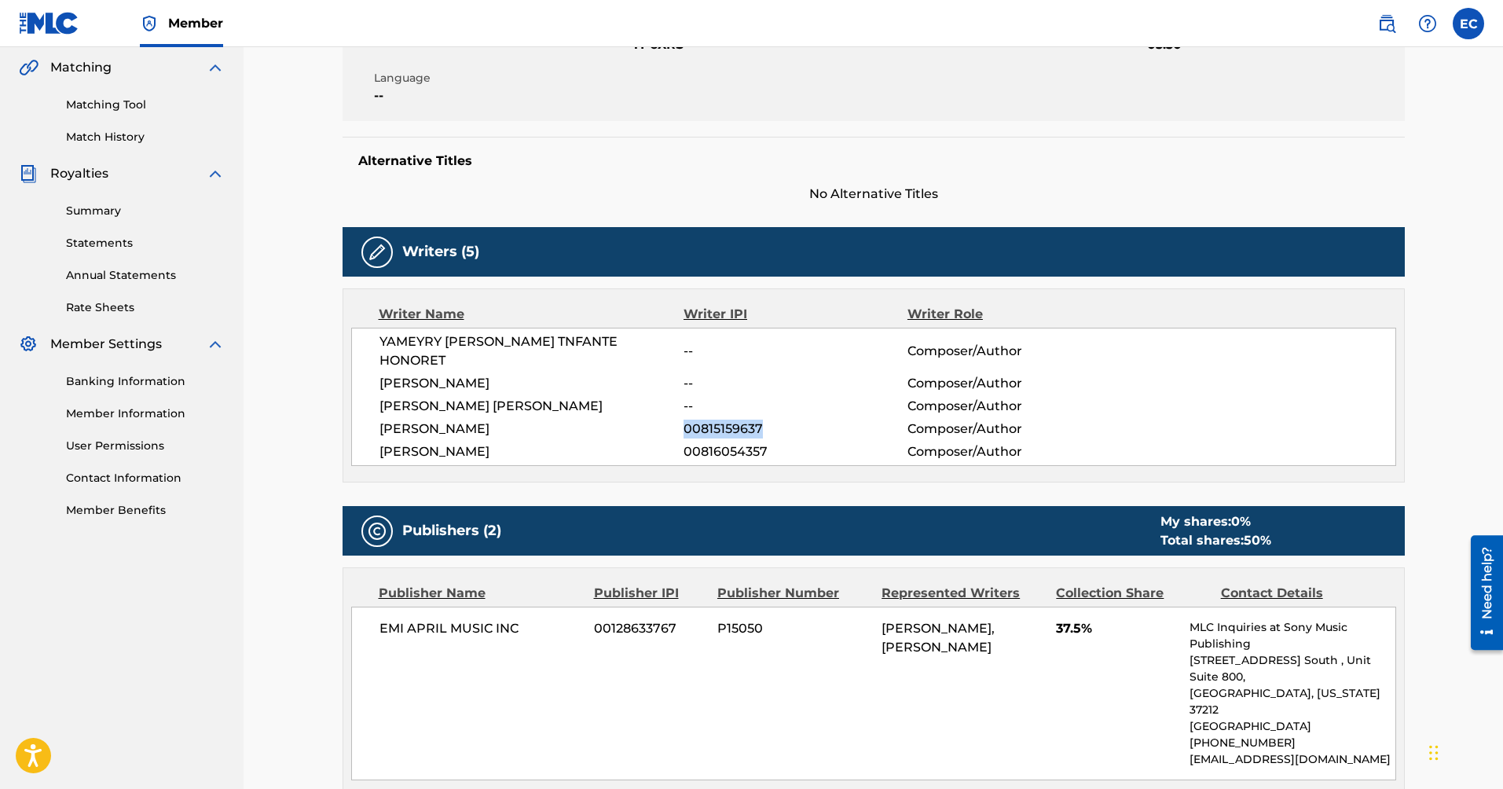
scroll to position [377, 0]
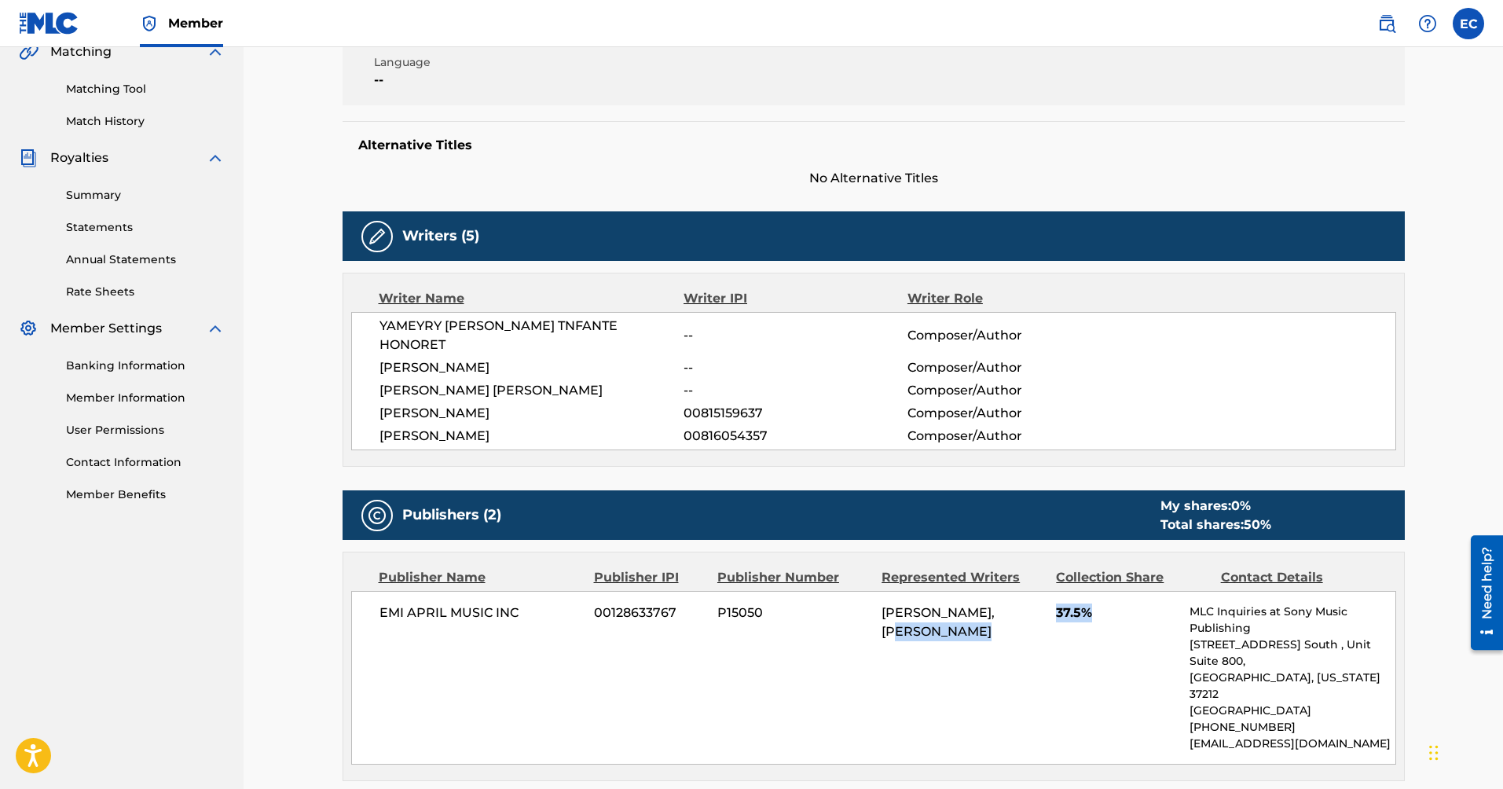
drag, startPoint x: 1063, startPoint y: 591, endPoint x: 1097, endPoint y: 589, distance: 33.9
click at [1097, 591] on div "EMI APRIL MUSIC INC 00128633767 P15050 [PERSON_NAME], [PERSON_NAME] 37.5% MLC I…" at bounding box center [873, 678] width 1045 height 174
click at [790, 683] on div "EMI APRIL MUSIC INC 00128633767 P15050 [PERSON_NAME], [PERSON_NAME] 37.5% MLC I…" at bounding box center [873, 678] width 1045 height 174
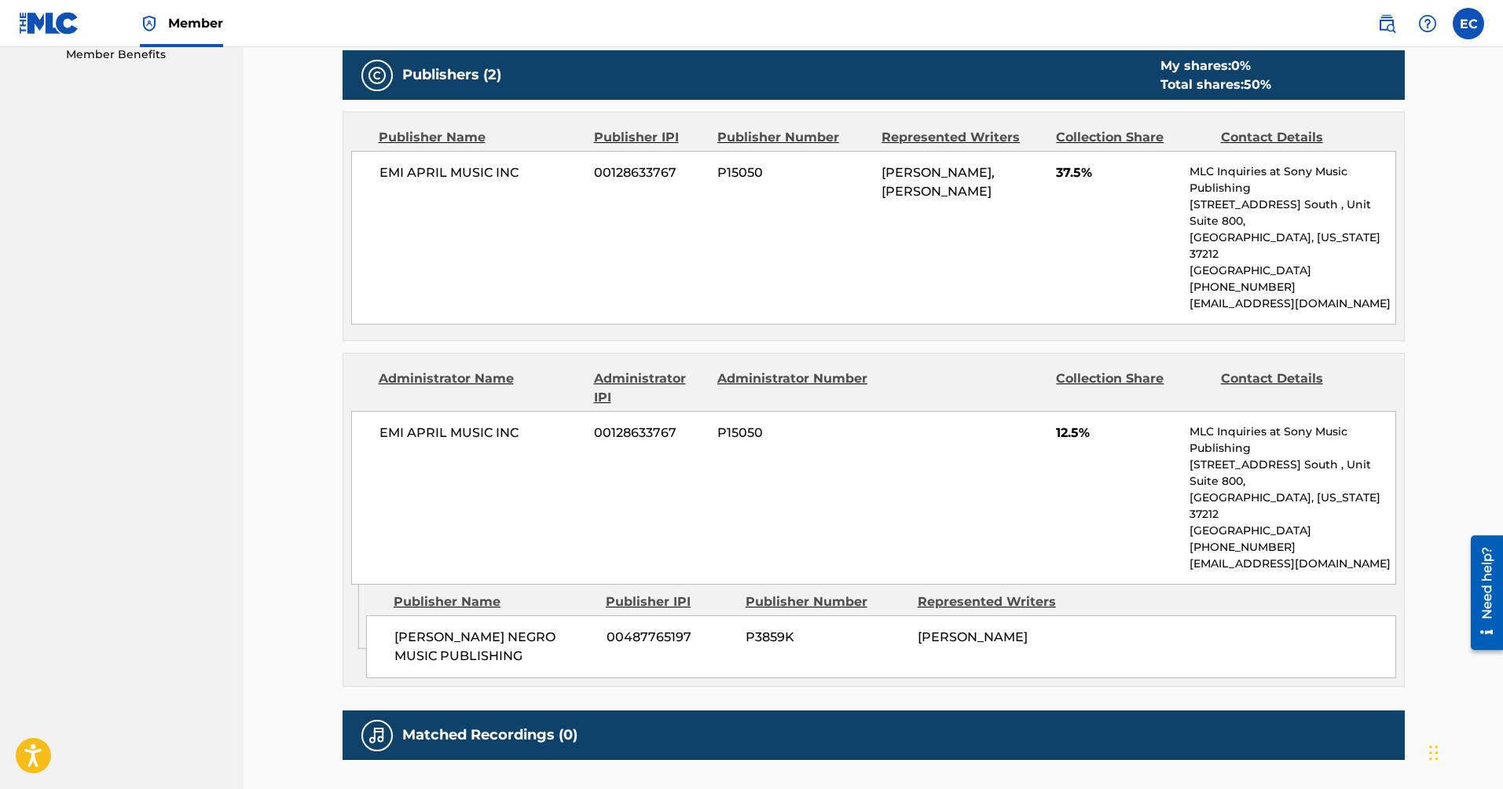
scroll to position [849, 0]
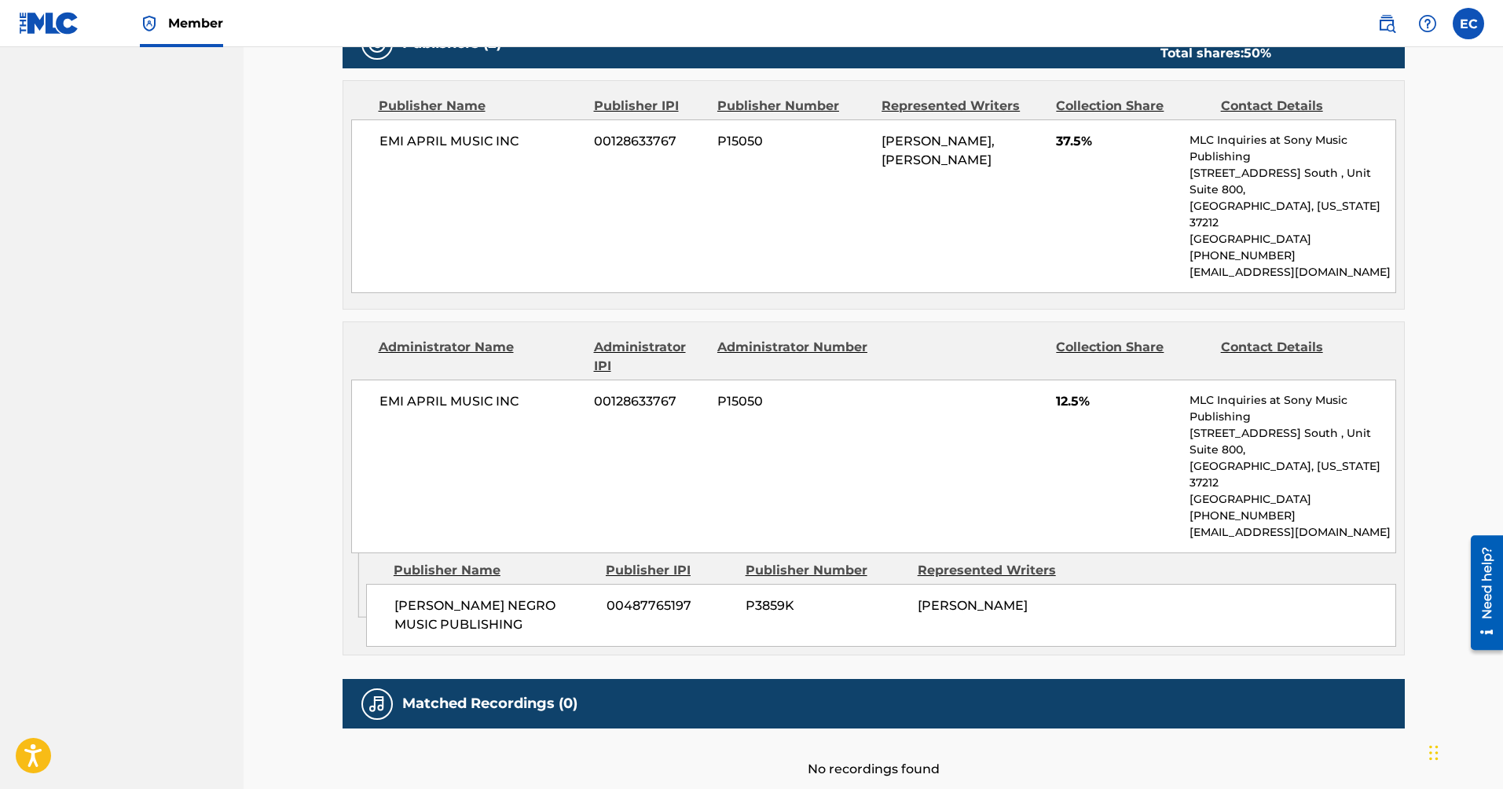
scroll to position [393, 0]
